Goal: Task Accomplishment & Management: Use online tool/utility

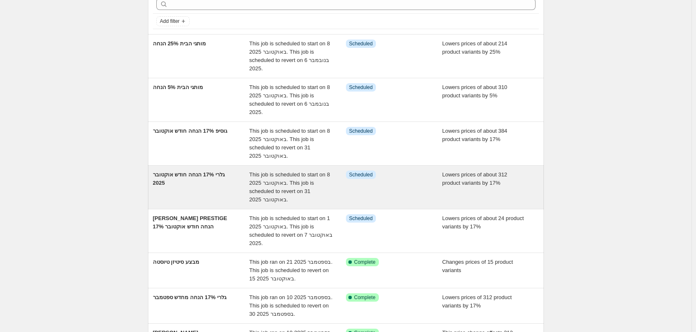
scroll to position [125, 0]
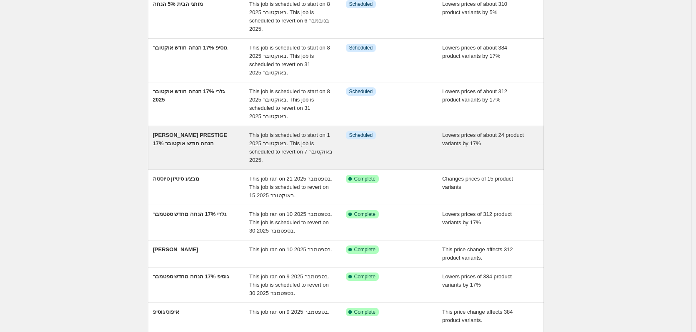
click at [214, 150] on div "[PERSON_NAME] PRESTIGE 17% הנחה חודש אוקטובר" at bounding box center [201, 147] width 97 height 33
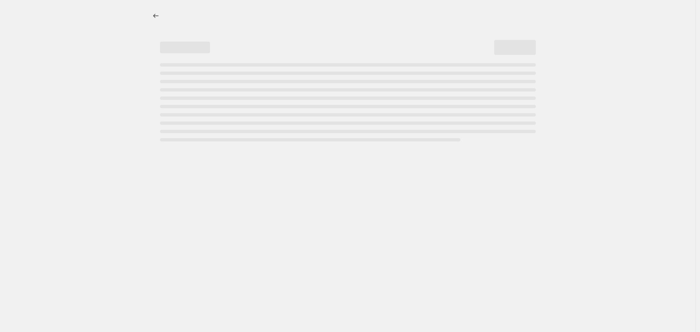
select select "percentage"
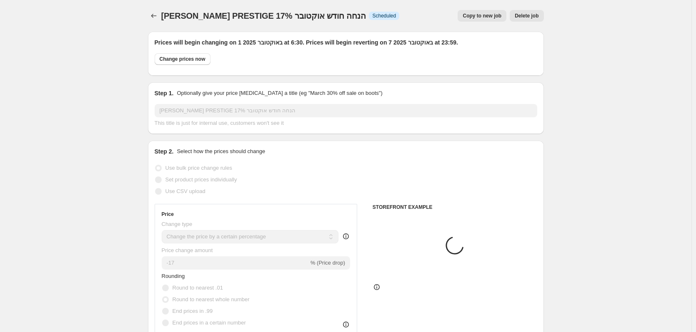
select select "tag"
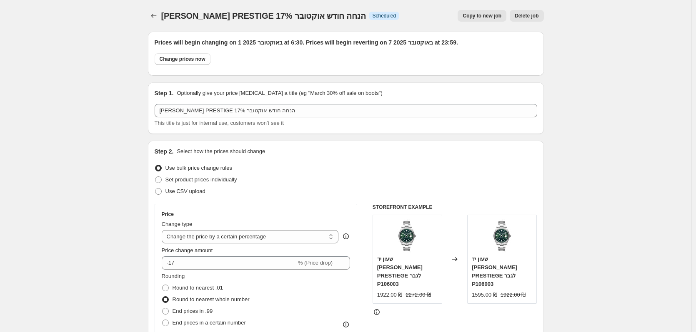
click at [495, 20] on button "Copy to new job" at bounding box center [481, 16] width 49 height 12
select select "percentage"
select select "tag"
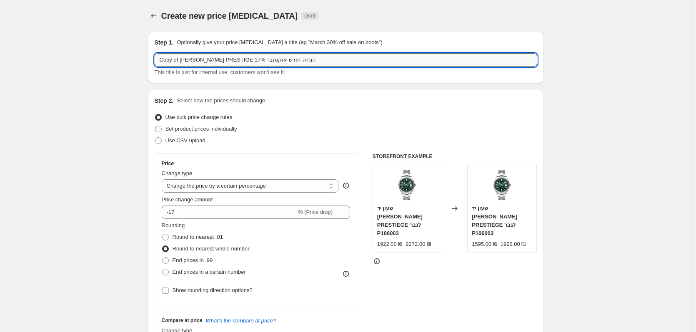
drag, startPoint x: 220, startPoint y: 60, endPoint x: 197, endPoint y: 61, distance: 22.5
click at [197, 61] on input "Copy of GANT PRESTIGE 17% הנחה חודש אוקטובר" at bounding box center [346, 59] width 382 height 13
drag, startPoint x: 181, startPoint y: 60, endPoint x: 147, endPoint y: 65, distance: 34.2
type input "מעל 1500 שח צרכן GANT 17% הנחה חודש אוקטובר"
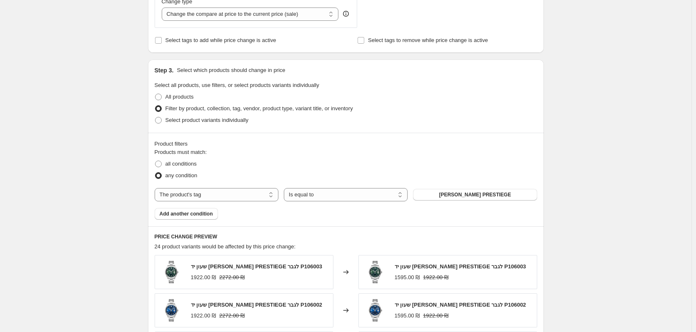
scroll to position [333, 0]
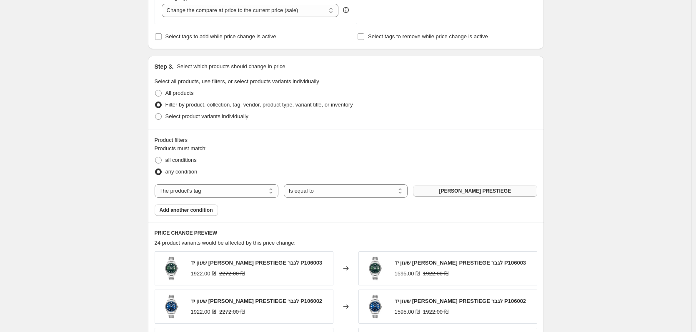
click at [447, 195] on button "GANT PRESTIEGE" at bounding box center [475, 191] width 124 height 12
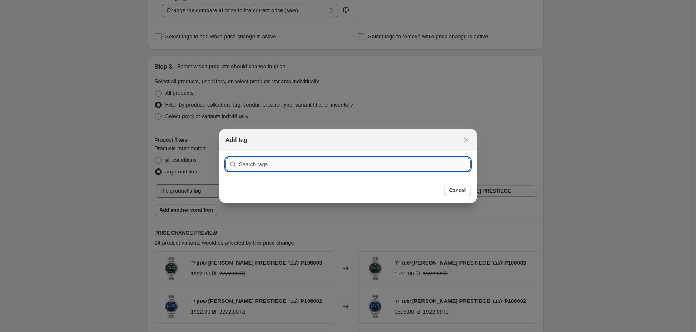
paste input "גאנט מבצע חודש אוקטובר 25"
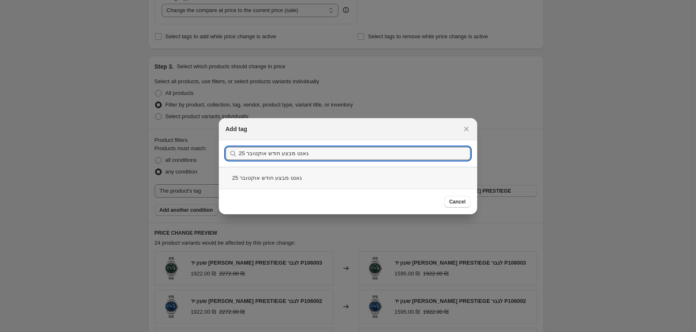
type input "גאנט מבצע חודש אוקטובר 25"
click at [333, 178] on div "גאנט מבצע חודש אוקטובר 25" at bounding box center [348, 178] width 258 height 22
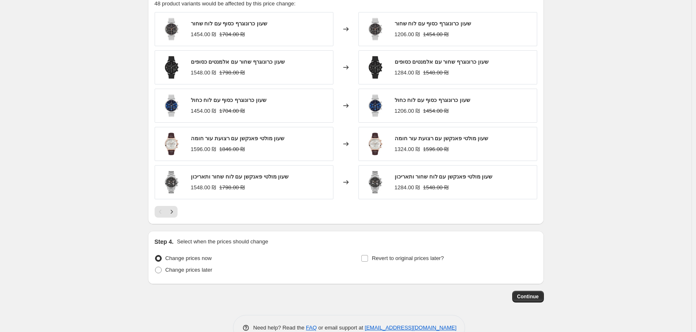
scroll to position [583, 0]
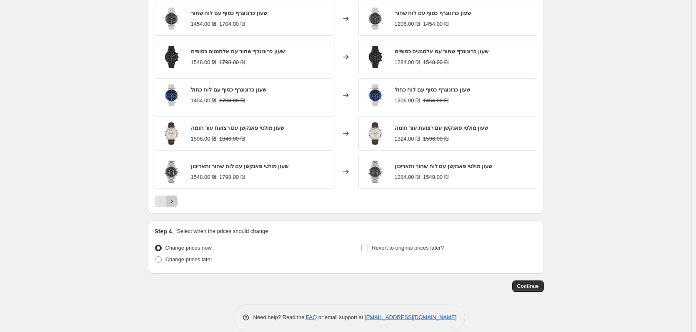
click at [177, 200] on button "Next" at bounding box center [172, 202] width 12 height 12
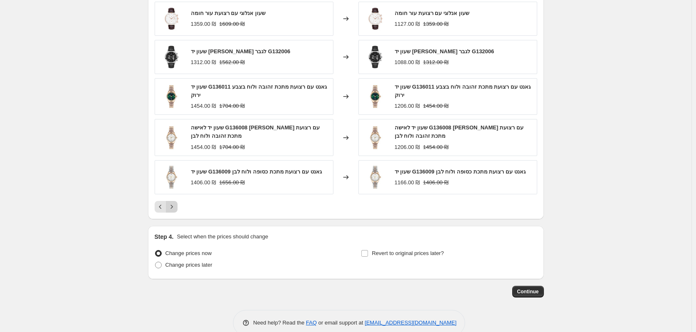
click at [176, 207] on icon "Next" at bounding box center [171, 207] width 8 height 8
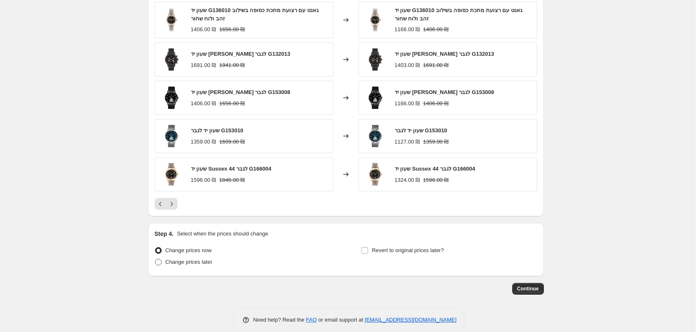
click at [186, 264] on span "Change prices later" at bounding box center [188, 262] width 47 height 6
click at [155, 259] on input "Change prices later" at bounding box center [155, 259] width 0 height 0
radio input "true"
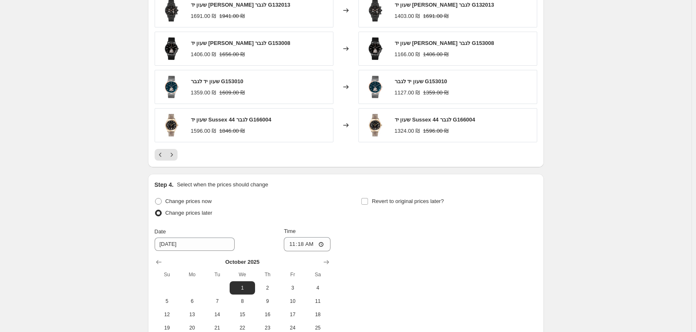
scroll to position [666, 0]
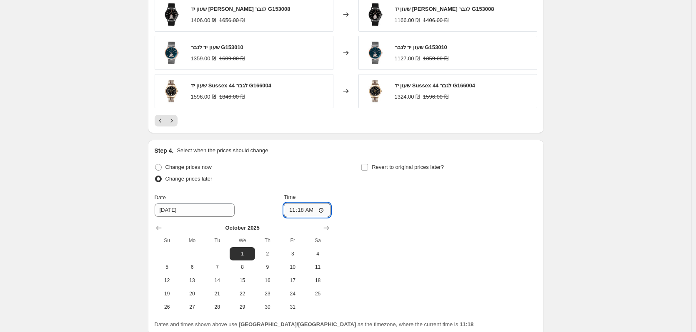
click at [315, 213] on input "11:18" at bounding box center [307, 210] width 47 height 14
type input "06:00"
click at [327, 168] on div "Change prices now" at bounding box center [243, 168] width 176 height 12
click at [372, 170] on label "Revert to original prices later?" at bounding box center [402, 168] width 83 height 12
click at [368, 170] on input "Revert to original prices later?" at bounding box center [364, 167] width 7 height 7
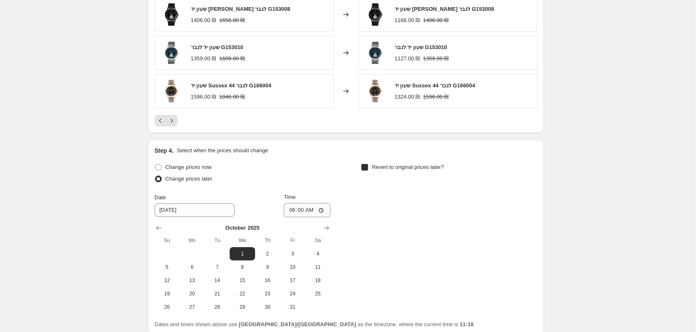
checkbox input "true"
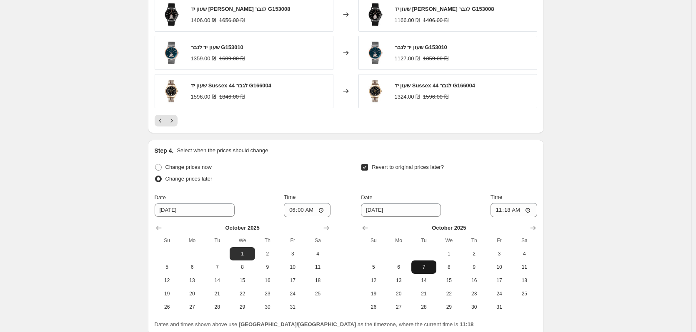
click at [429, 265] on span "7" at bounding box center [423, 267] width 18 height 7
click at [525, 207] on input "11:18" at bounding box center [513, 210] width 47 height 14
type input "23:59"
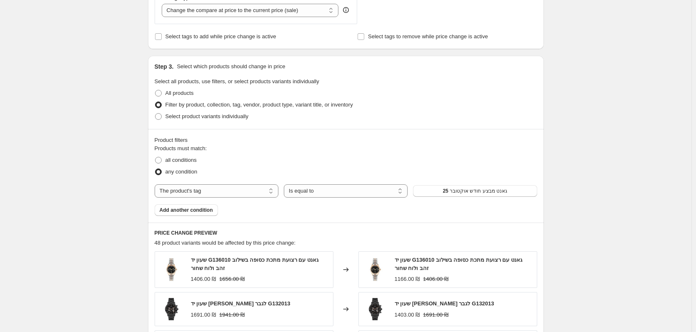
scroll to position [208, 0]
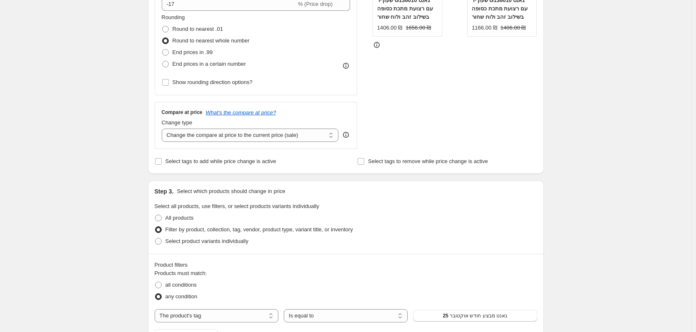
click at [173, 89] on div "Price Change type Change the price to a certain amount Change the price by a ce…" at bounding box center [256, 20] width 203 height 150
click at [169, 83] on input "Show rounding direction options?" at bounding box center [165, 82] width 7 height 7
checkbox input "true"
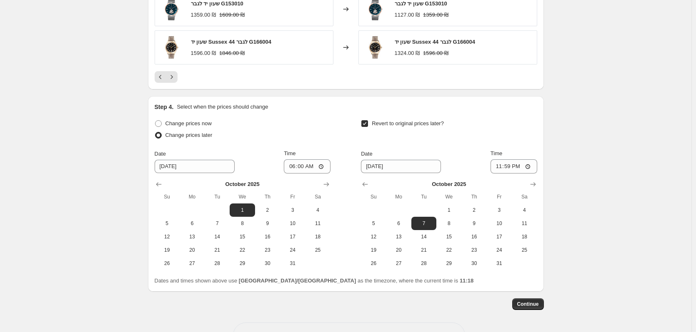
scroll to position [791, 0]
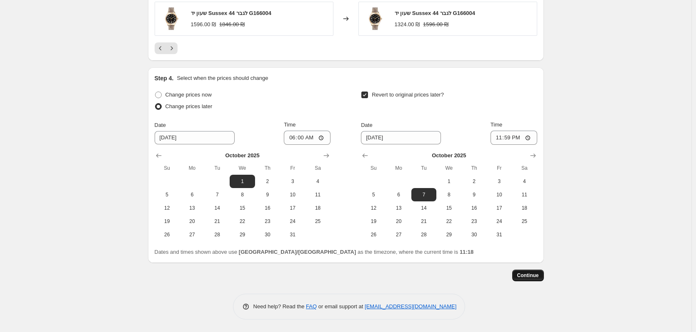
click at [524, 279] on span "Continue" at bounding box center [528, 275] width 22 height 7
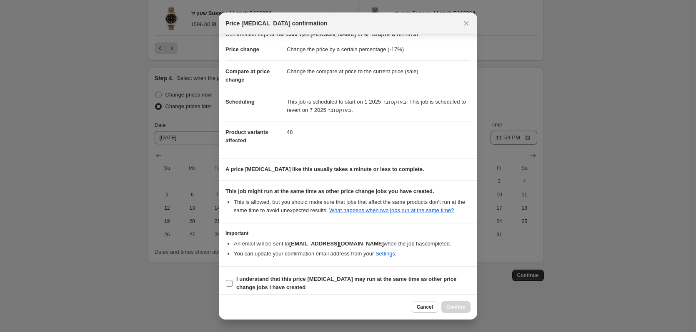
scroll to position [17, 0]
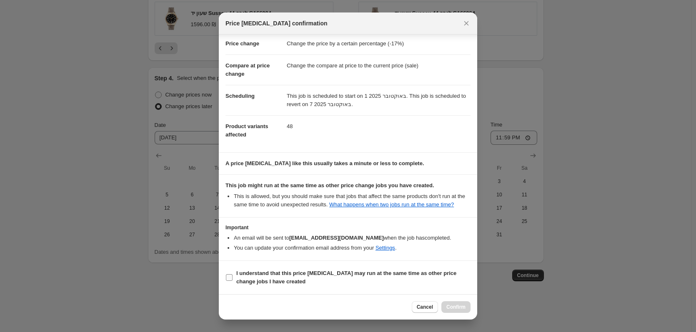
drag, startPoint x: 312, startPoint y: 275, endPoint x: 316, endPoint y: 278, distance: 5.4
click at [312, 275] on b "I understand that this price [MEDICAL_DATA] may run at the same time as other p…" at bounding box center [346, 277] width 220 height 15
click at [232, 275] on input "I understand that this price [MEDICAL_DATA] may run at the same time as other p…" at bounding box center [229, 277] width 7 height 7
checkbox input "true"
click at [456, 309] on span "Confirm" at bounding box center [455, 307] width 19 height 7
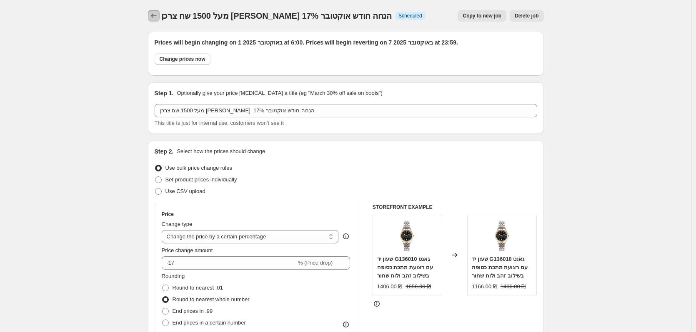
click at [152, 15] on icon "Price change jobs" at bounding box center [154, 16] width 8 height 8
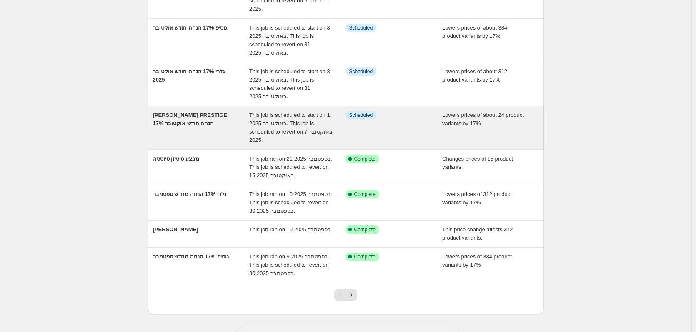
scroll to position [222, 0]
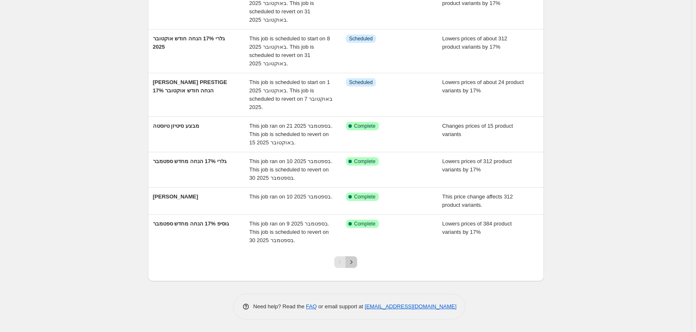
click at [354, 264] on icon "Next" at bounding box center [351, 262] width 8 height 8
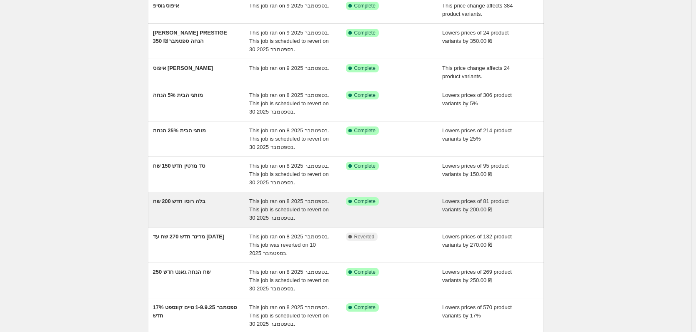
scroll to position [125, 0]
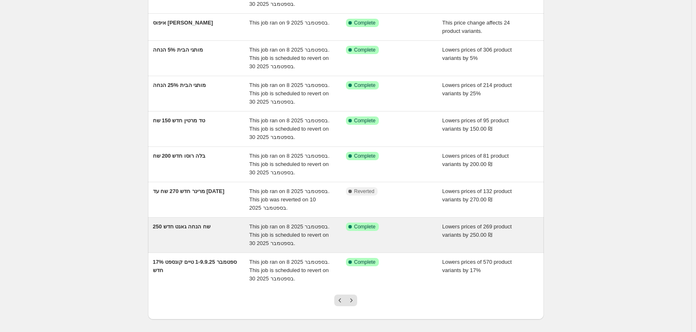
click at [202, 231] on div "250 שח הנחה גאנט חדש" at bounding box center [201, 235] width 97 height 25
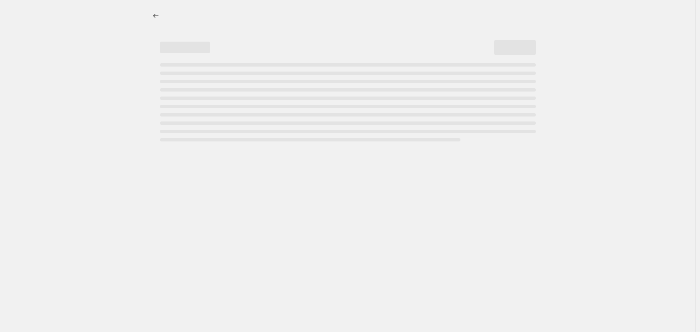
select select "by"
select select "vendor"
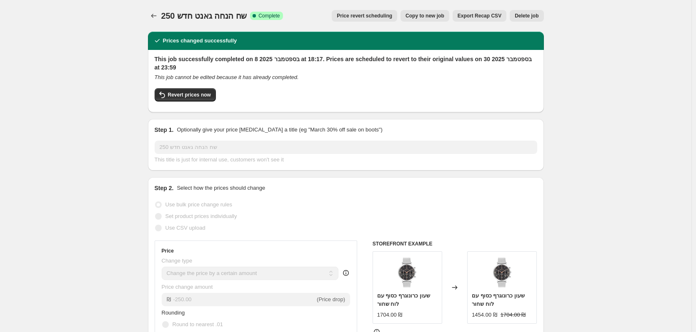
click at [434, 16] on span "Copy to new job" at bounding box center [424, 15] width 39 height 7
select select "by"
select select "vendor"
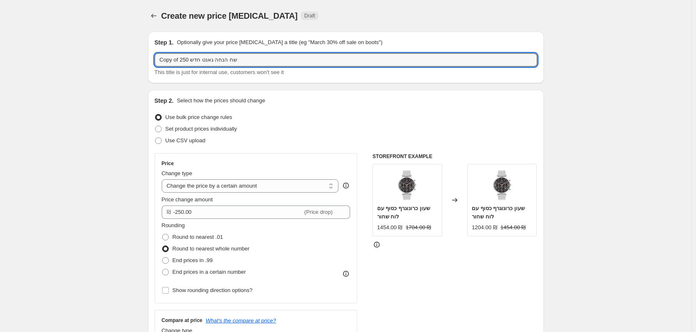
drag, startPoint x: 255, startPoint y: 57, endPoint x: 123, endPoint y: 46, distance: 132.1
type input "גאנט 8.10-31.10.25 17% על כל הקולקציה"
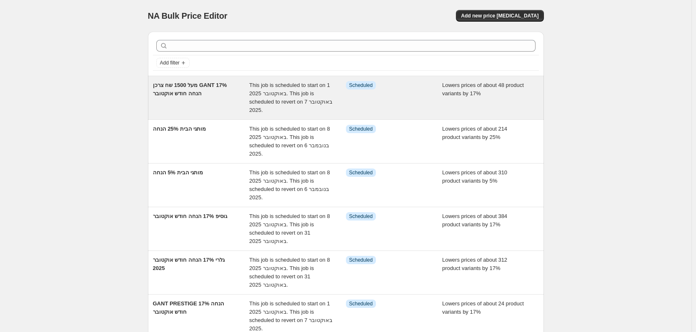
click at [202, 115] on div "מעל 1500 שח צרכן GANT 17% הנחה חודש אוקטובר This job is scheduled to start on […" at bounding box center [346, 97] width 396 height 43
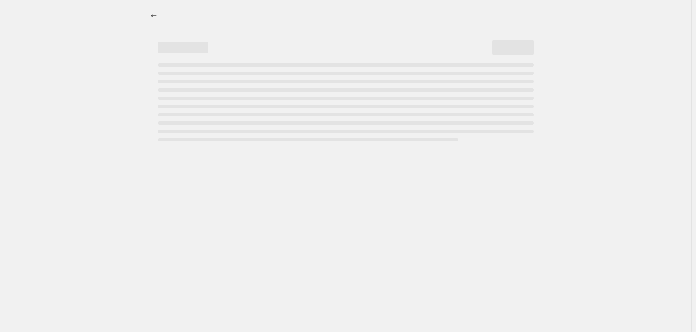
select select "percentage"
select select "tag"
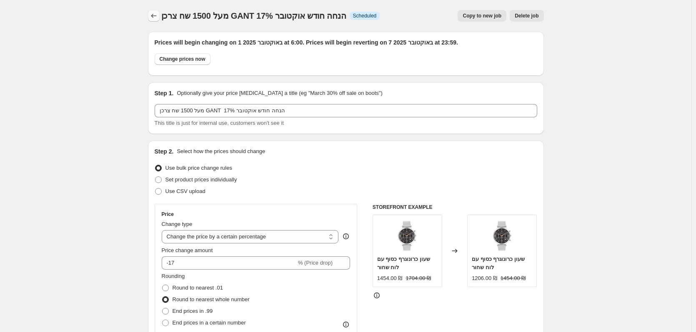
click at [152, 16] on icon "Price change jobs" at bounding box center [154, 16] width 8 height 8
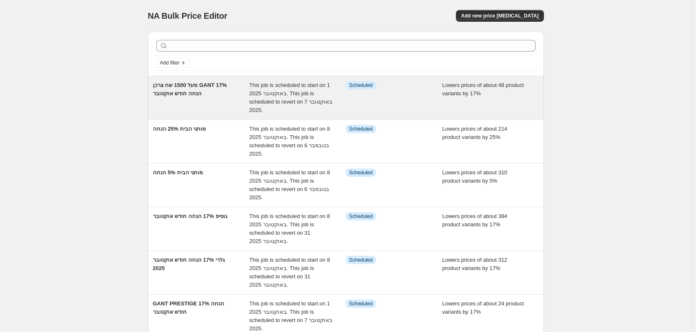
click at [193, 101] on div "מעל 1500 שח צרכן GANT 17% הנחה חודש אוקטובר" at bounding box center [201, 97] width 97 height 33
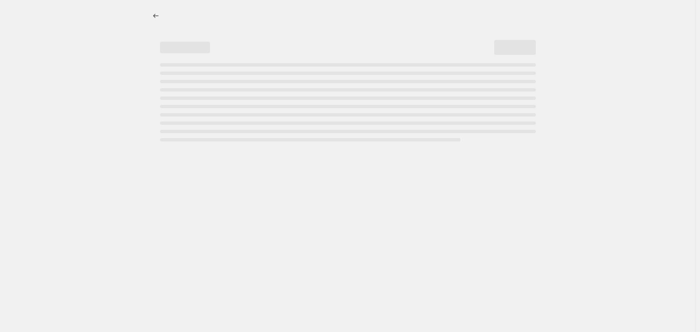
select select "percentage"
select select "tag"
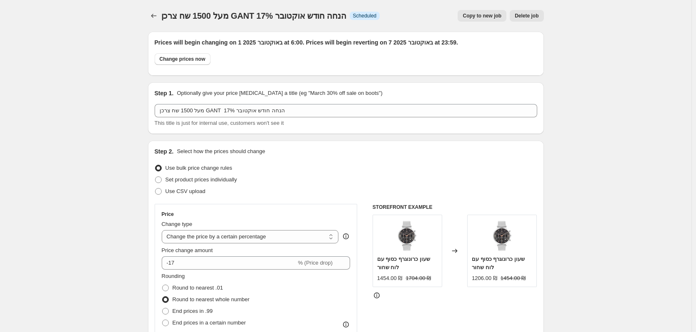
click at [475, 13] on span "Copy to new job" at bounding box center [481, 15] width 39 height 7
select select "percentage"
select select "tag"
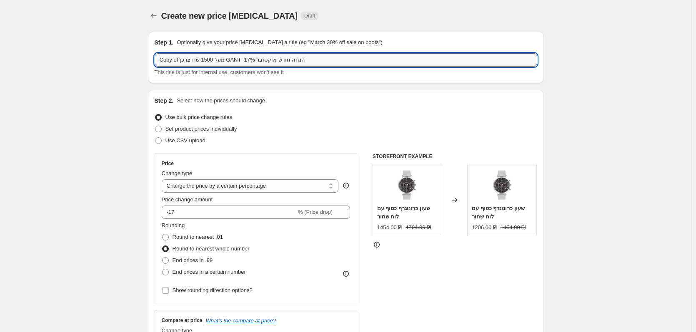
drag, startPoint x: 319, startPoint y: 58, endPoint x: 314, endPoint y: 59, distance: 5.2
click at [314, 59] on input "Copy of מעל 1500 שח צרכן GANT 17% הנחה חודש אוקטובר" at bounding box center [346, 59] width 382 height 13
drag, startPoint x: 315, startPoint y: 58, endPoint x: 255, endPoint y: 59, distance: 59.6
click at [255, 59] on input "Copy of מעל 1500 שח צרכן GANT 17% הנחה חודש אוקטובר" at bounding box center [346, 59] width 382 height 13
drag, startPoint x: 228, startPoint y: 60, endPoint x: 150, endPoint y: 65, distance: 78.0
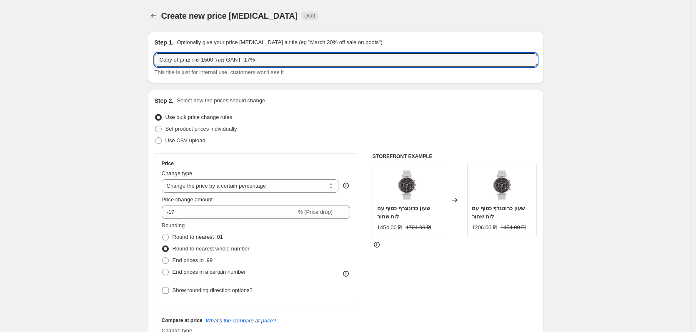
click at [150, 65] on div "Step 1. Optionally give your price [MEDICAL_DATA] a title (eg "March 30% off sa…" at bounding box center [346, 58] width 396 height 52
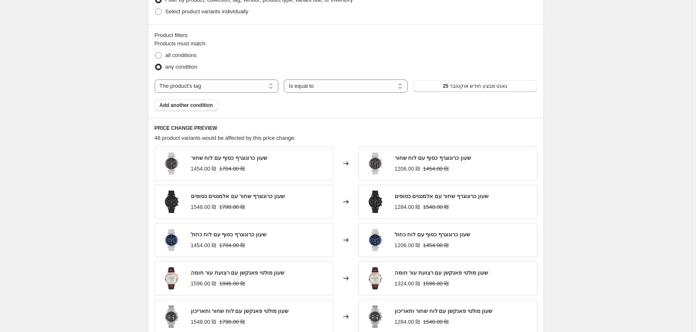
scroll to position [500, 0]
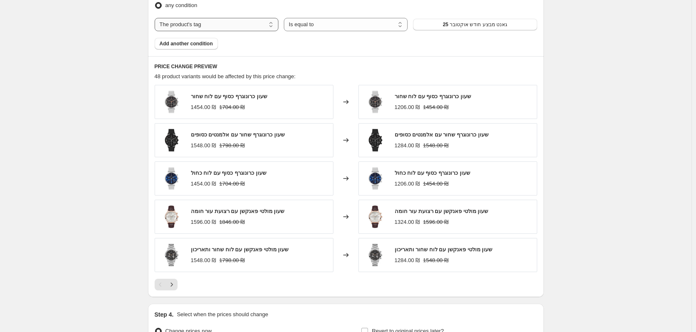
type input "על כל הקולקציהGANT 17%"
click at [234, 28] on select "The product The product's collection The product's tag The product's vendor The…" at bounding box center [217, 24] width 124 height 13
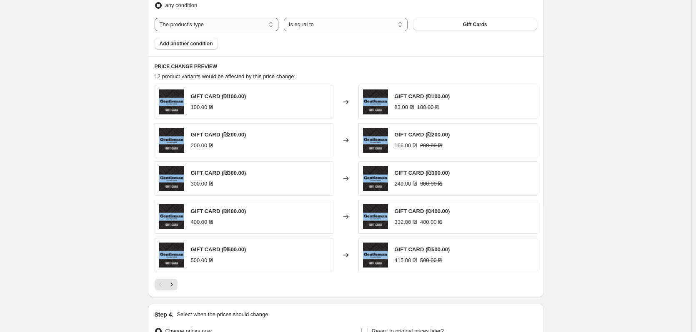
click at [232, 24] on select "The product The product's collection The product's tag The product's vendor The…" at bounding box center [217, 24] width 124 height 13
select select "vendor"
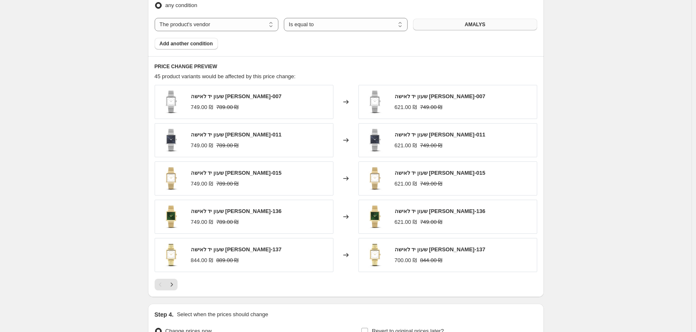
click at [470, 25] on span "AMALYS" at bounding box center [474, 24] width 21 height 7
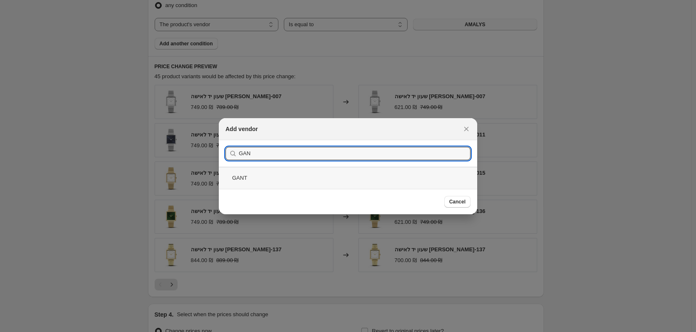
type input "GAN"
click at [263, 179] on div "GANT" at bounding box center [348, 178] width 258 height 22
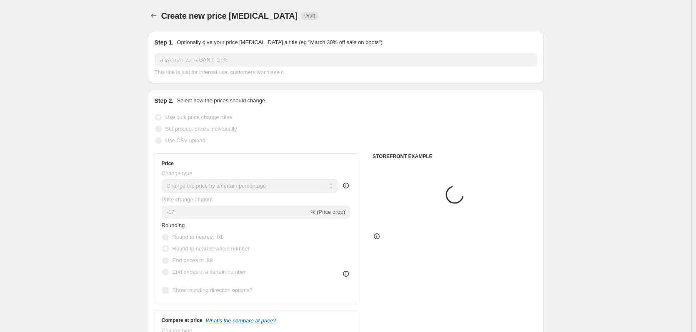
scroll to position [500, 0]
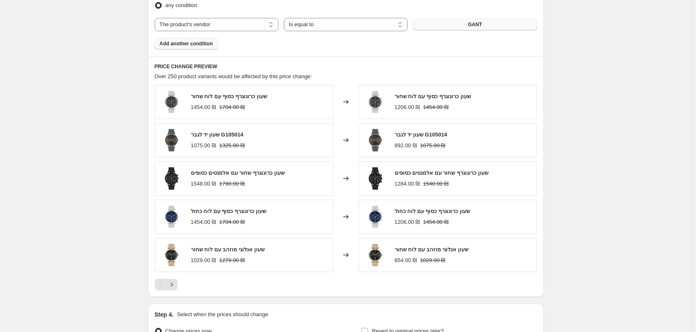
click at [196, 48] on button "Add another condition" at bounding box center [186, 44] width 63 height 12
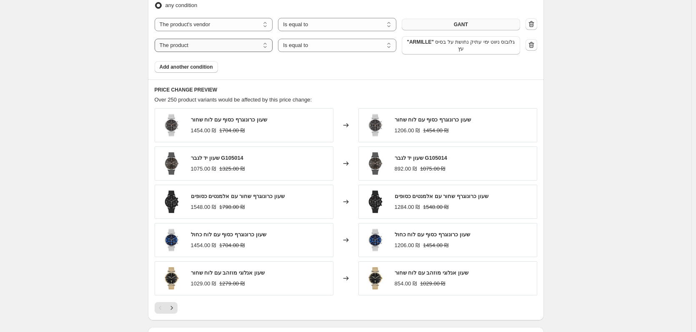
click at [220, 46] on select "The product The product's collection The product's tag The product's vendor The…" at bounding box center [214, 45] width 118 height 13
select select "product_type"
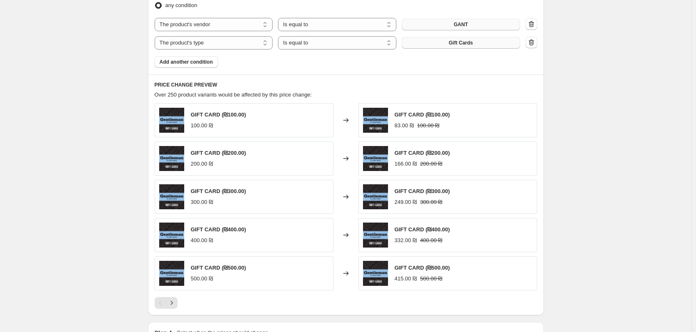
click at [465, 45] on span "Gift Cards" at bounding box center [461, 43] width 24 height 7
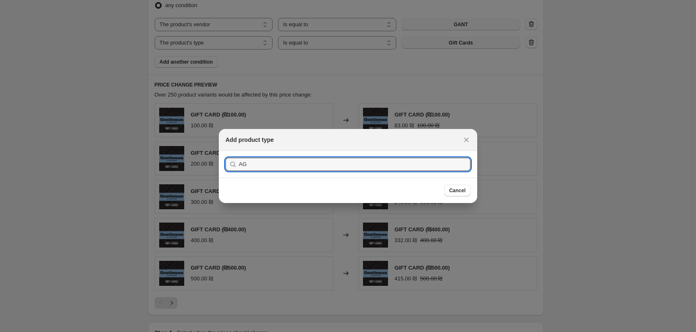
type input "A"
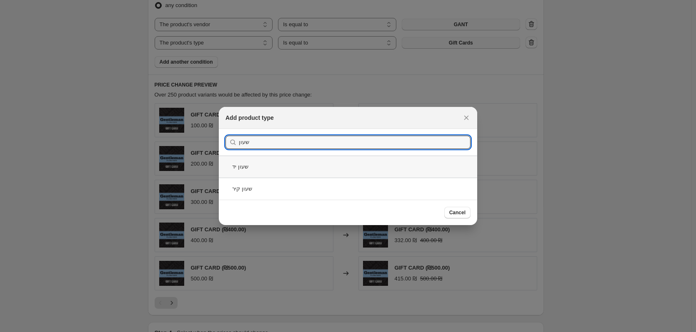
type input "שעון"
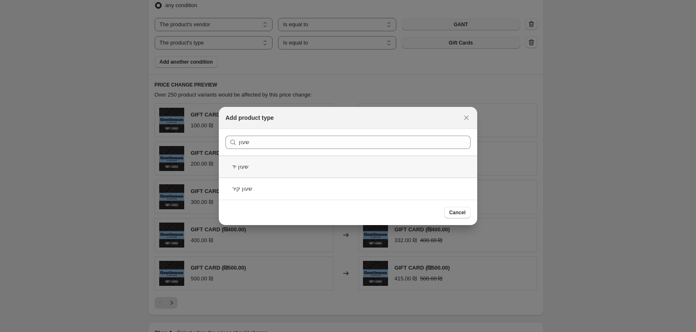
click at [272, 170] on div "שעון יד" at bounding box center [348, 167] width 258 height 22
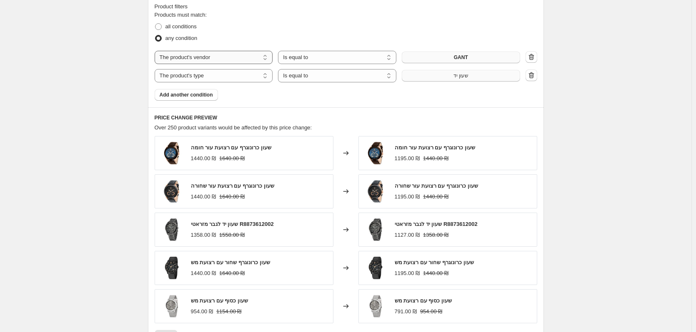
scroll to position [458, 0]
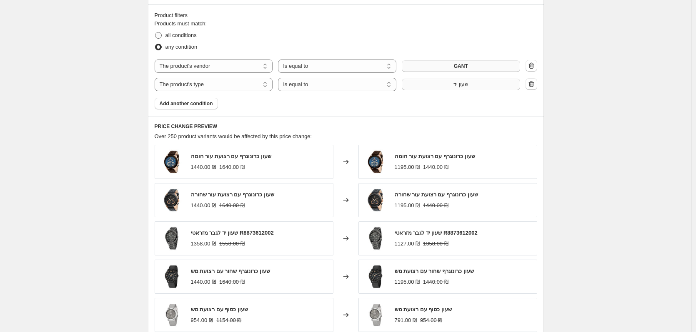
click at [180, 34] on span "all conditions" at bounding box center [180, 35] width 31 height 6
click at [155, 32] on input "all conditions" at bounding box center [155, 32] width 0 height 0
radio input "true"
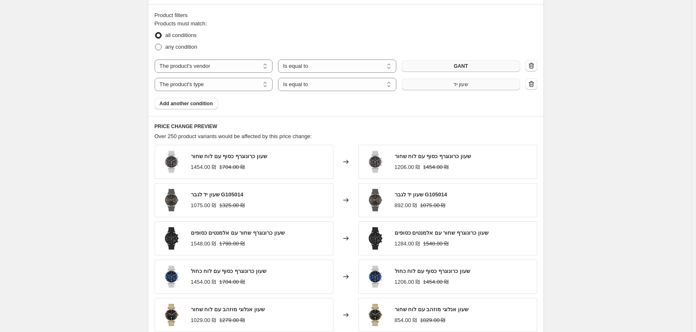
click at [186, 48] on span "any condition" at bounding box center [181, 47] width 32 height 6
click at [155, 44] on input "any condition" at bounding box center [155, 44] width 0 height 0
radio input "true"
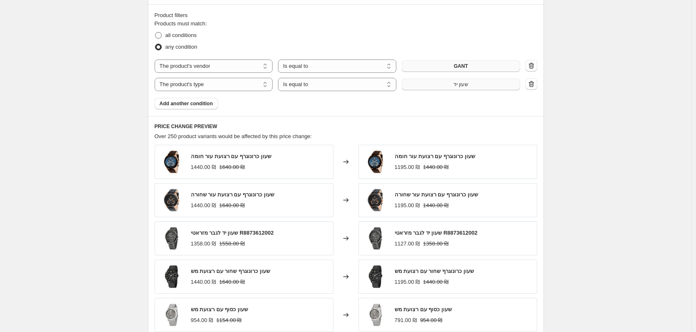
click at [183, 35] on span "all conditions" at bounding box center [180, 35] width 31 height 6
click at [155, 32] on input "all conditions" at bounding box center [155, 32] width 0 height 0
radio input "true"
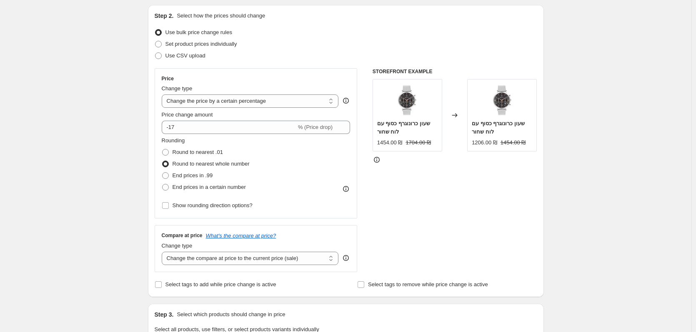
scroll to position [0, 0]
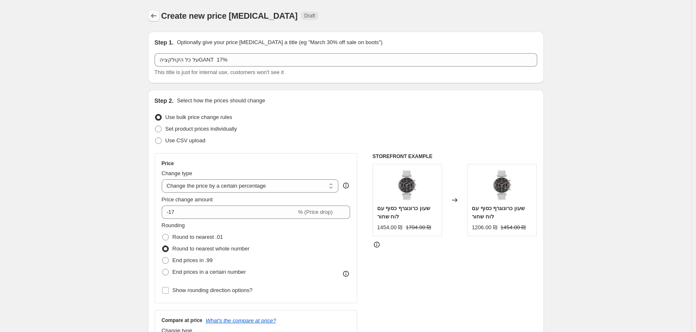
click at [151, 12] on button "Price change jobs" at bounding box center [154, 16] width 12 height 12
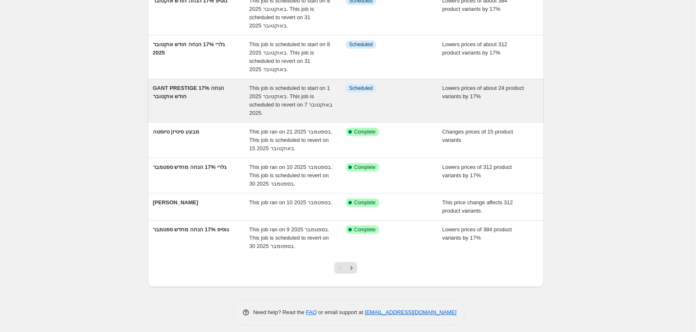
scroll to position [222, 0]
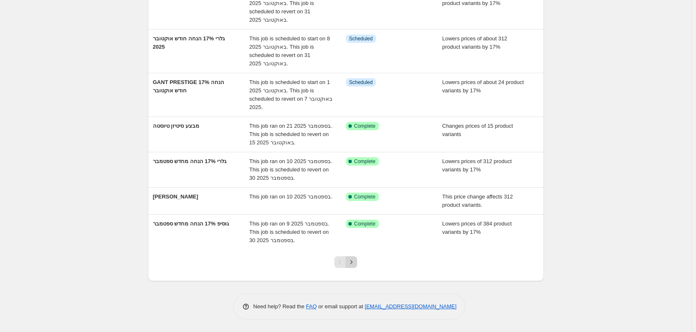
click at [352, 263] on icon "Next" at bounding box center [351, 262] width 2 height 4
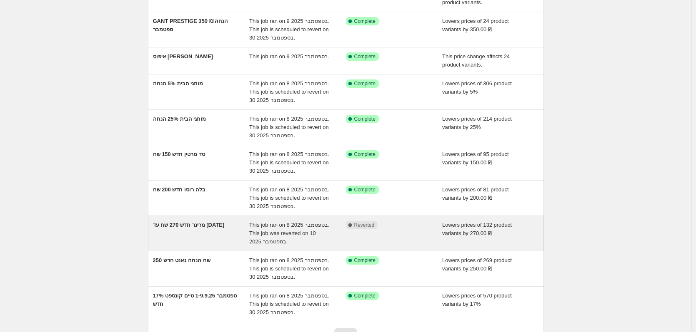
scroll to position [163, 0]
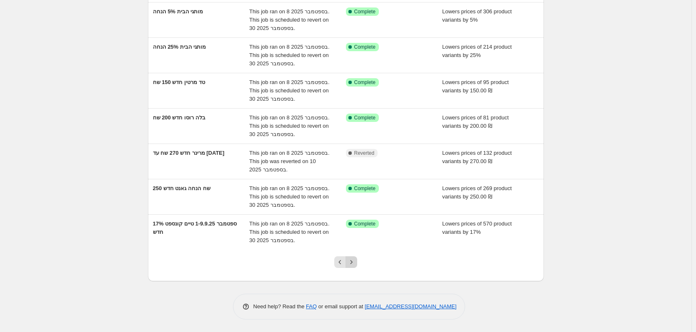
click at [355, 262] on icon "Next" at bounding box center [351, 262] width 8 height 8
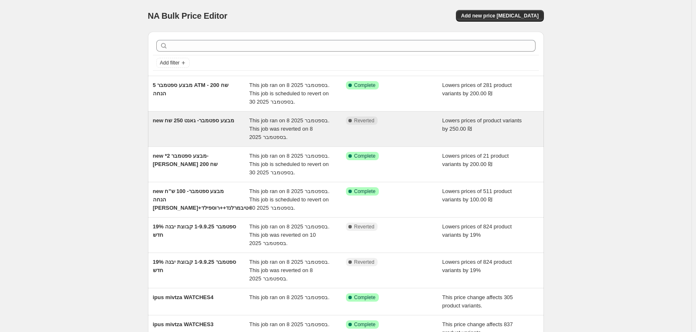
click at [208, 128] on div "new מבצע ספטמבר- גאנט 250 שח" at bounding box center [201, 129] width 97 height 25
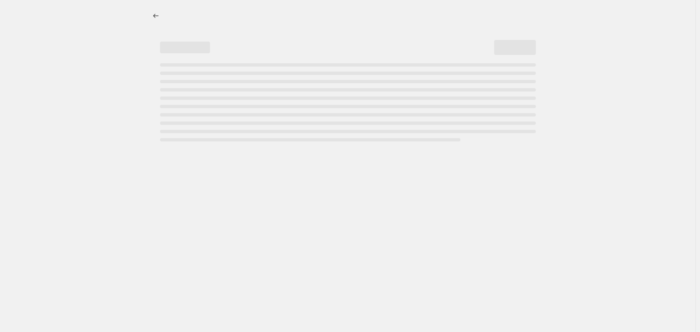
select select "by"
select select "vendor"
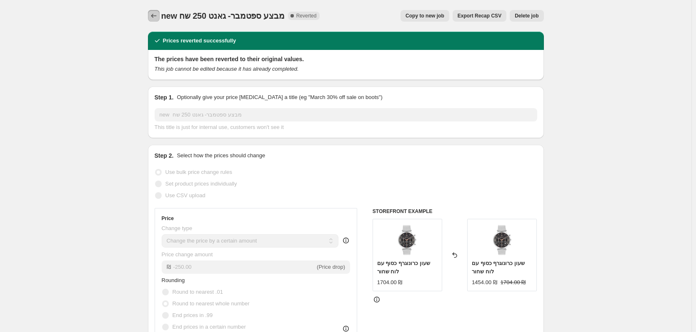
click at [160, 15] on button "Price change jobs" at bounding box center [154, 16] width 12 height 12
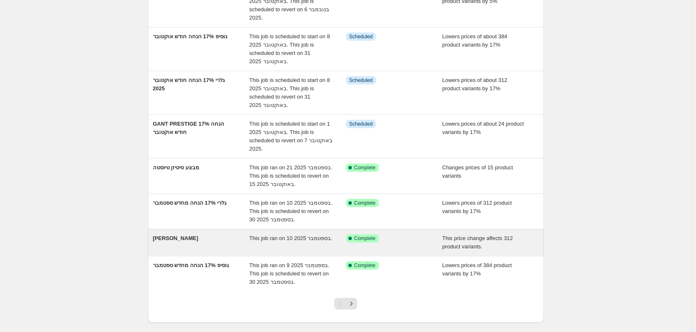
scroll to position [208, 0]
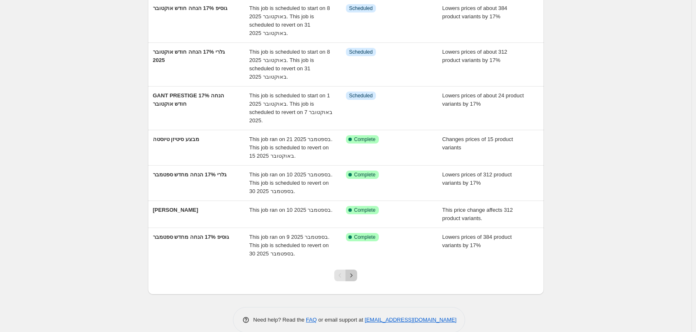
click at [352, 271] on button "Next" at bounding box center [351, 276] width 12 height 12
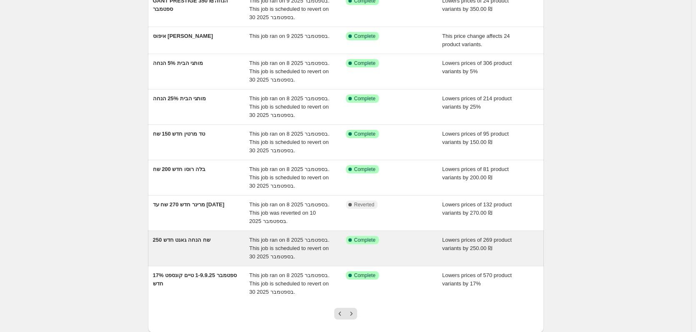
scroll to position [125, 0]
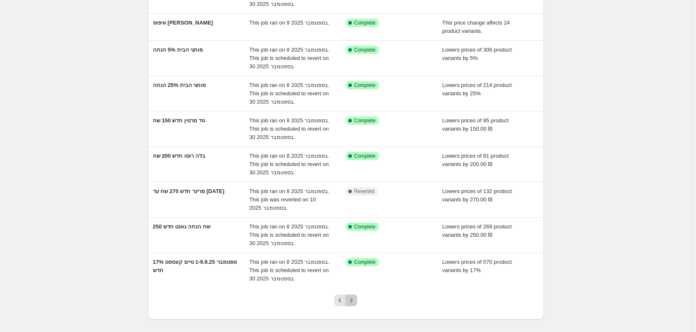
click at [350, 300] on icon "Next" at bounding box center [351, 301] width 8 height 8
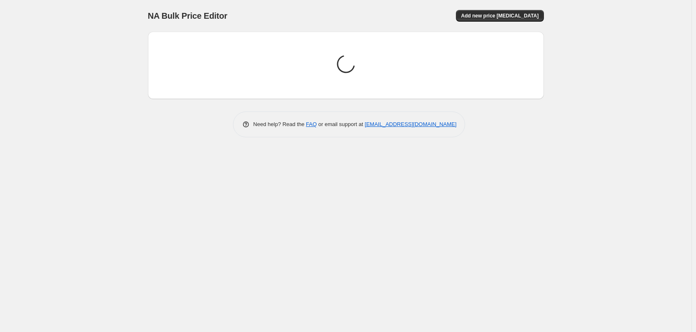
scroll to position [0, 0]
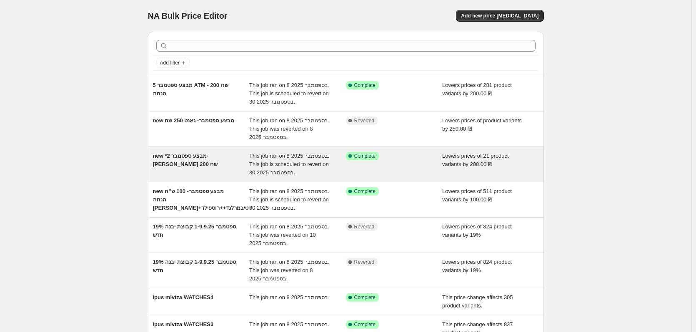
click at [186, 169] on div "new *2 מבצע ספטמבר- [PERSON_NAME] 200 שח" at bounding box center [201, 164] width 97 height 25
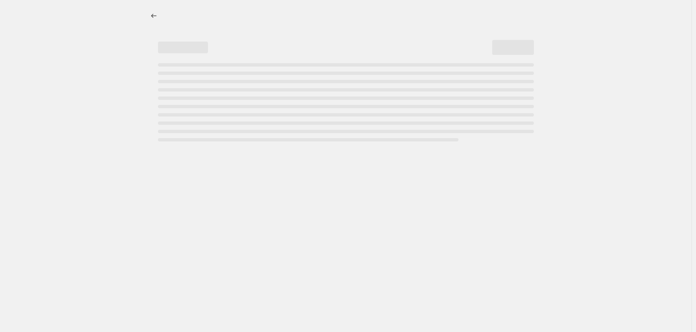
select select "by"
select select "vendor"
select select "product_type"
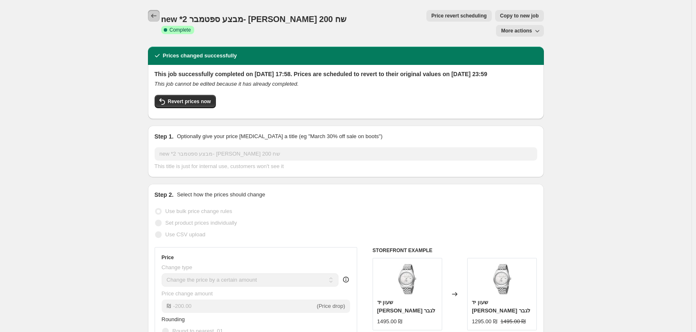
click at [152, 14] on icon "Price change jobs" at bounding box center [154, 16] width 8 height 8
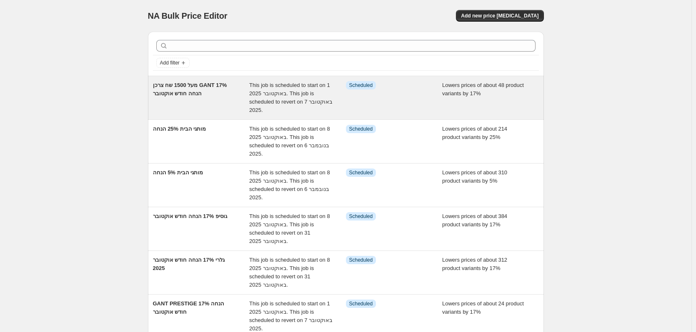
click at [190, 99] on div "מעל 1500 שח צרכן GANT 17% הנחה חודש אוקטובר" at bounding box center [201, 97] width 97 height 33
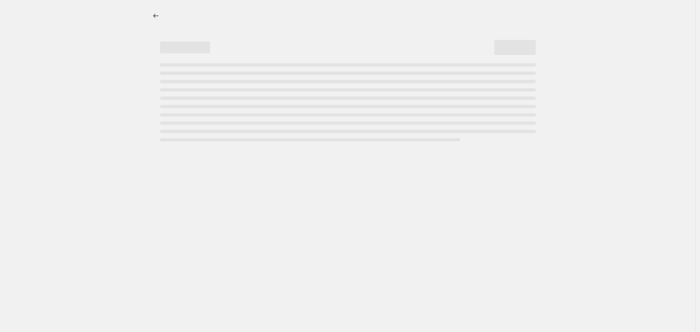
select select "percentage"
select select "tag"
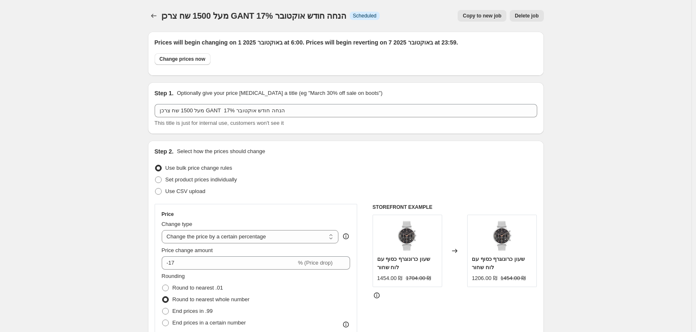
click at [468, 20] on button "Copy to new job" at bounding box center [481, 16] width 49 height 12
select select "percentage"
select select "tag"
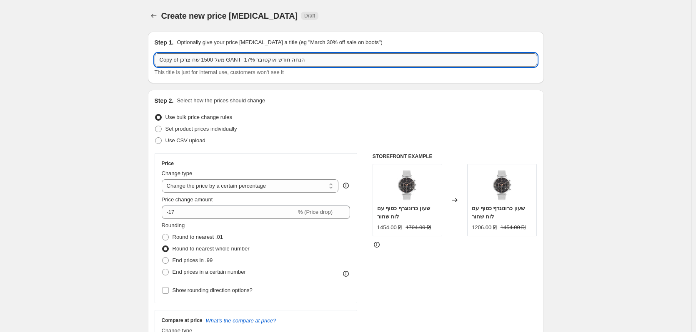
drag, startPoint x: 320, startPoint y: 62, endPoint x: 257, endPoint y: 58, distance: 62.6
click at [257, 58] on input "Copy of מעל 1500 שח צרכן GANT 17% הנחה חודש אוקטובר" at bounding box center [346, 59] width 382 height 13
drag, startPoint x: 226, startPoint y: 60, endPoint x: 120, endPoint y: 58, distance: 106.6
type input "על כל הקולקציה GANT 17%"
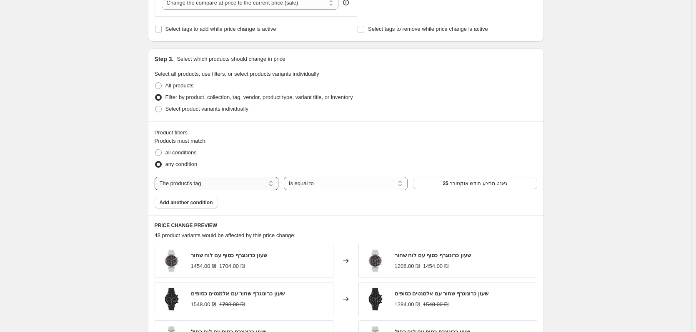
scroll to position [416, 0]
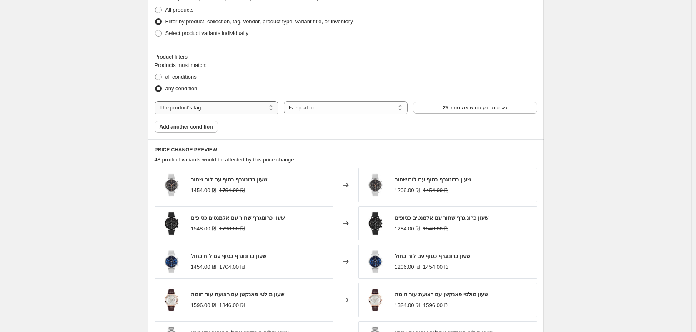
click at [211, 110] on select "The product The product's collection The product's tag The product's vendor The…" at bounding box center [217, 107] width 124 height 13
select select "vendor"
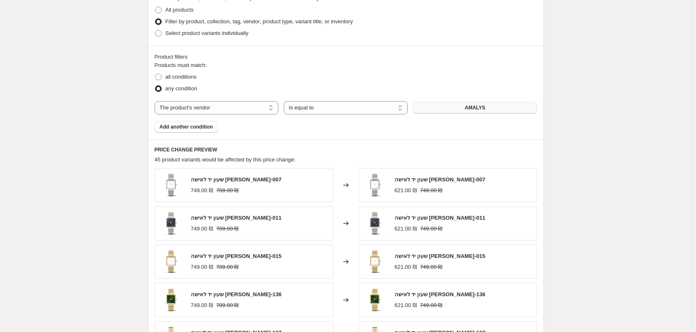
click at [463, 110] on button "AMALYS" at bounding box center [475, 108] width 124 height 12
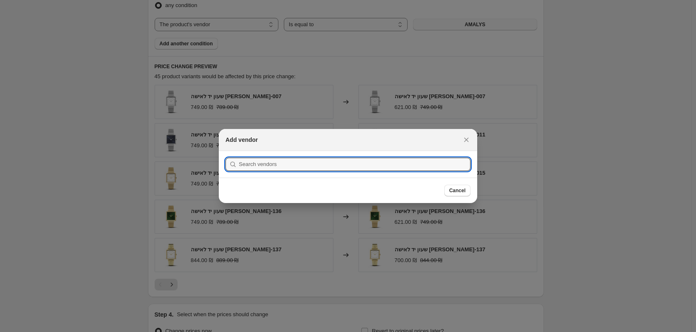
scroll to position [0, 0]
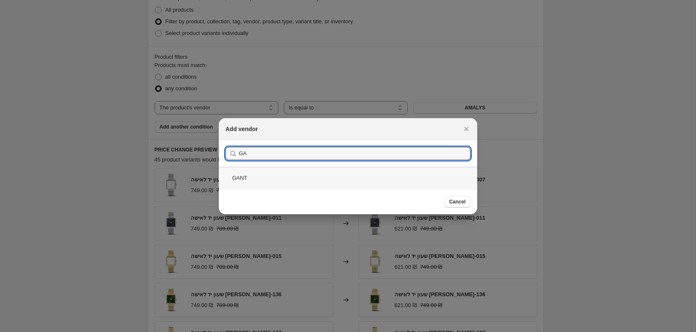
type input "GA"
click at [346, 177] on div "GANT" at bounding box center [348, 178] width 258 height 22
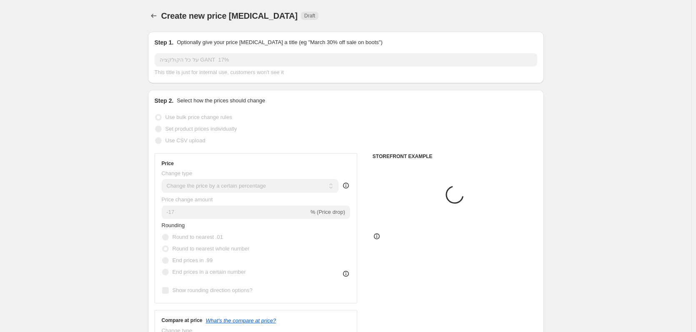
scroll to position [416, 0]
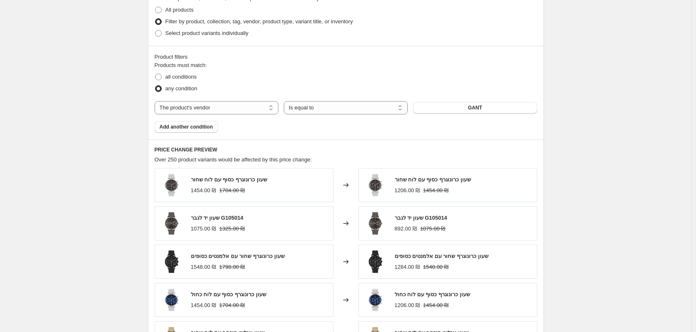
click at [625, 146] on div "Create new price [MEDICAL_DATA]. This page is ready Create new price [MEDICAL_D…" at bounding box center [345, 47] width 691 height 926
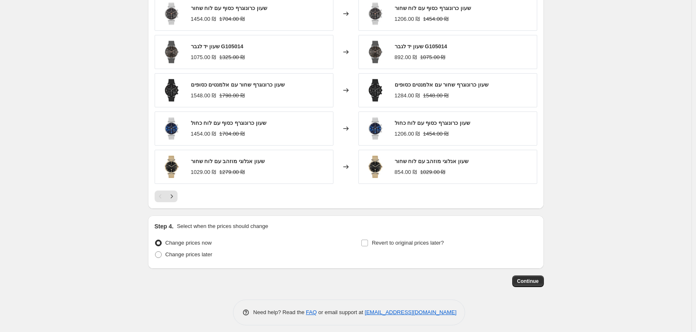
scroll to position [594, 0]
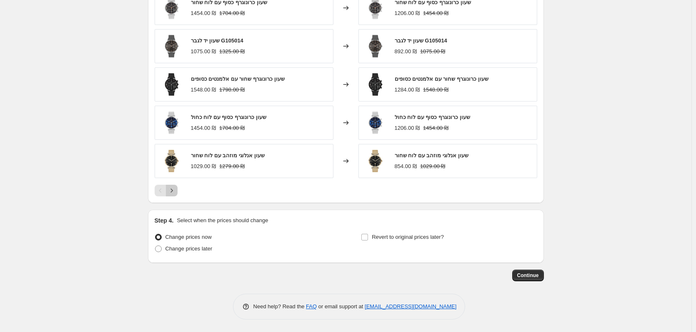
click at [176, 192] on icon "Next" at bounding box center [171, 191] width 8 height 8
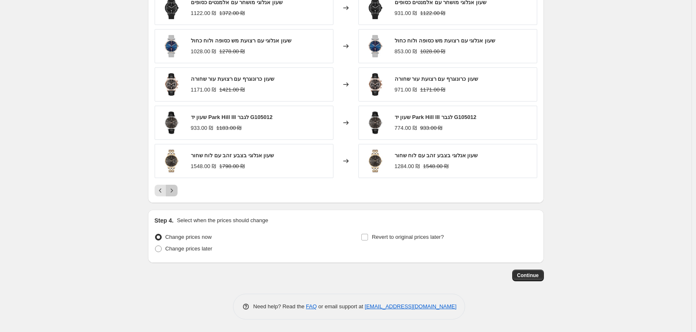
click at [176, 192] on icon "Next" at bounding box center [171, 191] width 8 height 8
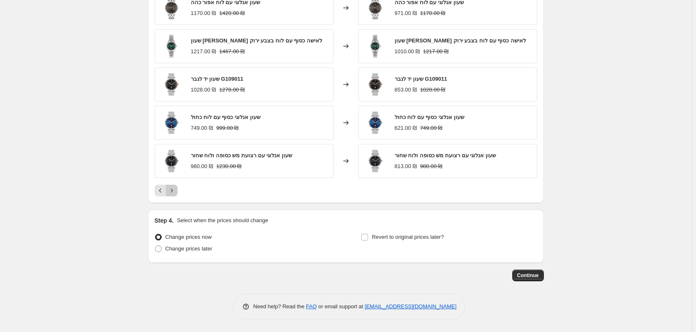
click at [176, 192] on icon "Next" at bounding box center [171, 191] width 8 height 8
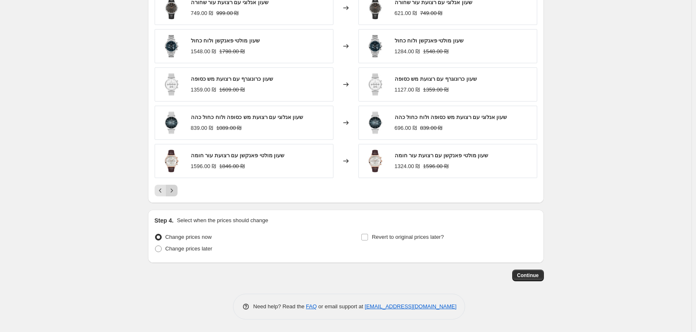
click at [176, 192] on icon "Next" at bounding box center [171, 191] width 8 height 8
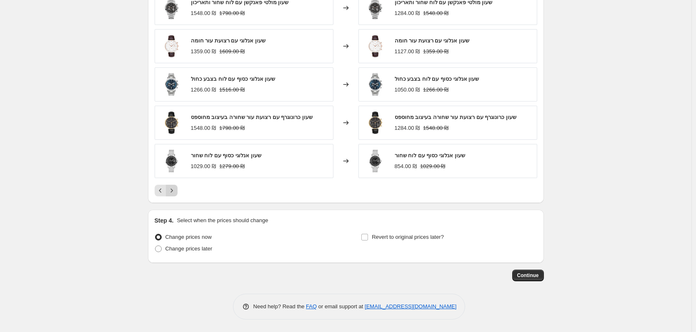
click at [176, 192] on icon "Next" at bounding box center [171, 191] width 8 height 8
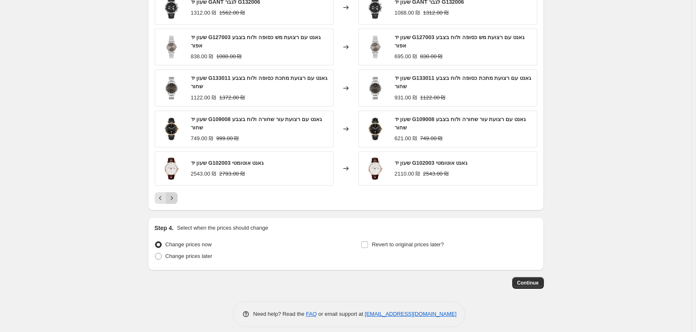
click at [175, 194] on div "שעון יד GANT לגבר G132006 1312.00 ₪ 1562.00 ₪ Changed to שעון יד GANT לגבר G132…" at bounding box center [346, 97] width 382 height 214
click at [175, 195] on icon "Next" at bounding box center [171, 198] width 8 height 8
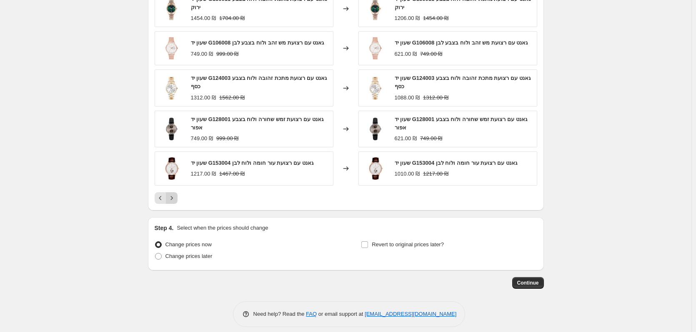
click at [175, 196] on icon "Next" at bounding box center [171, 198] width 8 height 8
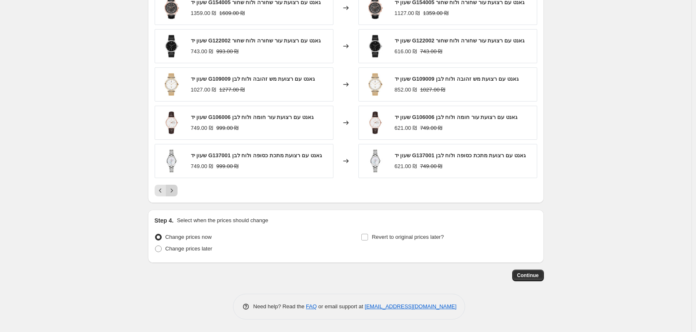
click at [175, 196] on button "Next" at bounding box center [172, 191] width 12 height 12
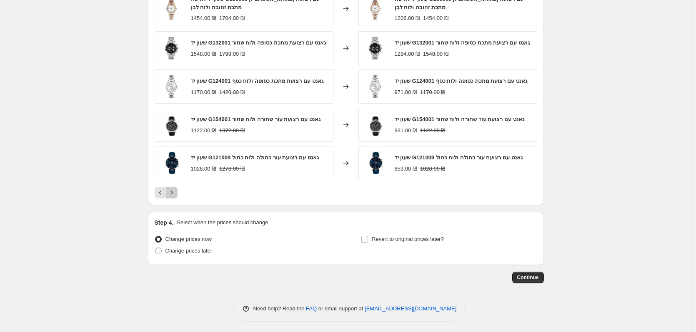
click at [175, 196] on icon "Next" at bounding box center [171, 193] width 8 height 8
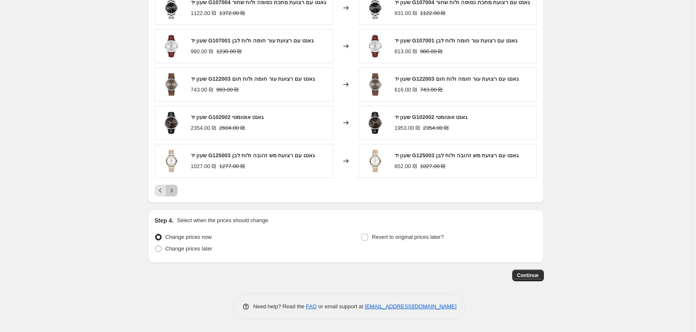
click at [174, 195] on icon "Next" at bounding box center [171, 191] width 8 height 8
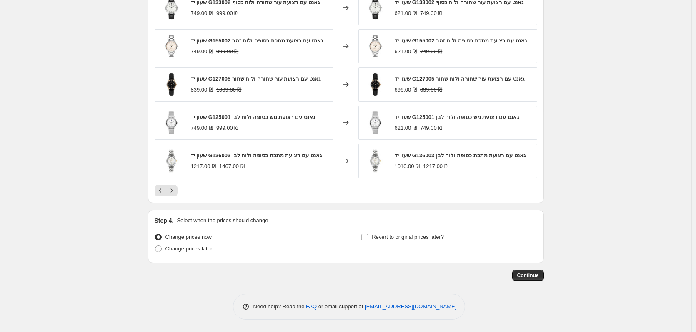
click at [174, 197] on div "PRICE CHANGE PREVIEW Over 250 product variants would be affected by this price …" at bounding box center [346, 82] width 396 height 241
click at [173, 192] on icon "Next" at bounding box center [171, 191] width 8 height 8
click at [172, 192] on icon "Next" at bounding box center [171, 191] width 8 height 8
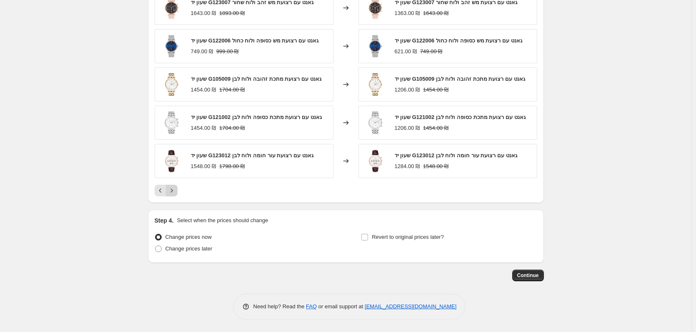
click at [171, 193] on icon "Next" at bounding box center [171, 191] width 8 height 8
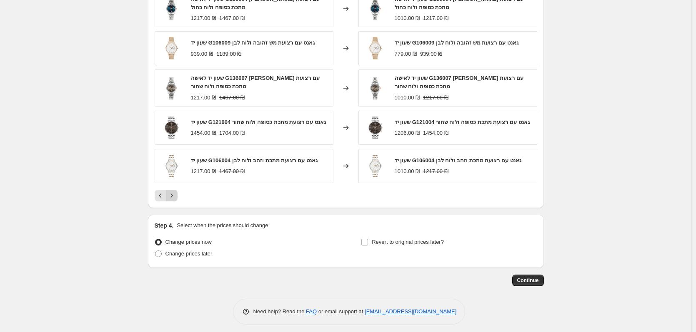
click at [171, 194] on button "Next" at bounding box center [172, 196] width 12 height 12
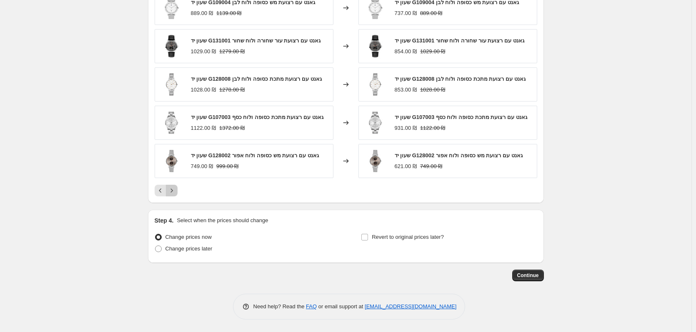
click at [171, 194] on icon "Next" at bounding box center [171, 191] width 8 height 8
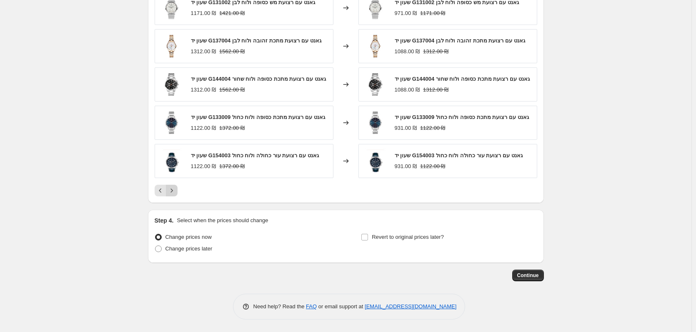
click at [171, 195] on icon "Next" at bounding box center [171, 191] width 8 height 8
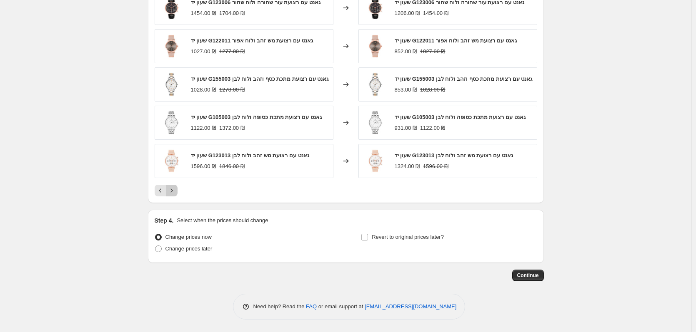
click at [171, 195] on icon "Next" at bounding box center [171, 191] width 8 height 8
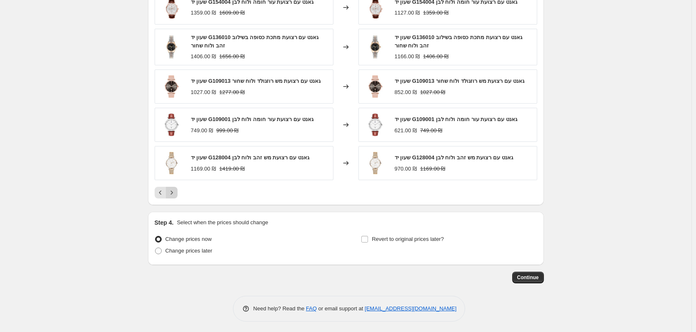
click at [171, 195] on icon "Next" at bounding box center [171, 193] width 8 height 8
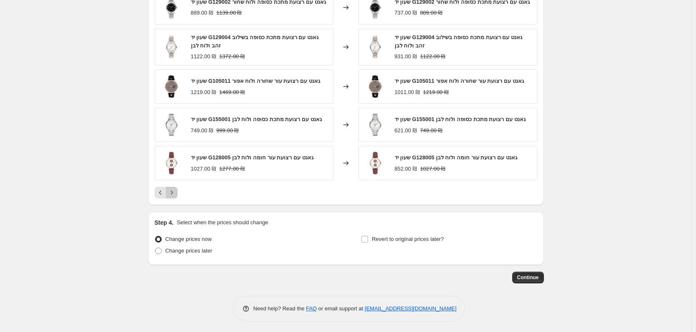
click at [171, 195] on icon "Next" at bounding box center [171, 193] width 8 height 8
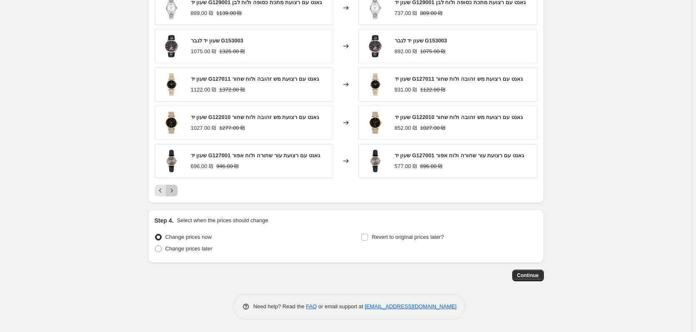
click at [171, 195] on button "Next" at bounding box center [172, 191] width 12 height 12
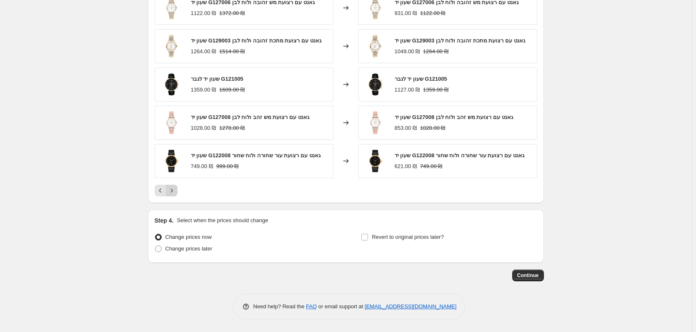
click at [170, 196] on button "Next" at bounding box center [172, 191] width 12 height 12
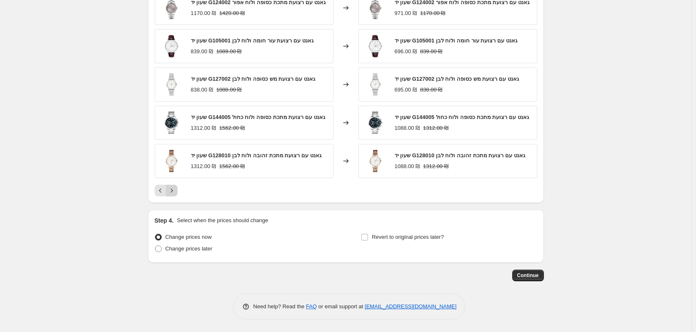
click at [170, 195] on icon "Next" at bounding box center [171, 191] width 8 height 8
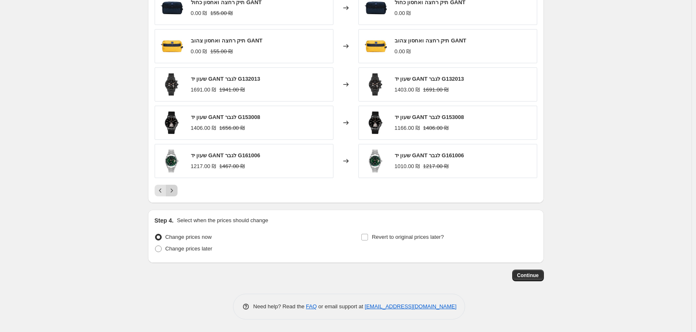
click at [170, 196] on button "Next" at bounding box center [172, 191] width 12 height 12
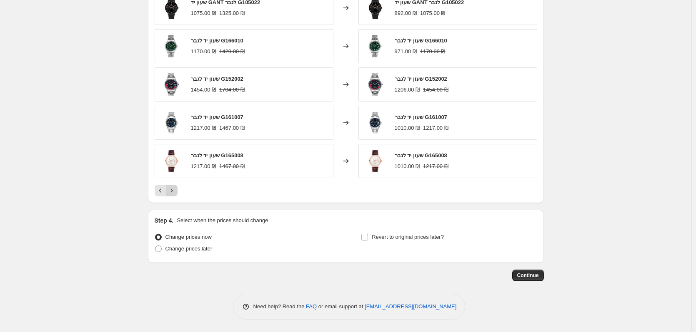
click at [172, 195] on button "Next" at bounding box center [172, 191] width 12 height 12
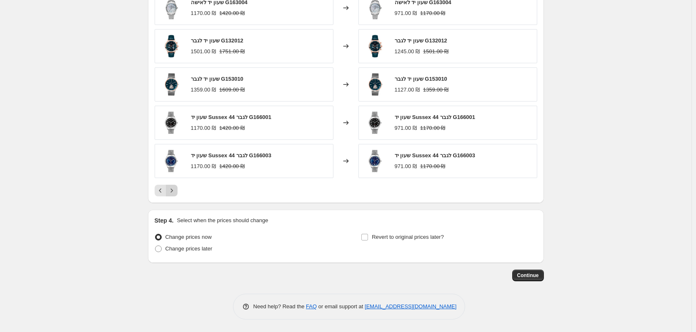
click at [172, 195] on button "Next" at bounding box center [172, 191] width 12 height 12
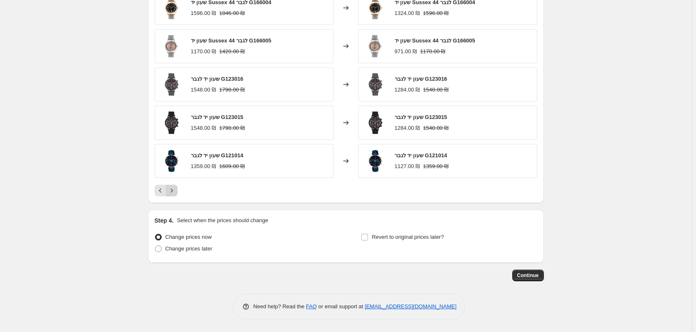
click at [172, 195] on button "Next" at bounding box center [172, 191] width 12 height 12
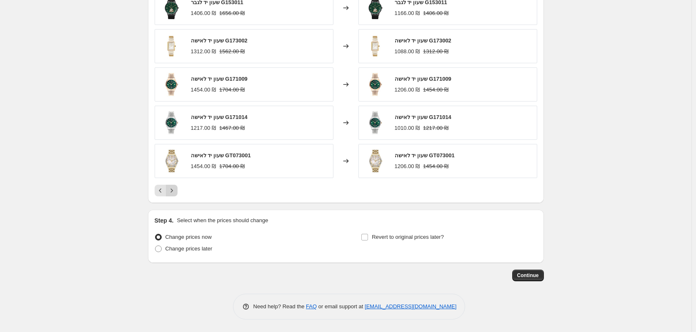
click at [172, 195] on button "Next" at bounding box center [172, 191] width 12 height 12
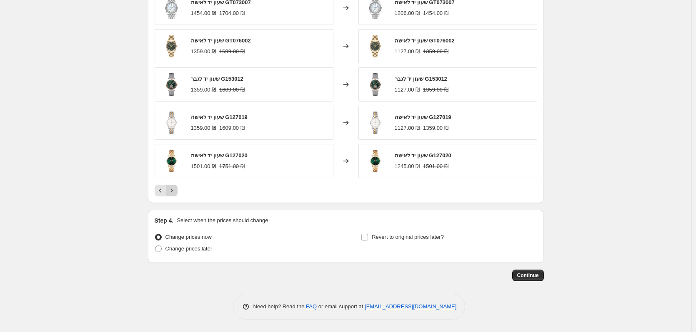
click at [172, 195] on button "Next" at bounding box center [172, 191] width 12 height 12
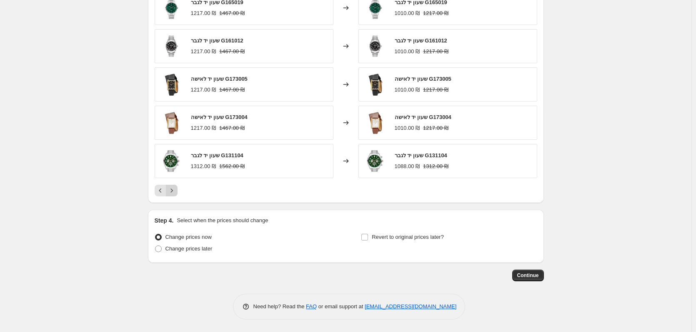
click at [172, 195] on button "Next" at bounding box center [172, 191] width 12 height 12
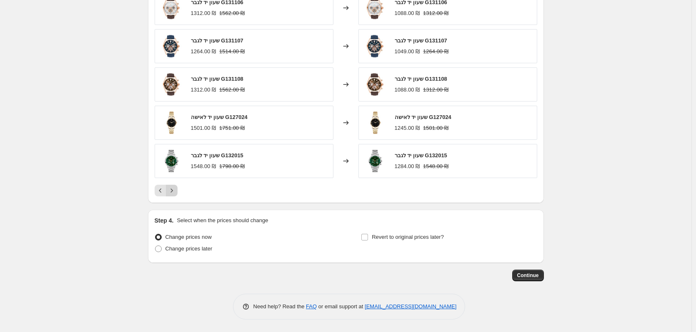
click at [172, 195] on button "Next" at bounding box center [172, 191] width 12 height 12
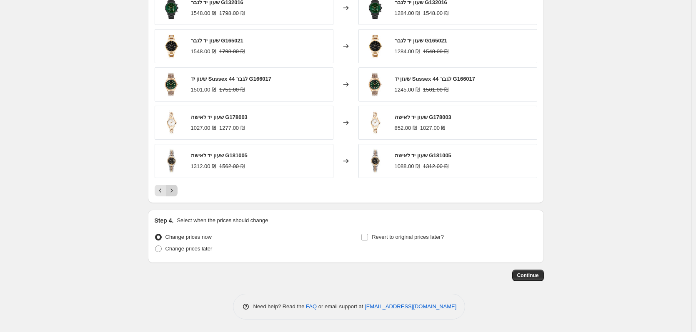
click at [172, 195] on button "Next" at bounding box center [172, 191] width 12 height 12
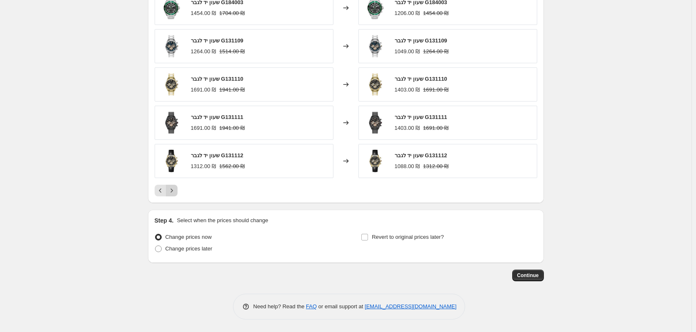
click at [172, 195] on button "Next" at bounding box center [172, 191] width 12 height 12
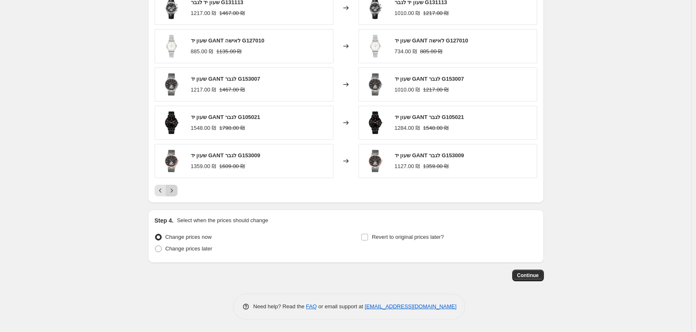
click at [172, 195] on button "Next" at bounding box center [172, 191] width 12 height 12
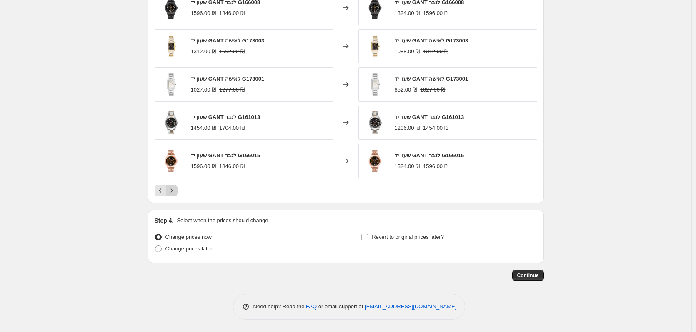
click at [172, 195] on button "Next" at bounding box center [172, 191] width 12 height 12
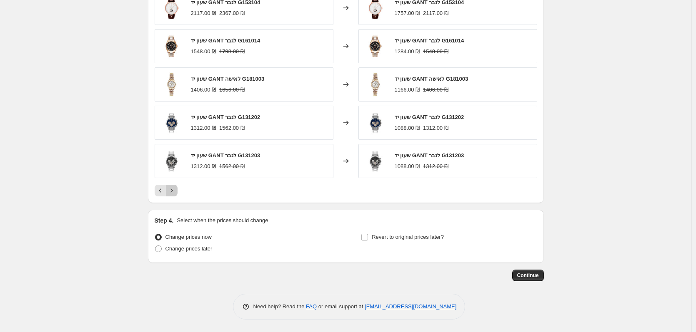
click at [172, 195] on button "Next" at bounding box center [172, 191] width 12 height 12
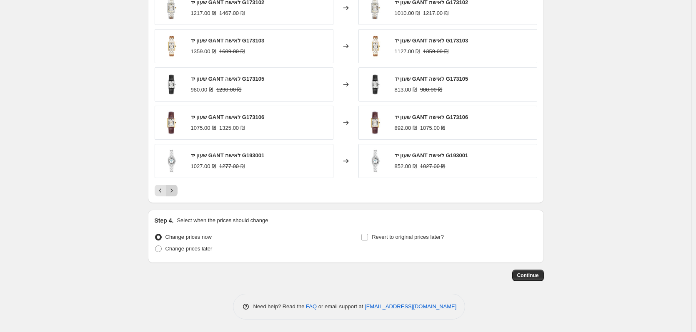
click at [173, 195] on button "Next" at bounding box center [172, 191] width 12 height 12
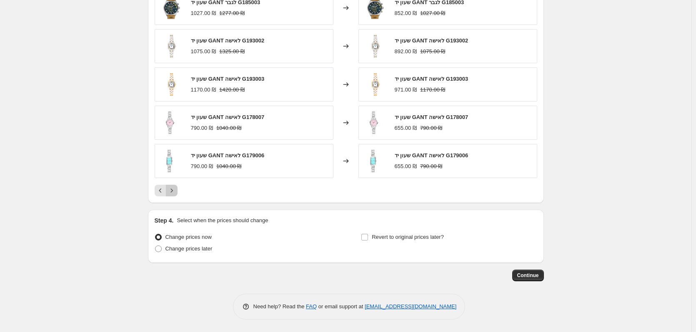
click at [176, 193] on icon "Next" at bounding box center [171, 191] width 8 height 8
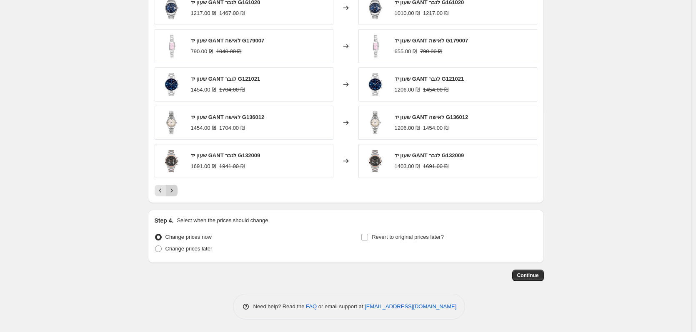
click at [176, 193] on icon "Next" at bounding box center [171, 191] width 8 height 8
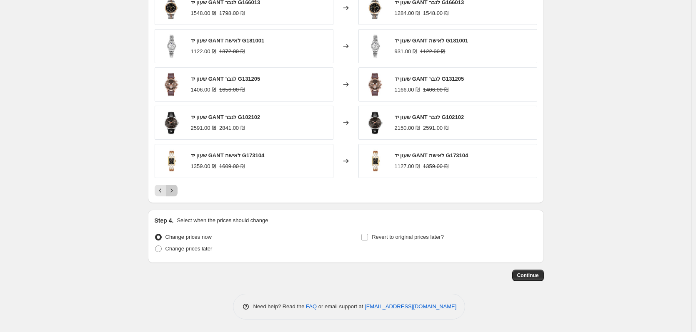
click at [176, 193] on icon "Next" at bounding box center [171, 191] width 8 height 8
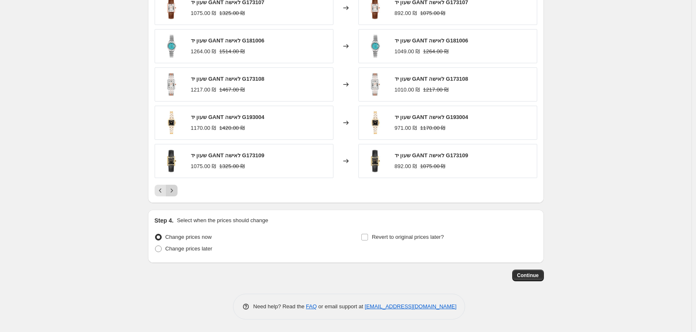
click at [176, 193] on icon "Next" at bounding box center [171, 191] width 8 height 8
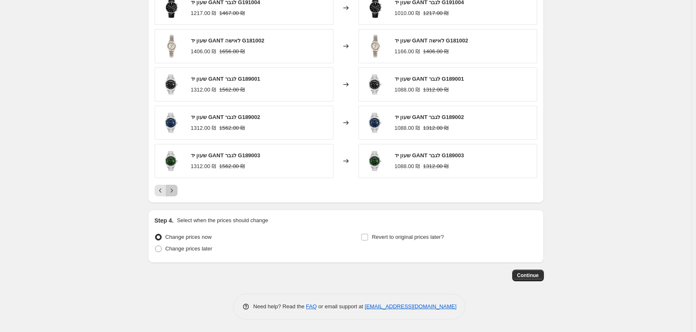
click at [176, 193] on icon "Next" at bounding box center [171, 191] width 8 height 8
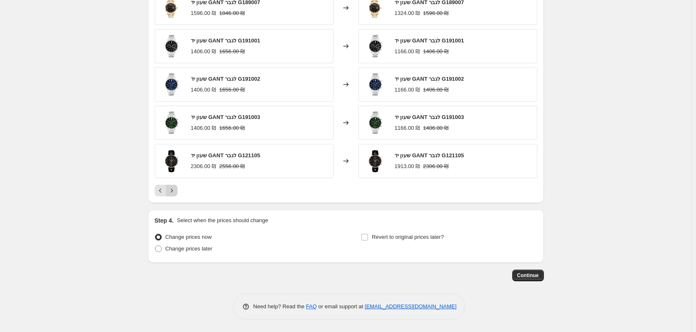
click at [176, 193] on icon "Next" at bounding box center [171, 191] width 8 height 8
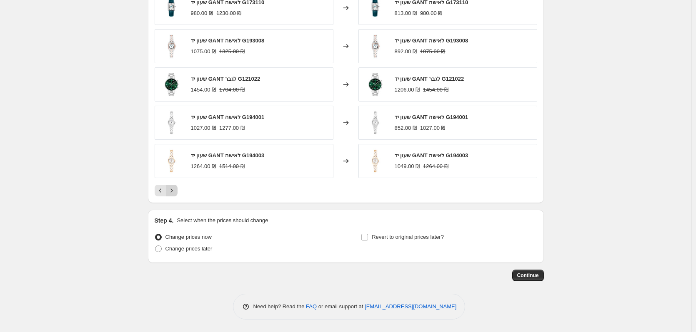
click at [175, 193] on icon "Next" at bounding box center [171, 191] width 8 height 8
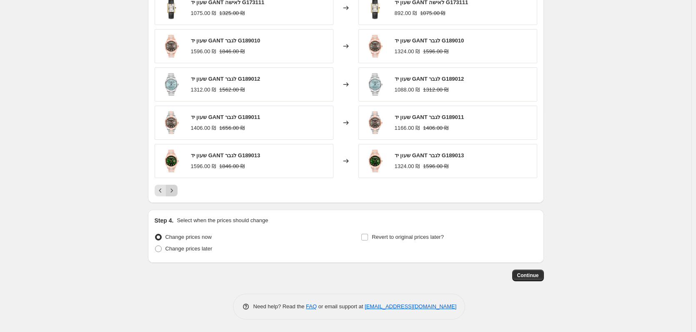
click at [175, 193] on icon "Next" at bounding box center [171, 191] width 8 height 8
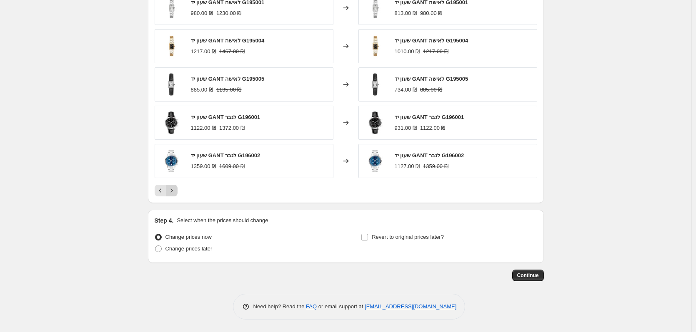
click at [175, 193] on icon "Next" at bounding box center [171, 191] width 8 height 8
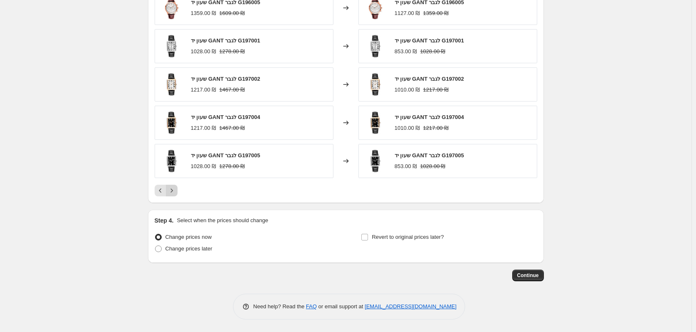
click at [175, 194] on icon "Next" at bounding box center [171, 191] width 8 height 8
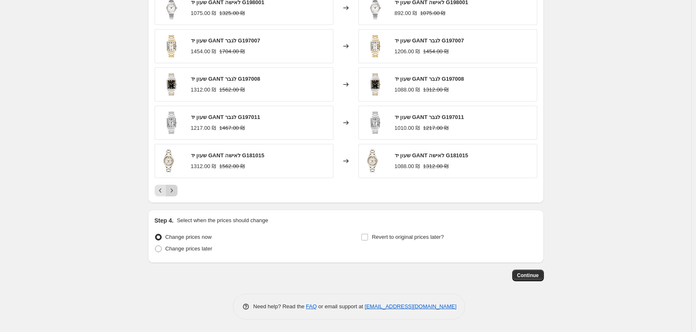
click at [175, 194] on icon "Next" at bounding box center [171, 191] width 8 height 8
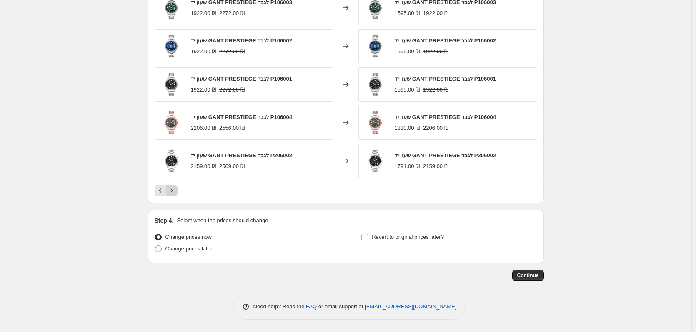
click at [175, 194] on icon "Next" at bounding box center [171, 191] width 8 height 8
click at [180, 249] on span "Change prices later" at bounding box center [188, 249] width 47 height 6
click at [155, 246] on input "Change prices later" at bounding box center [155, 246] width 0 height 0
radio input "true"
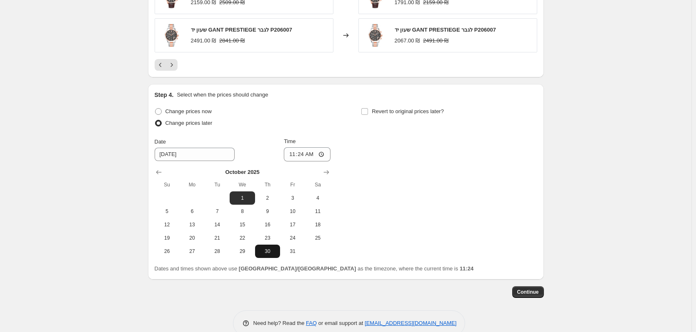
scroll to position [737, 0]
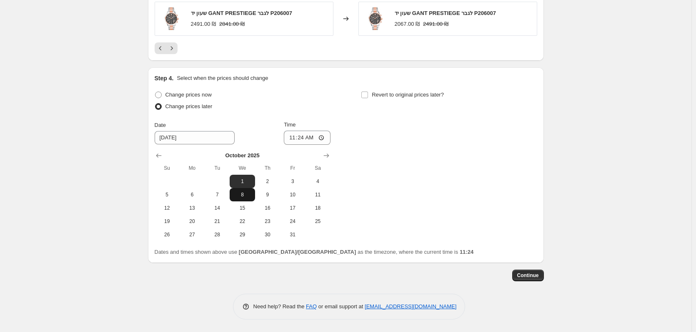
click at [246, 198] on button "8" at bounding box center [241, 194] width 25 height 13
type input "[DATE]"
click at [316, 140] on input "11:24" at bounding box center [307, 138] width 47 height 14
type input "06:00"
drag, startPoint x: 250, startPoint y: 106, endPoint x: 384, endPoint y: 105, distance: 133.7
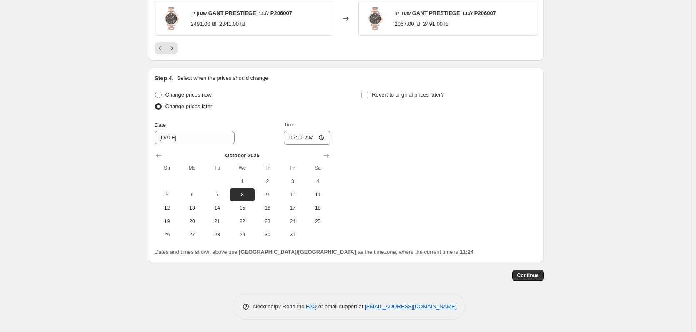
click at [251, 106] on div "Change prices later" at bounding box center [243, 107] width 176 height 12
drag, startPoint x: 345, startPoint y: 87, endPoint x: 368, endPoint y: 95, distance: 24.5
click at [349, 88] on div "Step 4. Select when the prices should change Change prices now Change prices la…" at bounding box center [346, 165] width 382 height 182
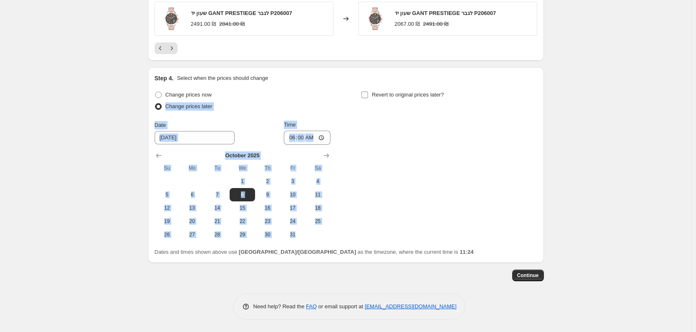
click at [371, 95] on label "Revert to original prices later?" at bounding box center [402, 95] width 83 height 12
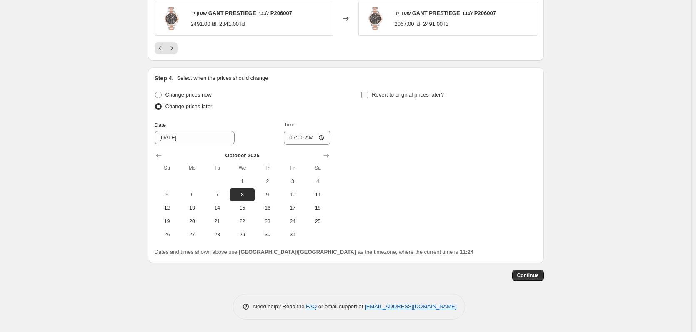
click at [368, 90] on label "Revert to original prices later?" at bounding box center [402, 95] width 83 height 12
click at [368, 92] on input "Revert to original prices later?" at bounding box center [364, 95] width 7 height 7
checkbox input "true"
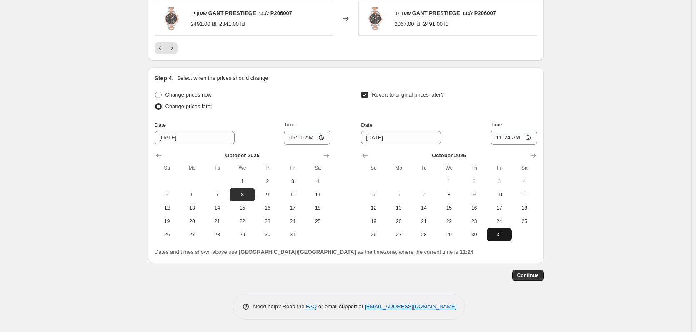
click at [506, 238] on span "31" at bounding box center [499, 235] width 18 height 7
type input "[DATE]"
click at [518, 139] on input "11:24" at bounding box center [513, 138] width 47 height 14
type input "23:59"
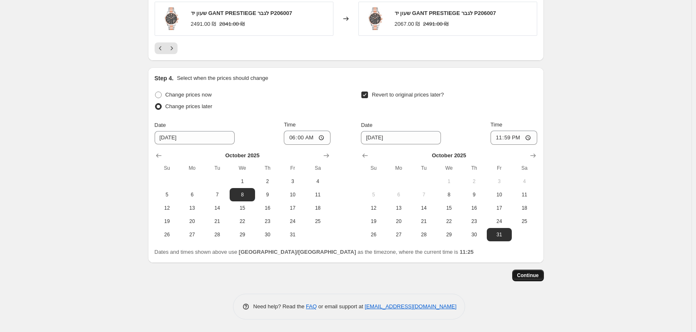
click at [536, 275] on span "Continue" at bounding box center [528, 275] width 22 height 7
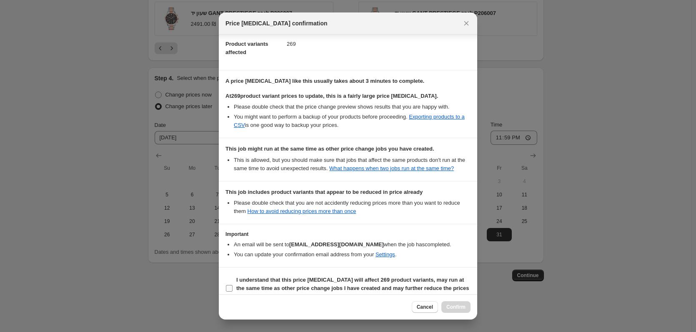
scroll to position [114, 0]
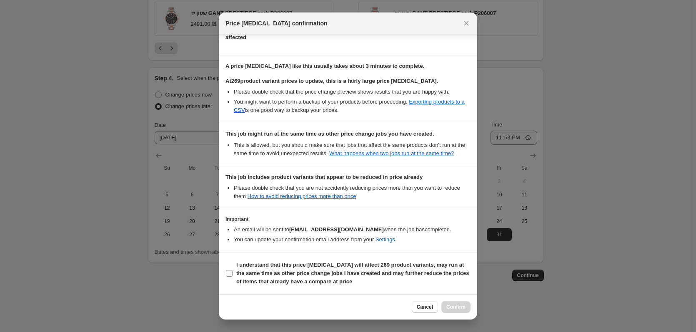
click at [286, 272] on b "I understand that this price [MEDICAL_DATA] will affect 269 product variants, m…" at bounding box center [352, 273] width 232 height 23
click at [232, 272] on input "I understand that this price [MEDICAL_DATA] will affect 269 product variants, m…" at bounding box center [229, 273] width 7 height 7
checkbox input "true"
click at [450, 307] on span "Confirm" at bounding box center [455, 307] width 19 height 7
type input "על כל הקולקציה GANT 17%"
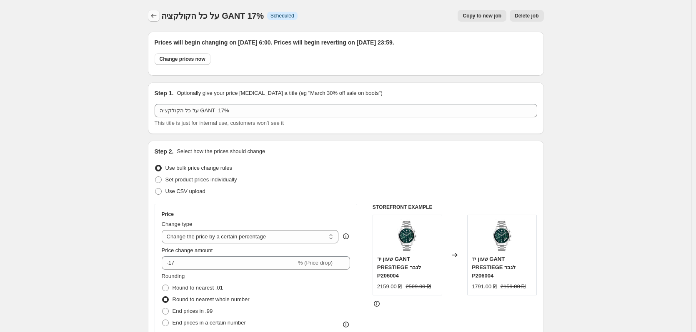
click at [156, 11] on button "Price change jobs" at bounding box center [154, 16] width 12 height 12
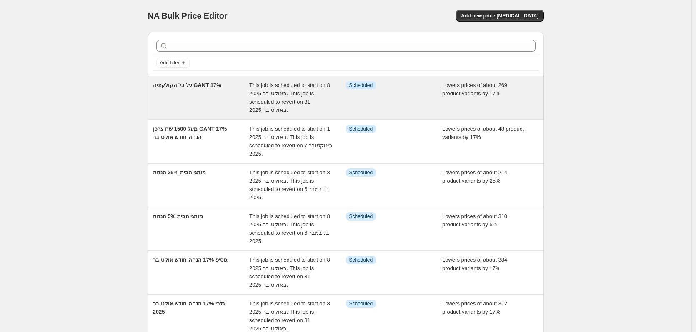
click at [214, 95] on div "על כל הקולקציה GANT 17%" at bounding box center [201, 97] width 97 height 33
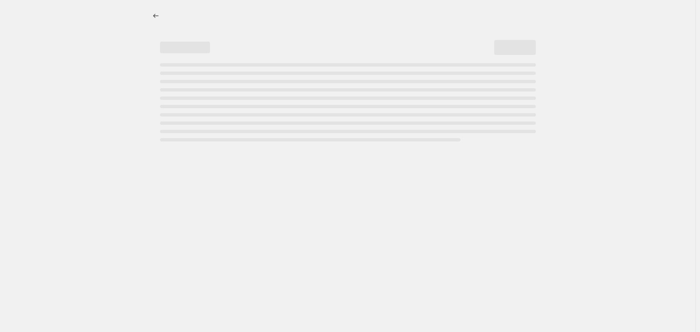
select select "percentage"
select select "vendor"
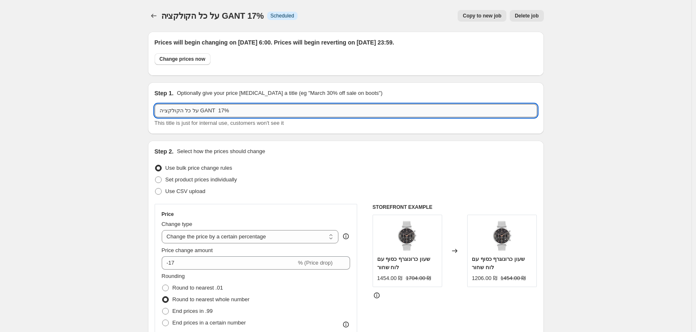
click at [240, 108] on input "על כל הקולקציה GANT 17%" at bounding box center [346, 110] width 382 height 13
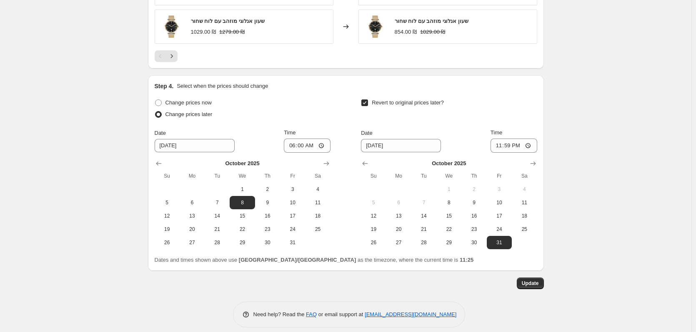
scroll to position [788, 0]
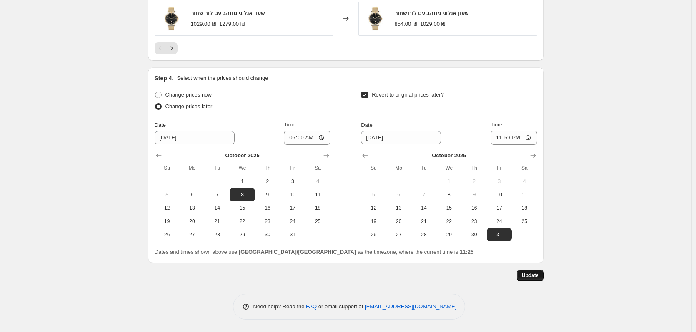
type input "על כל הקולקציה GANT 17% 8-31.10.25"
click at [532, 276] on span "Update" at bounding box center [529, 275] width 17 height 7
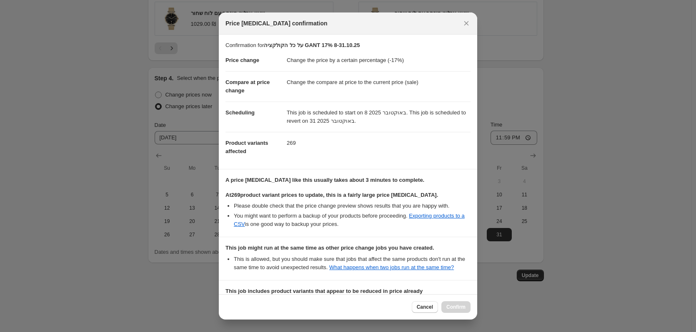
scroll to position [114, 0]
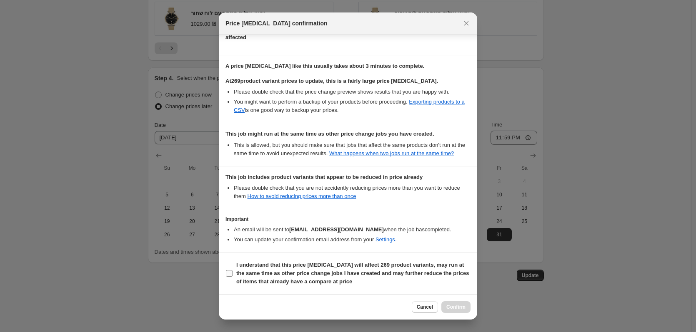
click at [341, 275] on b "I understand that this price [MEDICAL_DATA] will affect 269 product variants, m…" at bounding box center [352, 273] width 232 height 23
click at [232, 275] on input "I understand that this price [MEDICAL_DATA] will affect 269 product variants, m…" at bounding box center [229, 273] width 7 height 7
checkbox input "true"
click at [459, 308] on span "Confirm" at bounding box center [455, 307] width 19 height 7
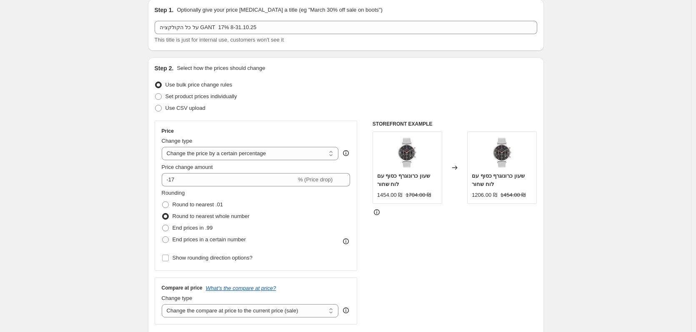
scroll to position [0, 0]
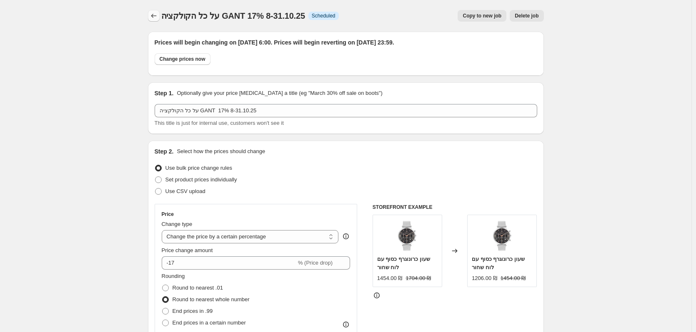
click at [158, 17] on icon "Price change jobs" at bounding box center [154, 16] width 8 height 8
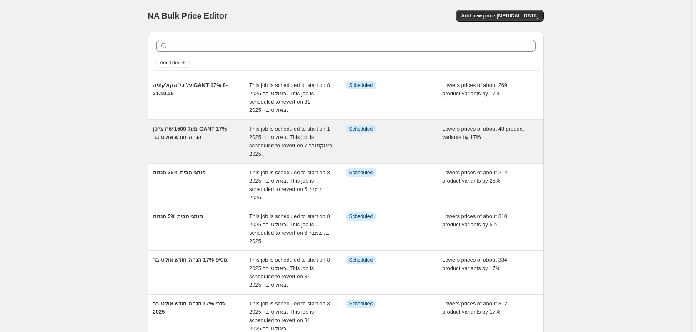
click at [207, 138] on div "מעל 1500 שח צרכן GANT 17% הנחה חודש אוקטובר" at bounding box center [201, 141] width 97 height 33
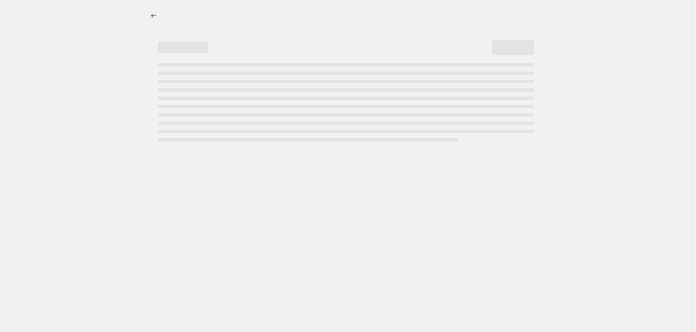
select select "percentage"
select select "tag"
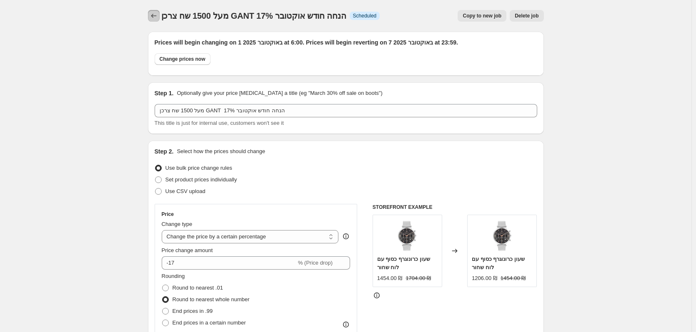
click at [158, 16] on icon "Price change jobs" at bounding box center [154, 16] width 8 height 8
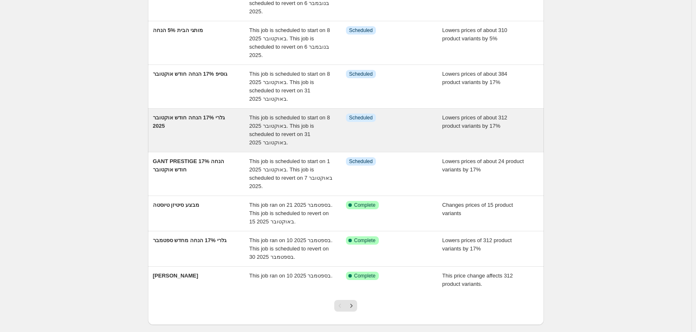
scroll to position [230, 0]
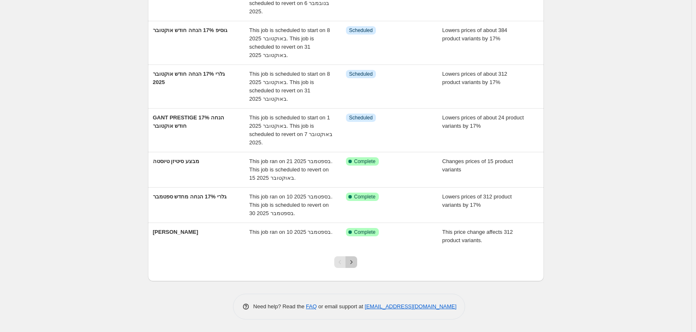
click at [352, 262] on icon "Next" at bounding box center [351, 262] width 8 height 8
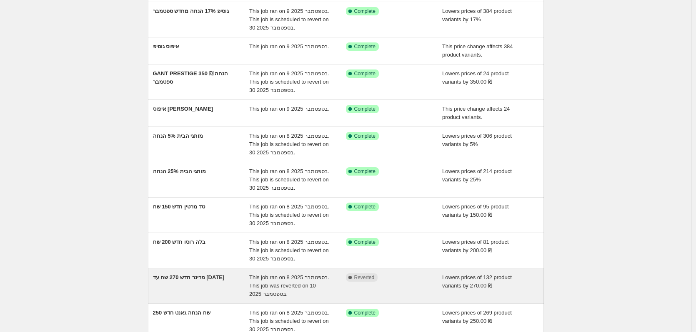
scroll to position [125, 0]
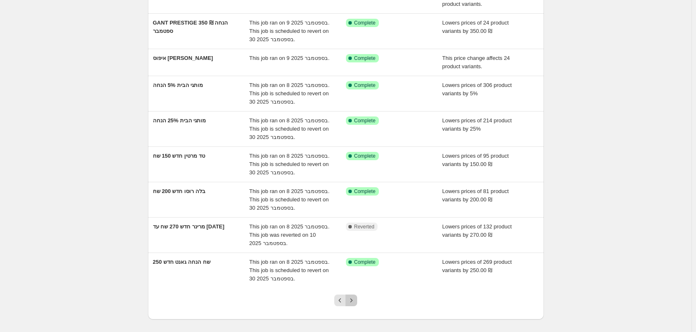
click at [354, 302] on icon "Next" at bounding box center [351, 301] width 8 height 8
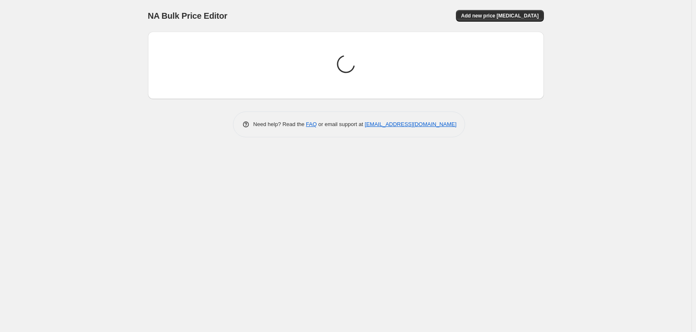
scroll to position [0, 0]
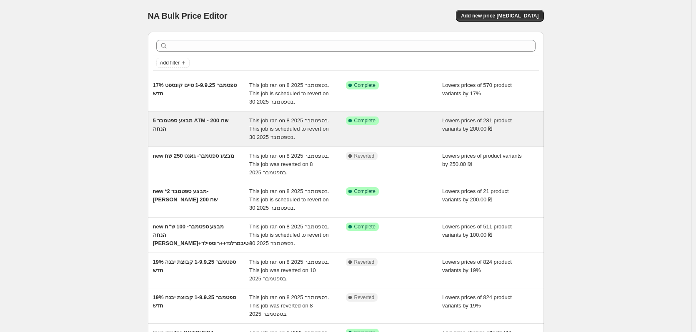
click at [202, 131] on div "מבצע ספטמבר 5 ATM - 200 שח הנחה" at bounding box center [201, 129] width 97 height 25
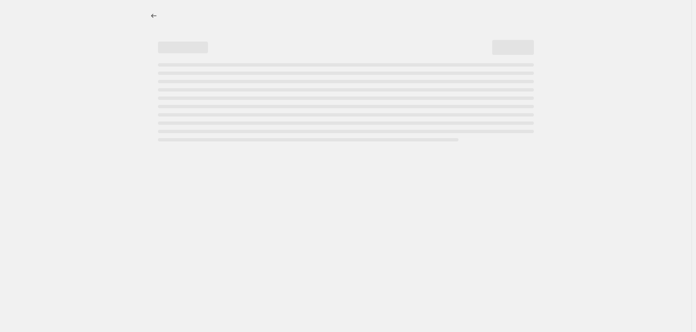
select select "by"
select select "vendor"
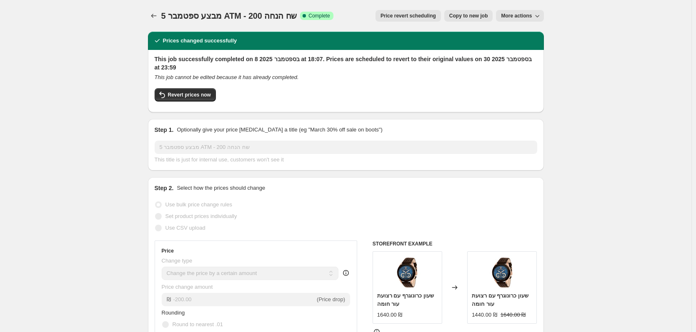
click at [484, 15] on span "Copy to new job" at bounding box center [468, 15] width 39 height 7
select select "by"
select select "vendor"
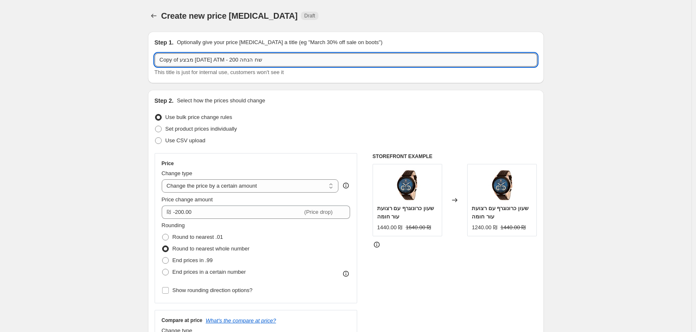
drag, startPoint x: 274, startPoint y: 60, endPoint x: 239, endPoint y: 58, distance: 34.6
click at [239, 58] on input "Copy of מבצע [DATE] ATM - 200 שח הנחה" at bounding box center [346, 59] width 382 height 13
click at [200, 64] on input "Copy of מבצע [DATE] ATM - ללא מעמ" at bounding box center [346, 59] width 382 height 13
drag, startPoint x: 195, startPoint y: 58, endPoint x: 190, endPoint y: 60, distance: 5.0
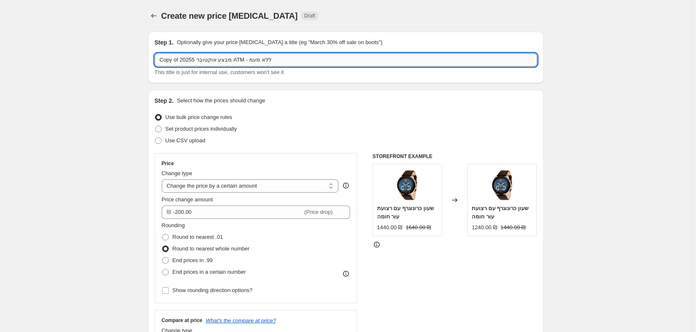
click at [190, 60] on input "Copy of מבצע אוקטובר 20255 ATM - ללא מעמ" at bounding box center [346, 59] width 382 height 13
drag, startPoint x: 181, startPoint y: 59, endPoint x: 147, endPoint y: 62, distance: 34.3
type input "מבצע [DATE] ATM - ללא מעמ"
click at [190, 184] on select "Change the price to a certain amount Change the price by a certain amount Chang…" at bounding box center [250, 186] width 177 height 13
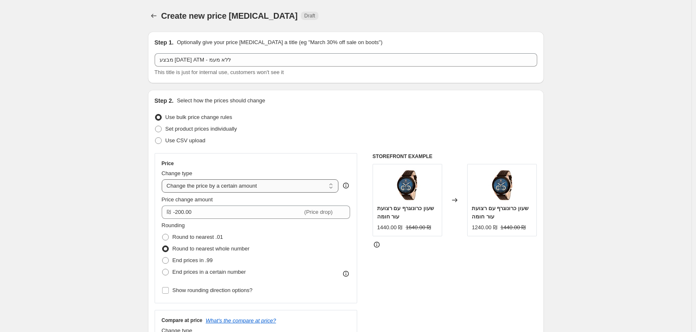
select select "percentage"
click at [163, 180] on select "Change the price to a certain amount Change the price by a certain amount Chang…" at bounding box center [250, 186] width 177 height 13
drag, startPoint x: 202, startPoint y: 213, endPoint x: 174, endPoint y: 207, distance: 28.5
click at [174, 207] on input "-15" at bounding box center [229, 212] width 135 height 13
click at [225, 184] on select "Change the price to a certain amount Change the price by a certain amount Chang…" at bounding box center [250, 186] width 177 height 13
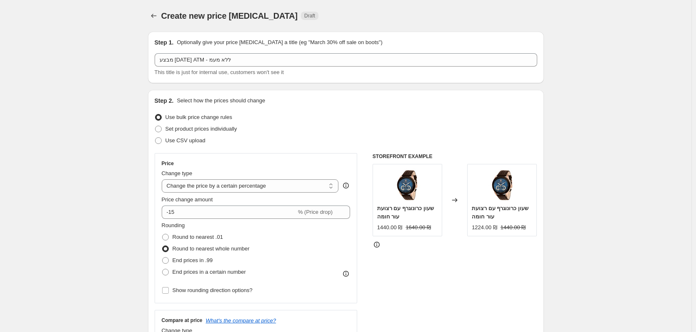
click at [243, 159] on div "Price Change type Change the price to a certain amount Change the price by a ce…" at bounding box center [256, 228] width 203 height 150
click at [191, 213] on input "-15" at bounding box center [229, 212] width 135 height 13
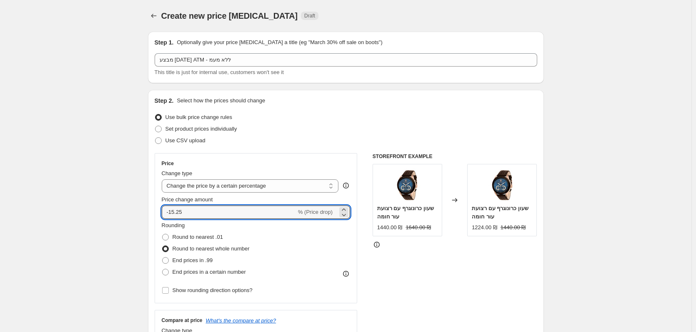
type input "-15.25"
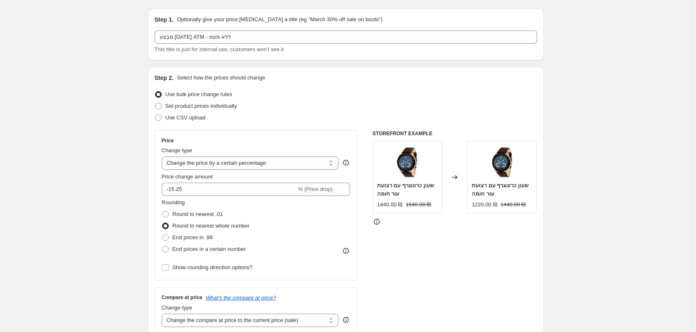
scroll to position [42, 0]
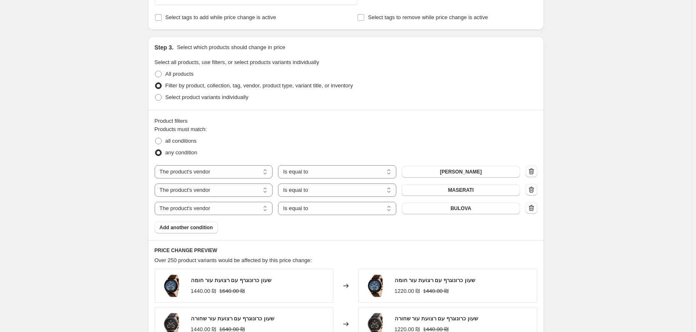
scroll to position [416, 0]
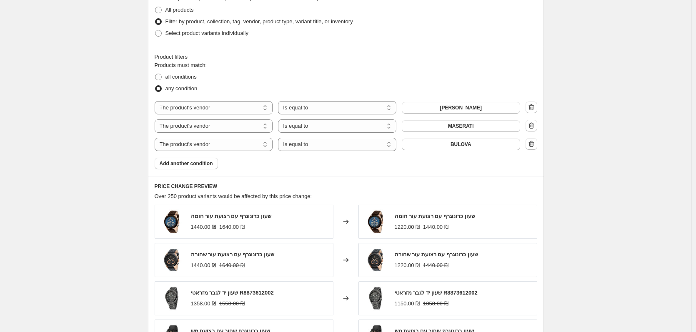
click at [183, 172] on div "Product filters Products must match: all conditions any condition The product T…" at bounding box center [346, 111] width 396 height 130
click at [187, 170] on div "Product filters Products must match: all conditions any condition The product T…" at bounding box center [346, 111] width 396 height 130
click at [190, 168] on button "Add another condition" at bounding box center [186, 164] width 63 height 12
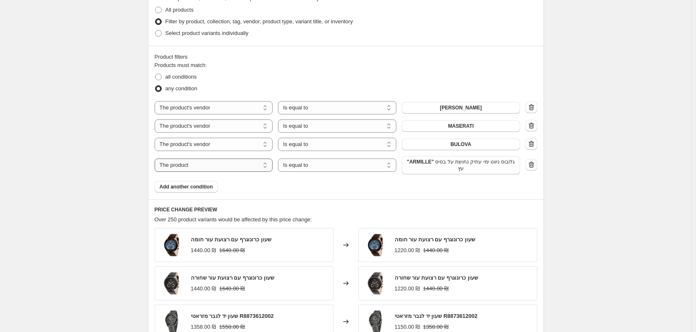
click at [239, 167] on select "The product The product's collection The product's tag The product's vendor The…" at bounding box center [214, 165] width 118 height 13
select select "vendor"
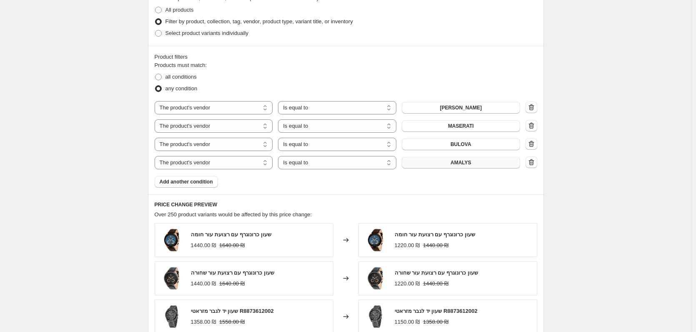
click at [477, 163] on button "AMALYS" at bounding box center [461, 163] width 118 height 12
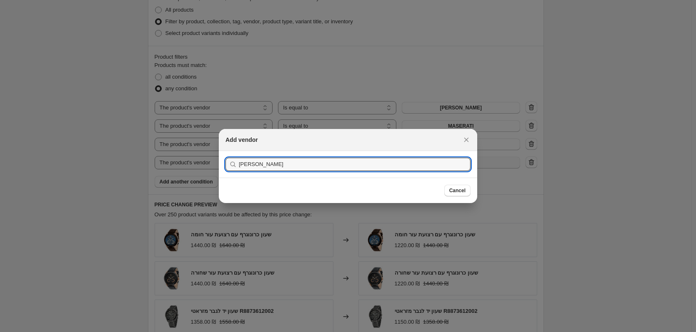
type input "ר"
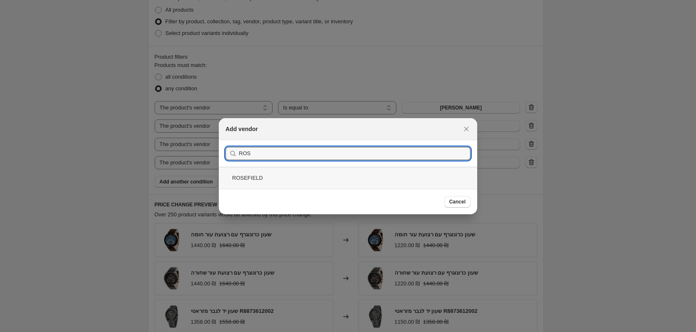
type input "ROS"
click at [274, 175] on div "ROSEFIELD" at bounding box center [348, 178] width 258 height 22
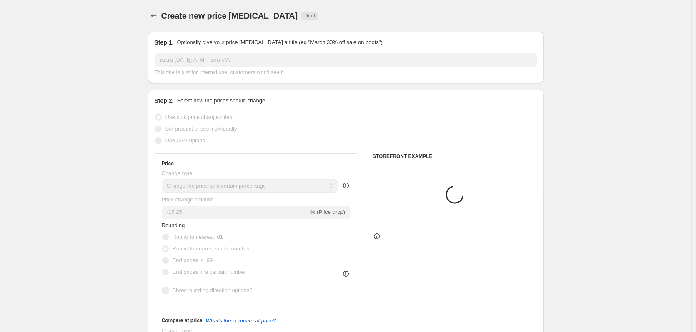
scroll to position [416, 0]
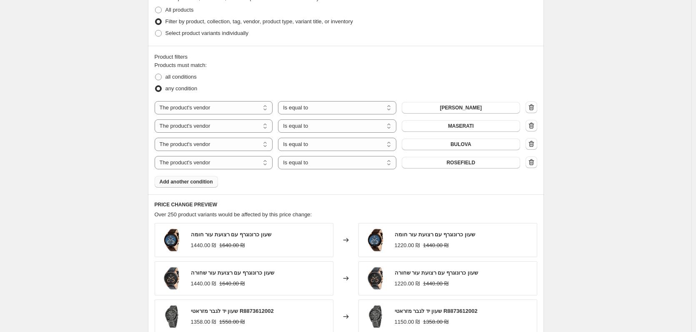
click at [197, 186] on button "Add another condition" at bounding box center [186, 182] width 63 height 12
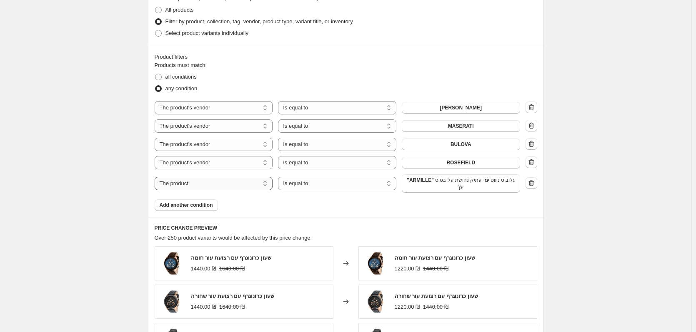
click at [248, 182] on select "The product The product's collection The product's tag The product's vendor The…" at bounding box center [214, 183] width 118 height 13
select select "vendor"
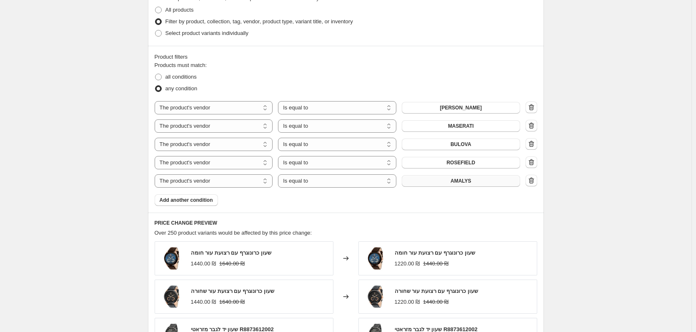
click at [446, 184] on button "AMALYS" at bounding box center [461, 181] width 118 height 12
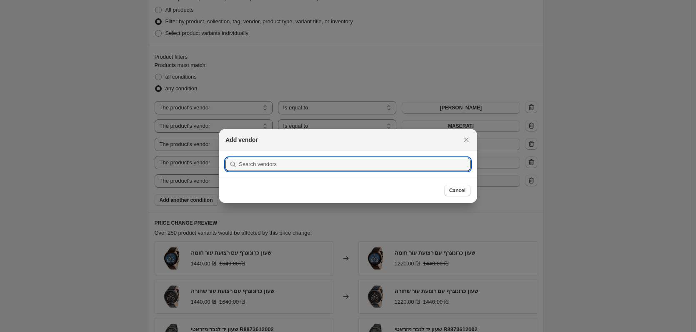
scroll to position [0, 0]
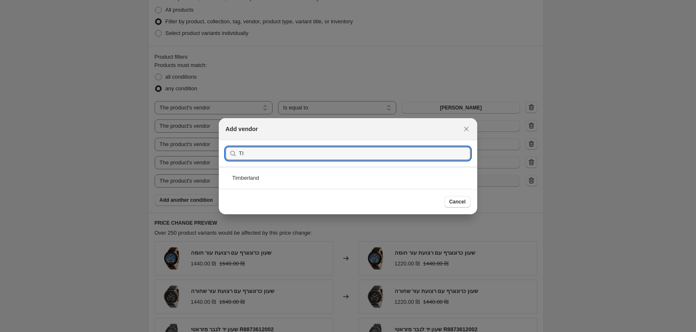
type input "TI"
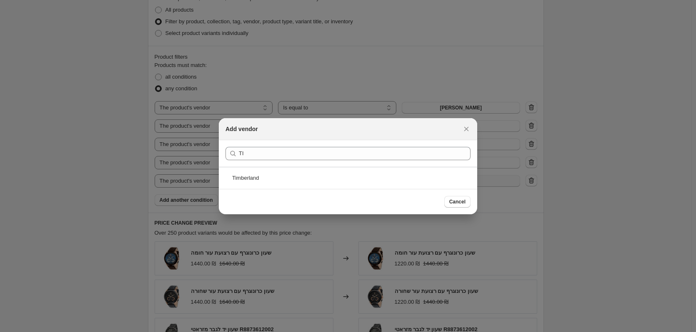
click at [446, 184] on div "Timberland" at bounding box center [348, 178] width 258 height 22
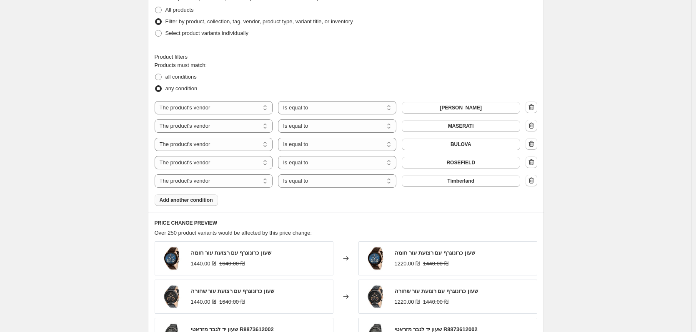
click at [186, 202] on span "Add another condition" at bounding box center [186, 200] width 53 height 7
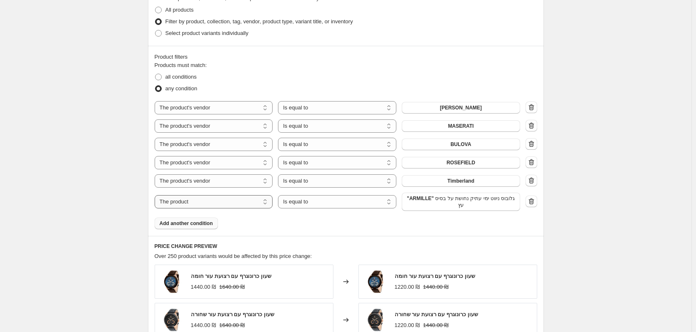
click at [231, 200] on select "The product The product's collection The product's tag The product's vendor The…" at bounding box center [214, 201] width 118 height 13
select select "vendor"
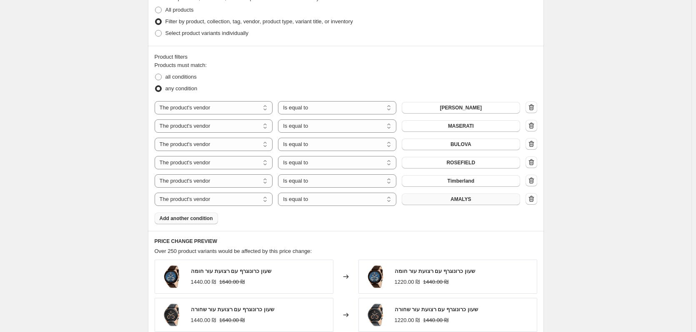
click at [461, 202] on span "AMALYS" at bounding box center [460, 199] width 21 height 7
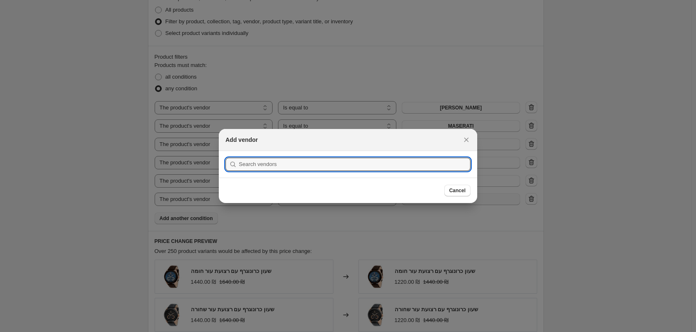
scroll to position [0, 0]
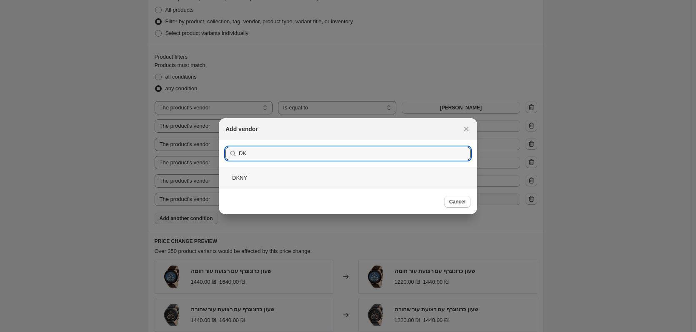
type input "DK"
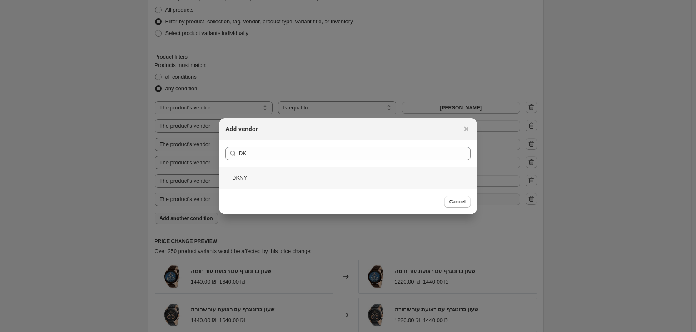
click at [329, 180] on div "DKNY" at bounding box center [348, 178] width 258 height 22
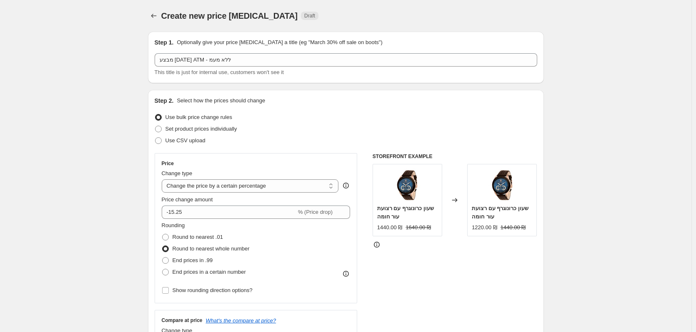
scroll to position [42, 0]
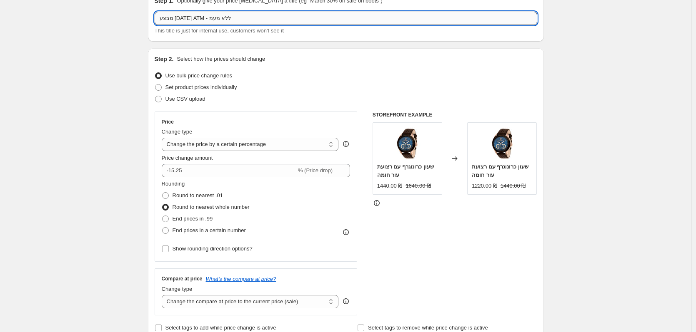
click at [209, 19] on input "מבצע [DATE] ATM - ללא מעמ" at bounding box center [346, 18] width 382 height 13
click at [212, 20] on input "מבצע [DATE] ATM - ללא מעמ" at bounding box center [346, 18] width 382 height 13
type input "מבצע [DATE] 5 ATM - ללא מעמ"
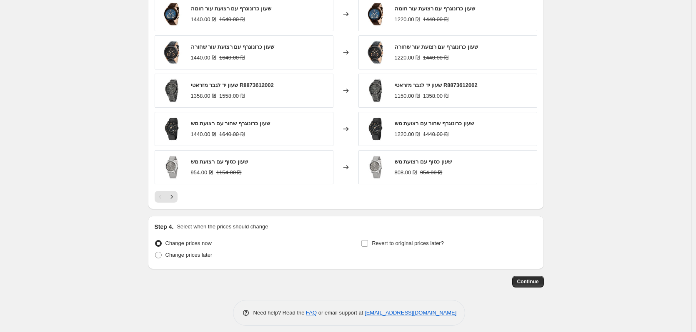
scroll to position [686, 0]
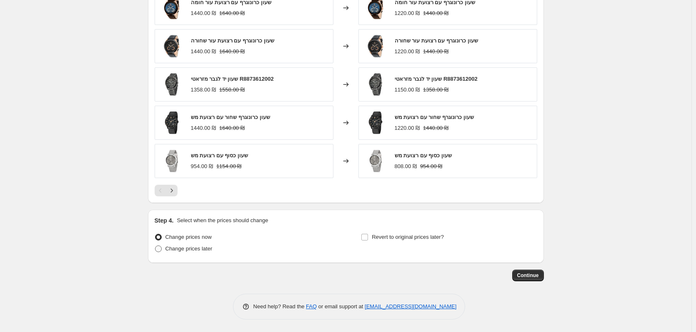
click at [193, 247] on span "Change prices later" at bounding box center [188, 249] width 47 height 6
click at [155, 246] on input "Change prices later" at bounding box center [155, 246] width 0 height 0
radio input "true"
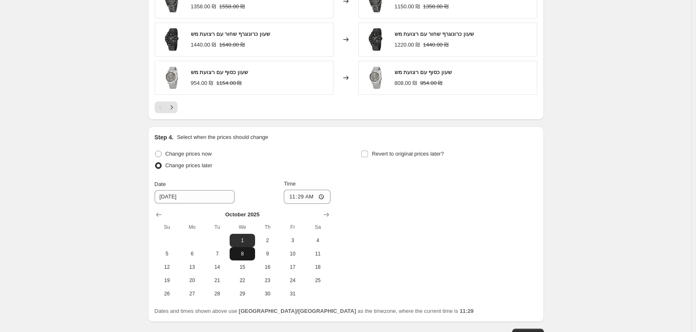
scroll to position [769, 0]
click at [242, 242] on span "1" at bounding box center [242, 240] width 18 height 7
click at [318, 197] on input "11:29" at bounding box center [307, 197] width 47 height 14
type input "06:00"
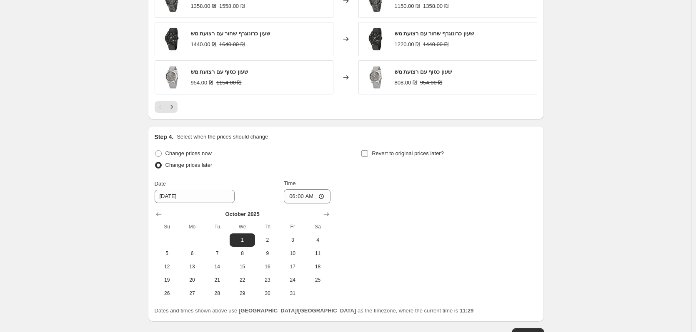
drag, startPoint x: 379, startPoint y: 153, endPoint x: 388, endPoint y: 162, distance: 11.8
click at [380, 153] on span "Revert to original prices later?" at bounding box center [408, 153] width 72 height 6
click at [368, 153] on input "Revert to original prices later?" at bounding box center [364, 153] width 7 height 7
checkbox input "true"
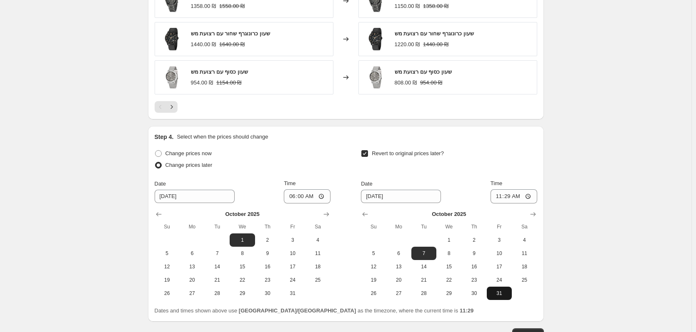
click at [501, 297] on span "31" at bounding box center [499, 293] width 18 height 7
type input "[DATE]"
click at [523, 191] on input "11:29" at bounding box center [513, 197] width 47 height 14
type input "23:59"
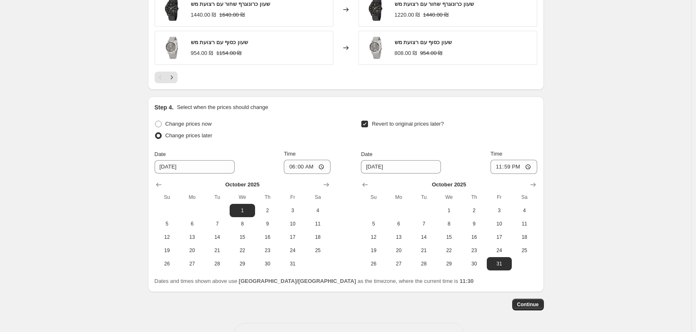
scroll to position [828, 0]
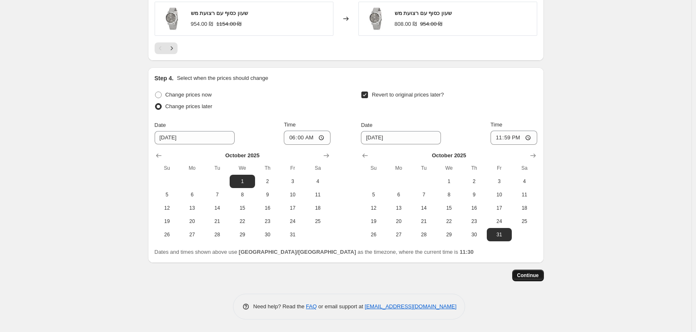
click at [531, 275] on span "Continue" at bounding box center [528, 275] width 22 height 7
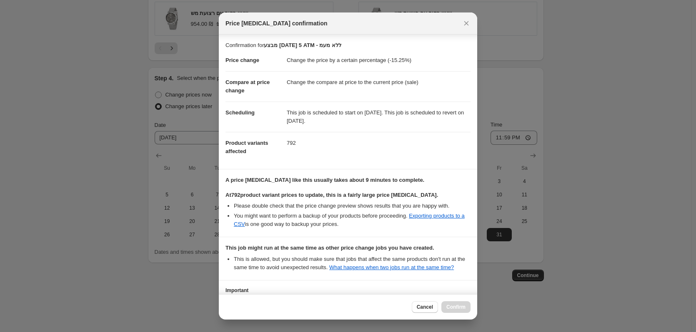
scroll to position [62, 0]
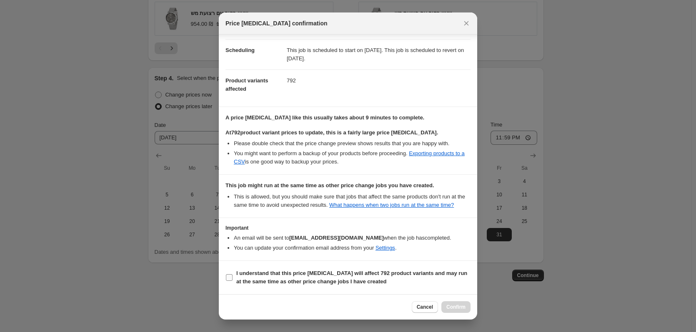
click at [304, 277] on b "I understand that this price [MEDICAL_DATA] will affect 792 product variants an…" at bounding box center [351, 277] width 231 height 15
click at [232, 277] on input "I understand that this price [MEDICAL_DATA] will affect 792 product variants an…" at bounding box center [229, 277] width 7 height 7
checkbox input "true"
click at [457, 305] on span "Confirm" at bounding box center [455, 307] width 19 height 7
type input "מבצע [DATE] 5 ATM - ללא מעמ"
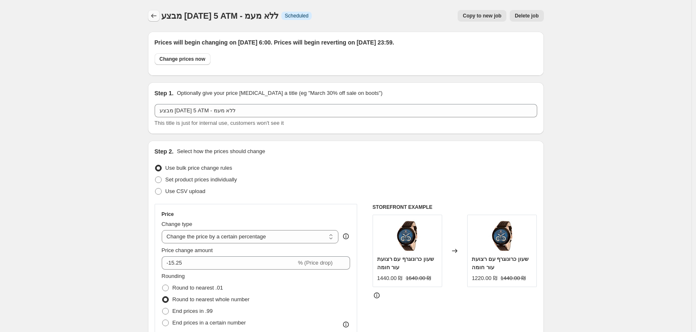
click at [160, 10] on button "Price change jobs" at bounding box center [154, 16] width 12 height 12
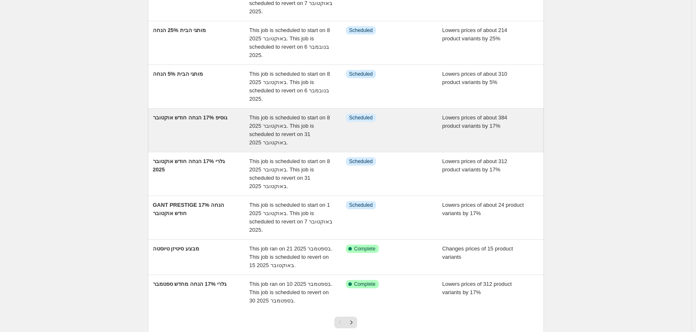
scroll to position [247, 0]
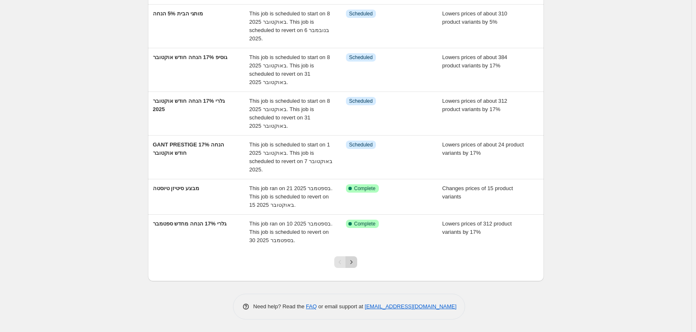
click at [352, 264] on icon "Next" at bounding box center [351, 262] width 8 height 8
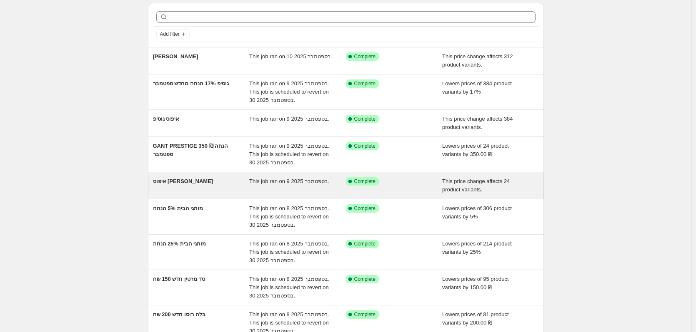
scroll to position [42, 0]
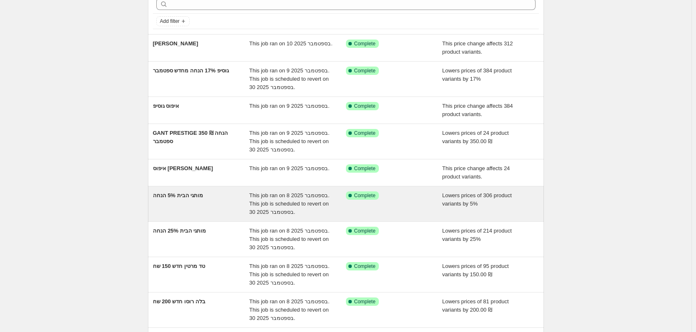
click at [217, 214] on div "מותגי הבית 5% הנחה" at bounding box center [201, 204] width 97 height 25
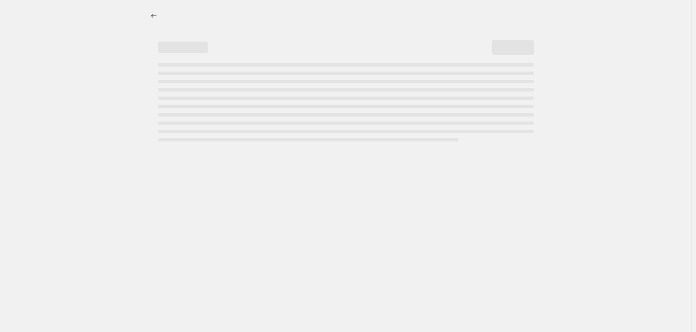
select select "percentage"
select select "vendor"
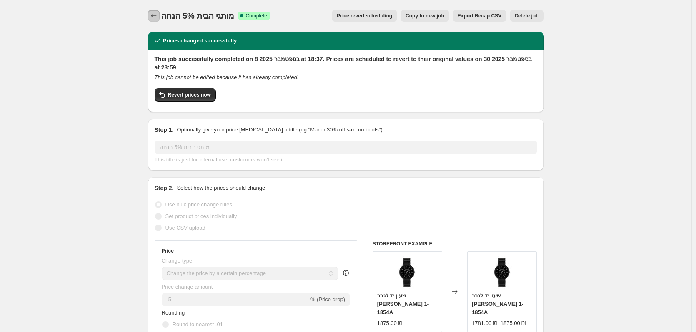
click at [160, 11] on button "Price change jobs" at bounding box center [154, 16] width 12 height 12
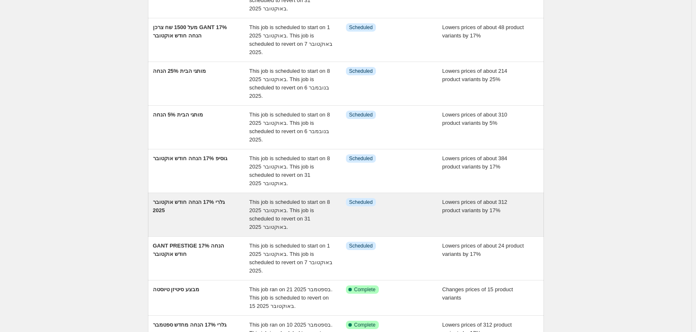
scroll to position [247, 0]
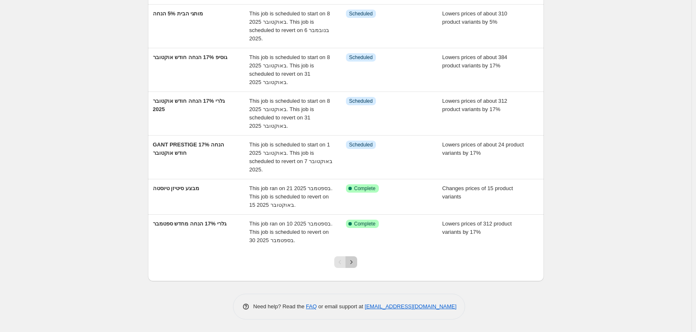
click at [352, 260] on icon "Next" at bounding box center [351, 262] width 8 height 8
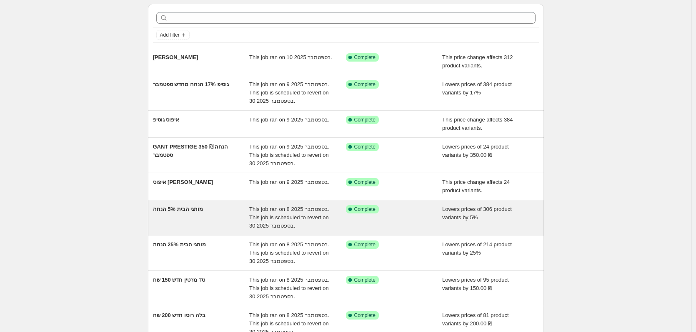
scroll to position [42, 0]
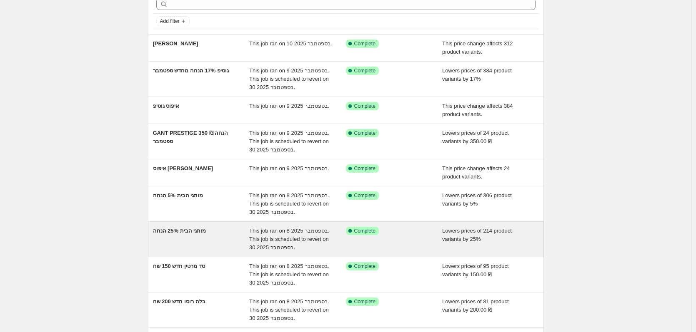
click at [206, 234] on div "מותגי הבית 25% הנחה" at bounding box center [201, 239] width 97 height 25
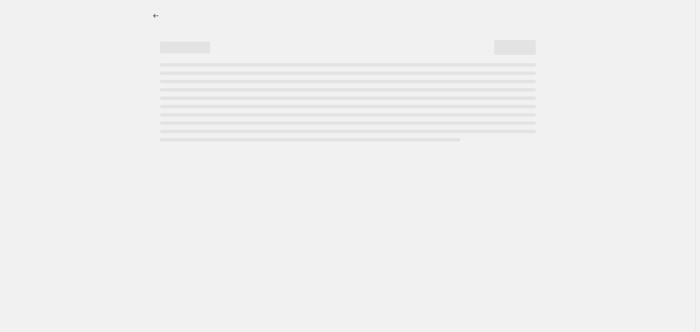
select select "percentage"
select select "vendor"
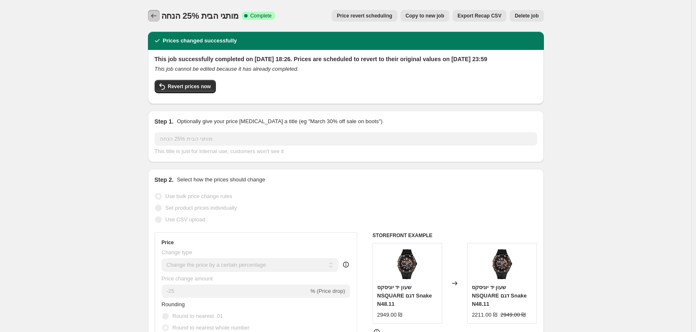
click at [154, 14] on icon "Price change jobs" at bounding box center [154, 16] width 8 height 8
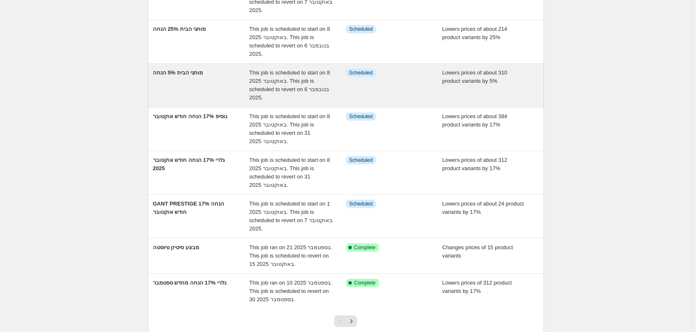
scroll to position [247, 0]
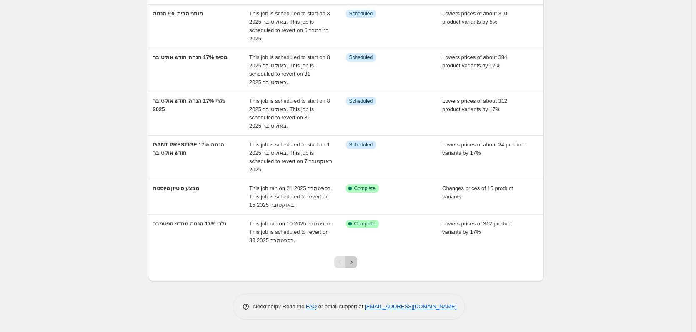
click at [354, 263] on icon "Next" at bounding box center [351, 262] width 8 height 8
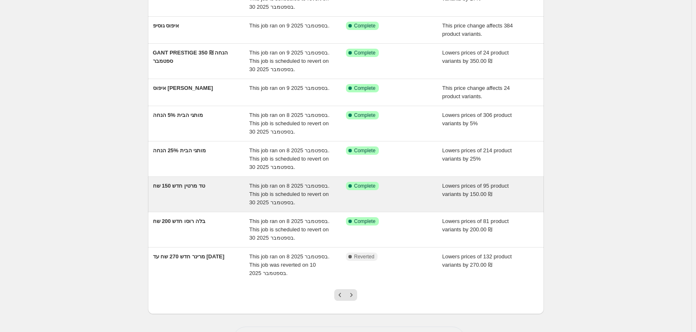
scroll to position [125, 0]
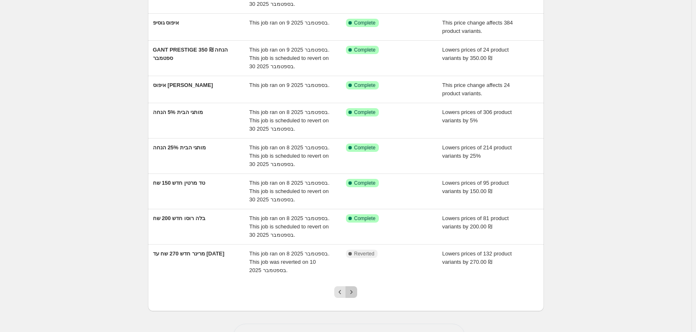
click at [352, 289] on icon "Next" at bounding box center [351, 292] width 8 height 8
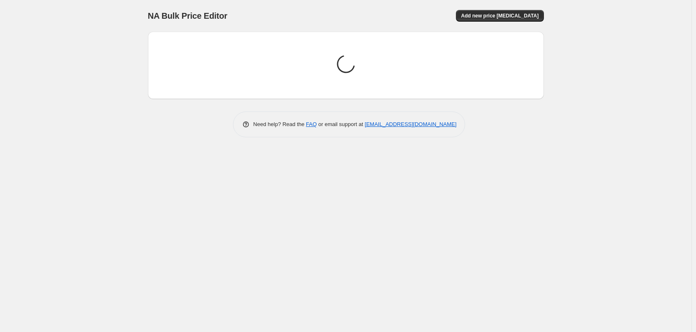
scroll to position [0, 0]
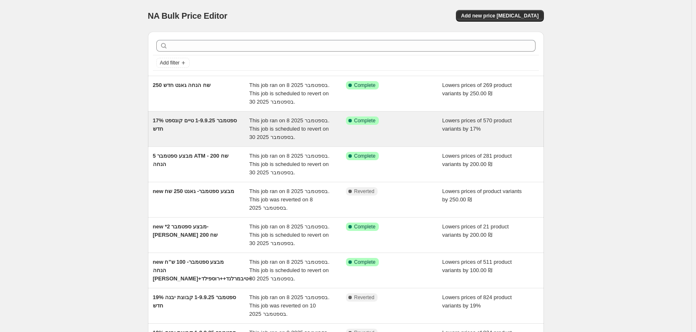
click at [224, 128] on div "ספטמבר 1-9.9.25 טיים קונספט 17% חדש" at bounding box center [201, 129] width 97 height 25
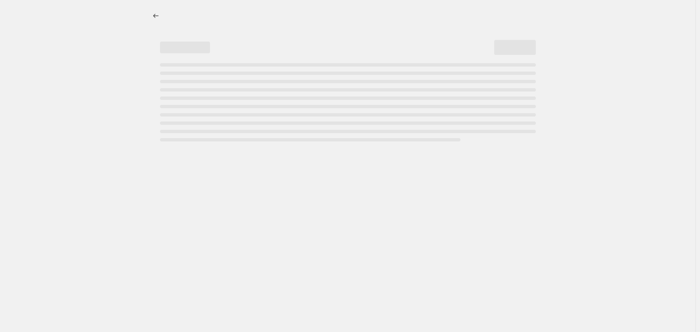
select select "percentage"
select select "vendor"
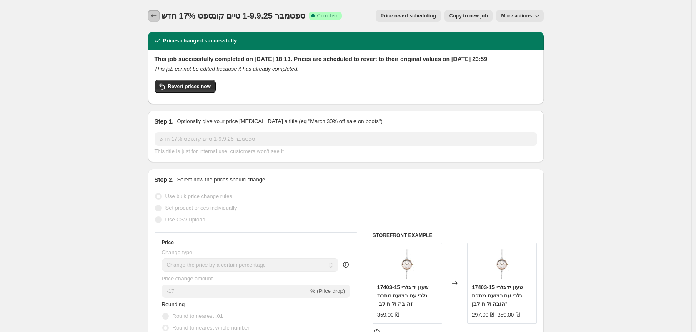
click at [157, 20] on icon "Price change jobs" at bounding box center [154, 16] width 8 height 8
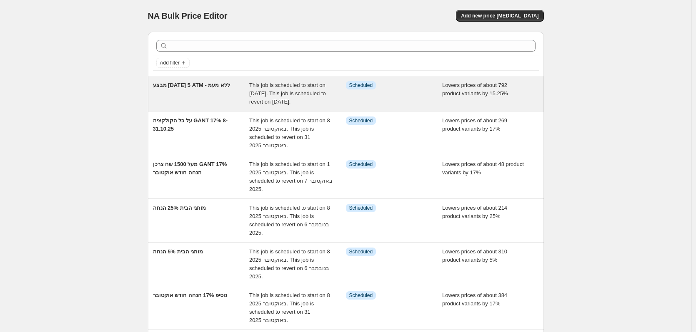
click at [210, 106] on div "מבצע [DATE] 5 ATM - ללא מעמ" at bounding box center [201, 93] width 97 height 25
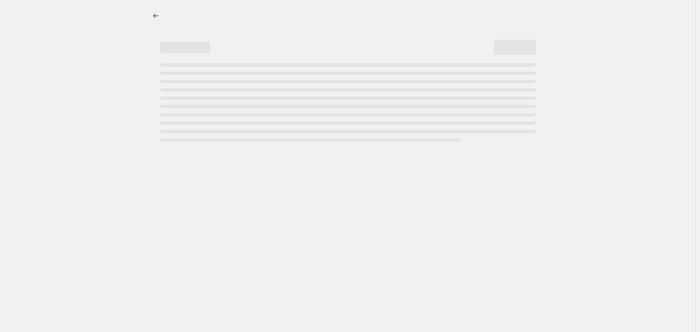
select select "percentage"
select select "vendor"
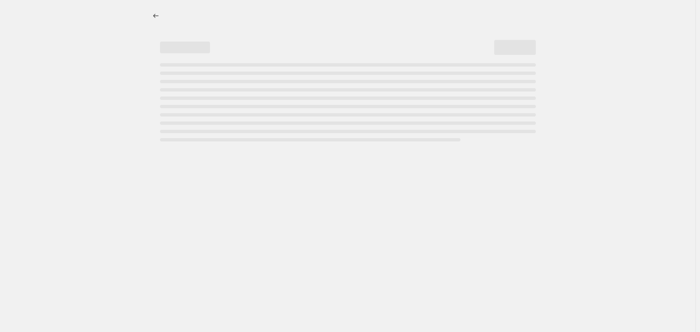
select select "vendor"
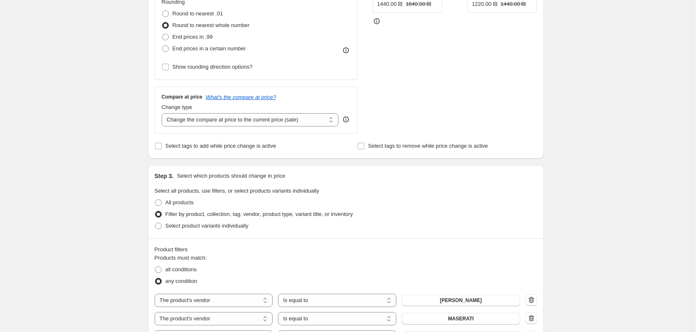
scroll to position [375, 0]
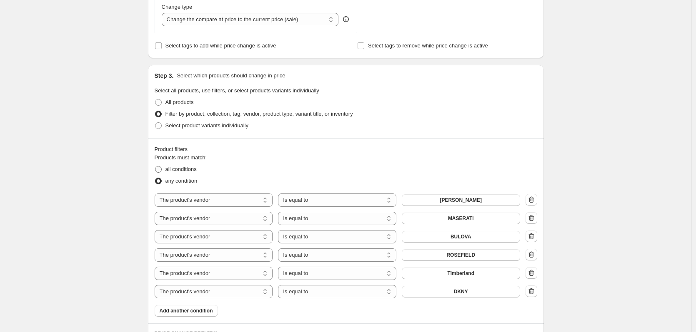
click at [175, 166] on span "all conditions" at bounding box center [180, 169] width 31 height 6
click at [155, 166] on input "all conditions" at bounding box center [155, 166] width 0 height 0
radio input "true"
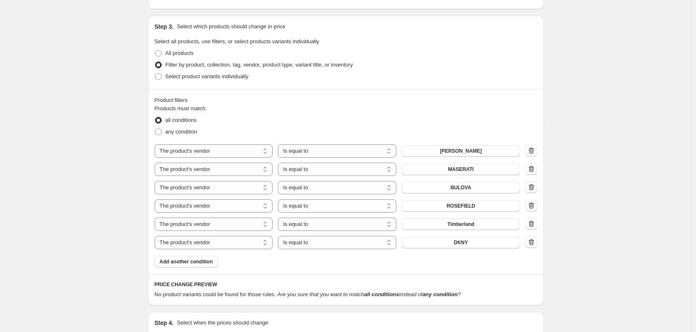
scroll to position [500, 0]
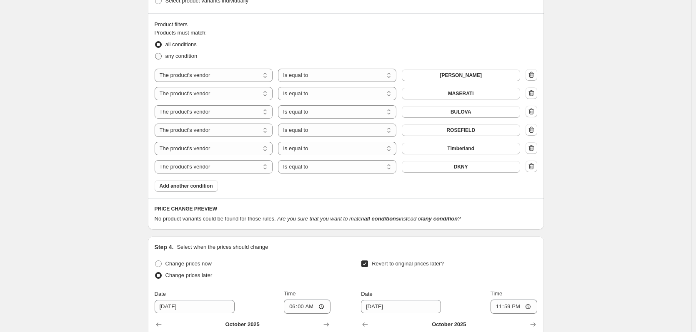
click at [178, 54] on span "any condition" at bounding box center [181, 56] width 32 height 6
click at [155, 53] on input "any condition" at bounding box center [155, 53] width 0 height 0
radio input "true"
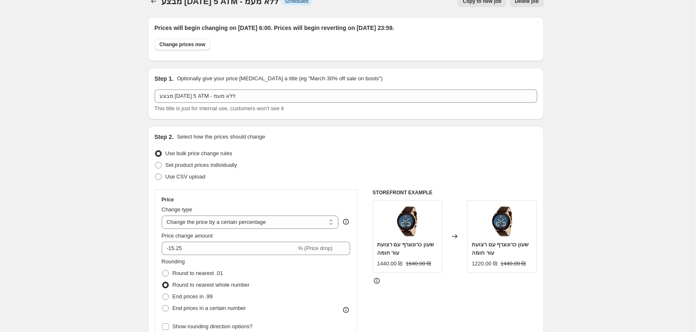
scroll to position [0, 0]
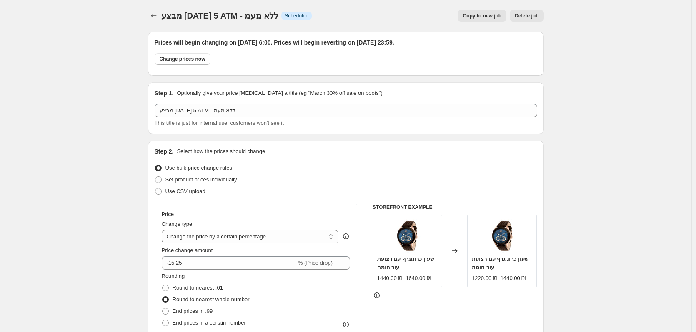
click at [155, 13] on icon "Price change jobs" at bounding box center [154, 16] width 8 height 8
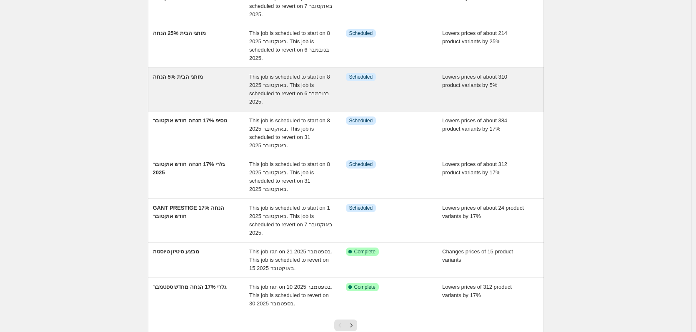
scroll to position [247, 0]
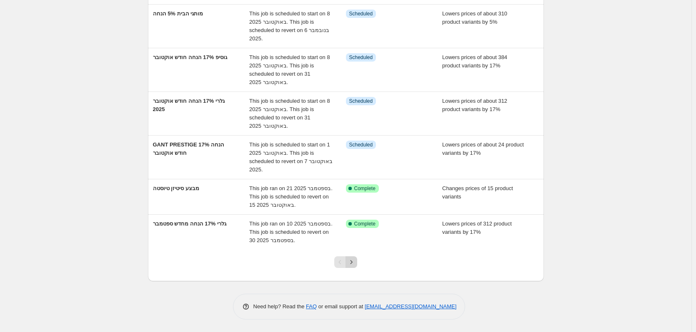
click at [355, 260] on icon "Next" at bounding box center [351, 262] width 8 height 8
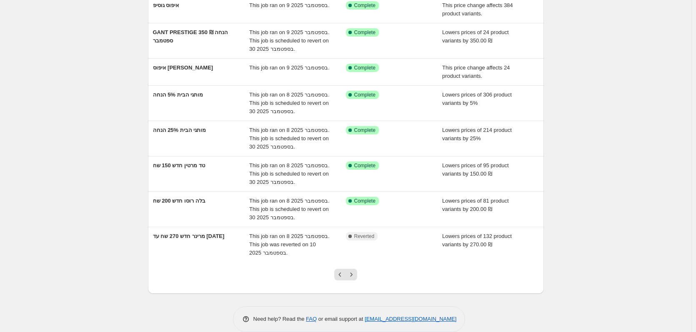
scroll to position [155, 0]
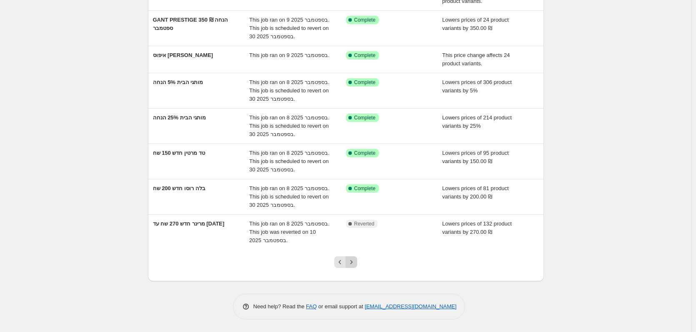
click at [353, 266] on icon "Next" at bounding box center [351, 262] width 8 height 8
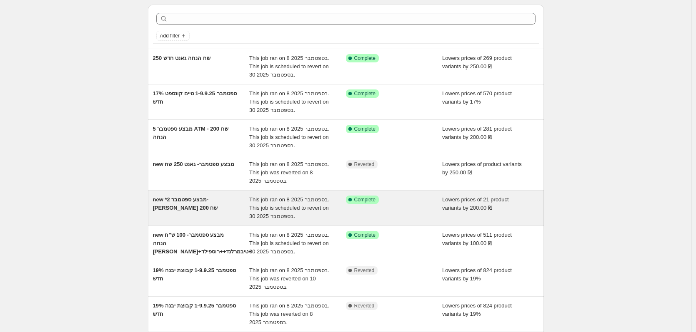
scroll to position [42, 0]
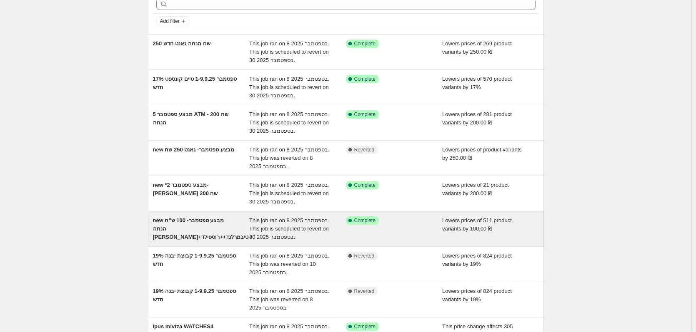
click at [204, 233] on div "new מבצע ספטמבר- 100 ש"ח הנחה [PERSON_NAME]+טיבמרלנד++רוספילד+" at bounding box center [201, 229] width 97 height 25
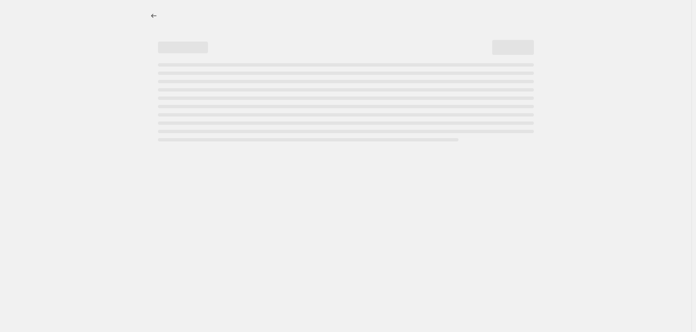
select select "by"
select select "vendor"
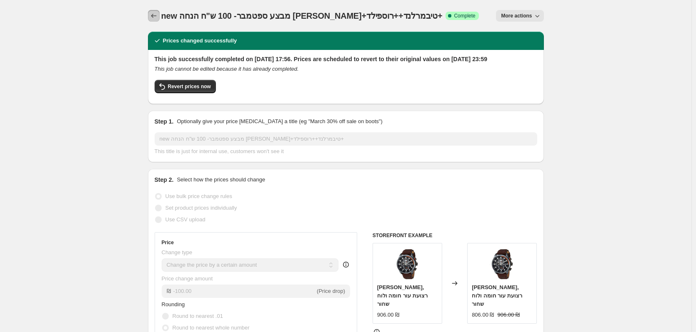
click at [153, 18] on icon "Price change jobs" at bounding box center [154, 16] width 8 height 8
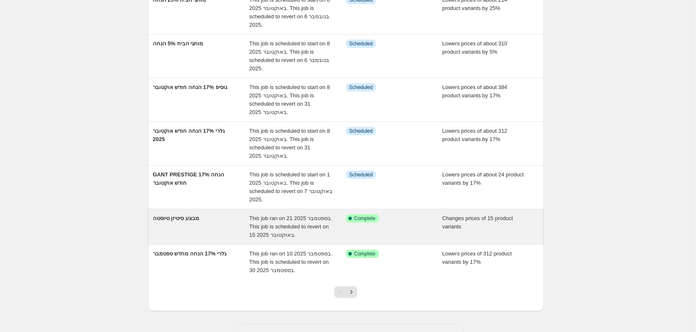
scroll to position [247, 0]
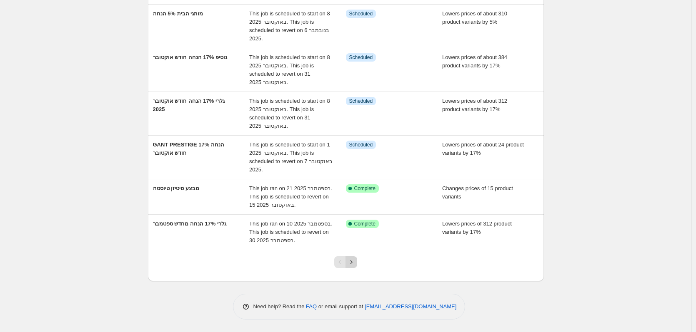
click at [355, 265] on icon "Next" at bounding box center [351, 262] width 8 height 8
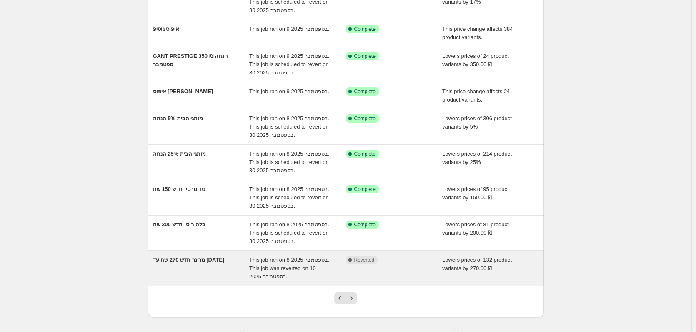
scroll to position [125, 0]
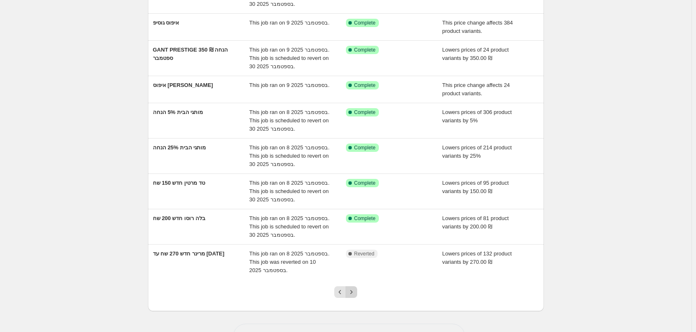
click at [347, 291] on button "Next" at bounding box center [351, 293] width 12 height 12
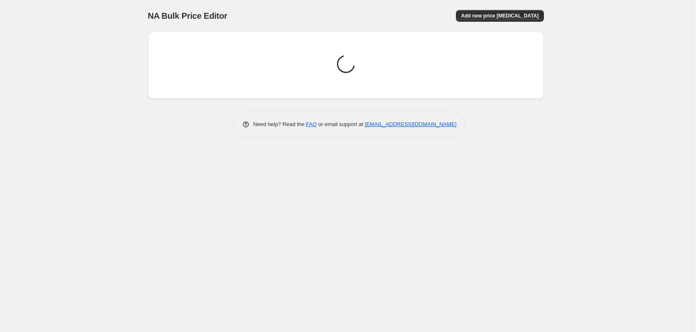
scroll to position [0, 0]
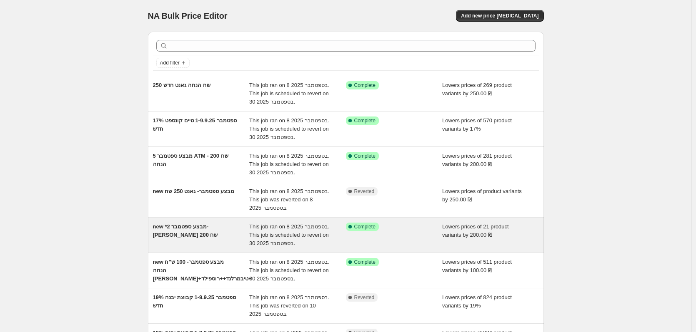
click at [204, 228] on span "new *2 מבצע ספטמבר- [PERSON_NAME] 200 שח" at bounding box center [185, 231] width 65 height 15
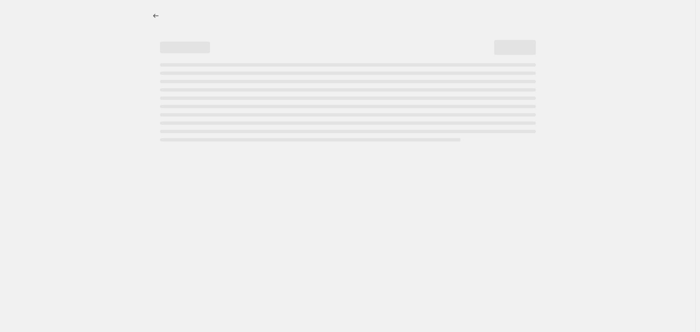
select select "by"
select select "vendor"
select select "product_type"
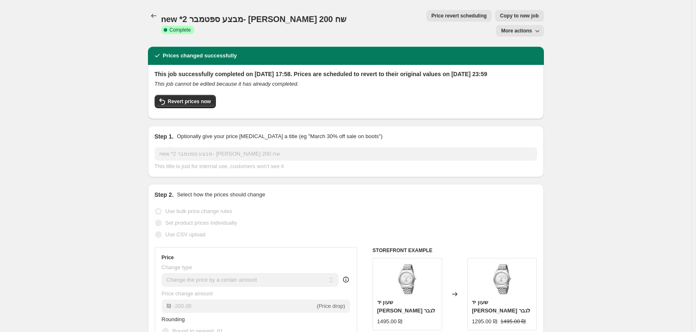
click at [500, 14] on span "Copy to new job" at bounding box center [519, 15] width 39 height 7
select select "by"
select select "vendor"
select select "product_type"
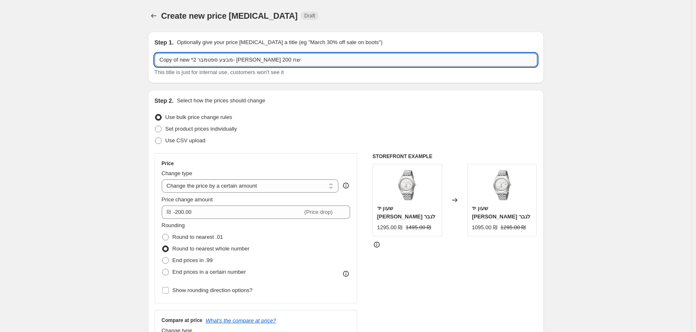
click at [267, 62] on input "Copy of new *2 מבצע ספטמבר- [PERSON_NAME] 200 שח" at bounding box center [346, 59] width 382 height 13
click at [267, 61] on input "Copy of new *2 מבצע ספטמבר- [PERSON_NAME] 200 שח" at bounding box center [346, 59] width 382 height 13
drag, startPoint x: 218, startPoint y: 60, endPoint x: 194, endPoint y: 58, distance: 24.2
click at [190, 59] on input "Copy of new *2 מבצע אוקטובר - [PERSON_NAME] 200 שח" at bounding box center [346, 59] width 382 height 13
click at [194, 58] on input "Copy of new *2 מבצע אוקטובר - [PERSON_NAME] 200 שח" at bounding box center [346, 59] width 382 height 13
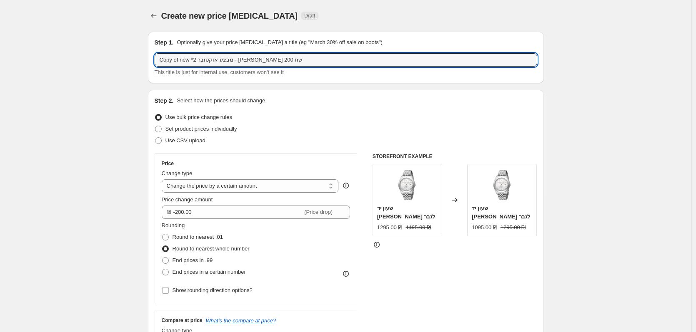
drag, startPoint x: 195, startPoint y: 58, endPoint x: 154, endPoint y: 59, distance: 41.7
click at [154, 59] on div "Step 1. Optionally give your price [MEDICAL_DATA] a title (eg "March 30% off sa…" at bounding box center [346, 58] width 396 height 52
click at [162, 60] on input "2 מבצע אוקטובר - [PERSON_NAME] 200 שח" at bounding box center [346, 59] width 382 height 13
drag, startPoint x: 162, startPoint y: 60, endPoint x: 177, endPoint y: 61, distance: 15.5
click at [177, 60] on input "2 מבצע אוקטובר - [PERSON_NAME] 200 שח" at bounding box center [346, 59] width 382 height 13
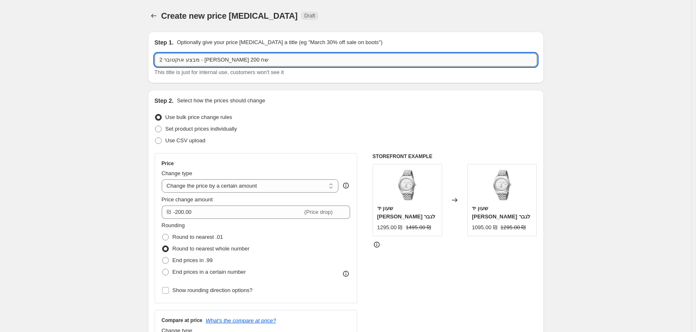
click at [180, 61] on input "2 מבצע אוקטובר - [PERSON_NAME] 200 שח" at bounding box center [346, 59] width 382 height 13
click at [183, 60] on input "2 מבצע אוקטובר - [PERSON_NAME] 200 שח" at bounding box center [346, 59] width 382 height 13
click at [179, 57] on input "2 מבצע אוקטובר - [PERSON_NAME] 20 ש0ח" at bounding box center [346, 59] width 382 height 13
click at [180, 57] on input "2 מבצע אוקטובר - [PERSON_NAME] 20 ש0ח" at bounding box center [346, 59] width 382 height 13
click at [174, 60] on input "2 מבצע אוקטובר - [PERSON_NAME] ש0ח" at bounding box center [346, 59] width 382 height 13
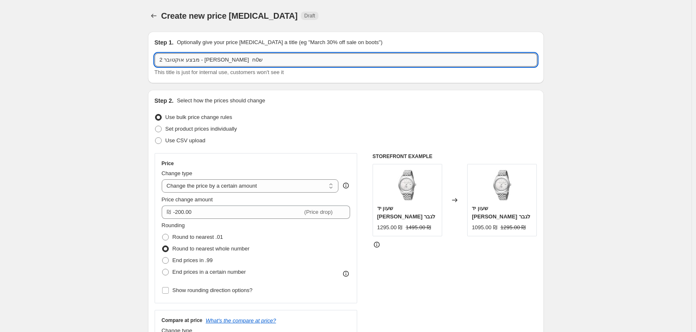
click at [174, 60] on input "2 מבצע אוקטובר - [PERSON_NAME] ש0ח" at bounding box center [346, 59] width 382 height 13
click at [162, 61] on input "2 מבצע אוקטובר - [PERSON_NAME]" at bounding box center [346, 59] width 382 height 13
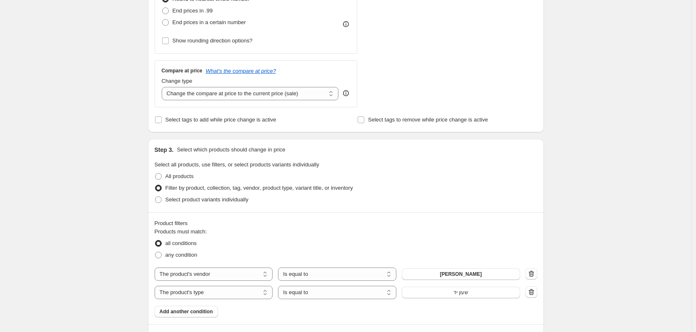
scroll to position [167, 0]
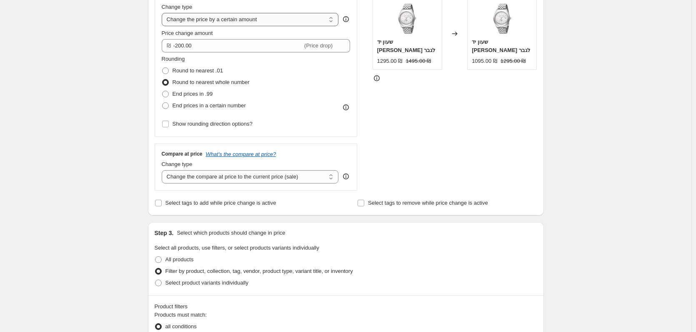
type input "ללא מעמ 15.25% הנחה מבצע אוקטובר - [PERSON_NAME]"
click at [237, 13] on select "Change the price to a certain amount Change the price by a certain amount Chang…" at bounding box center [250, 19] width 177 height 13
select select "percentage"
click at [163, 13] on select "Change the price to a certain amount Change the price by a certain amount Chang…" at bounding box center [250, 19] width 177 height 13
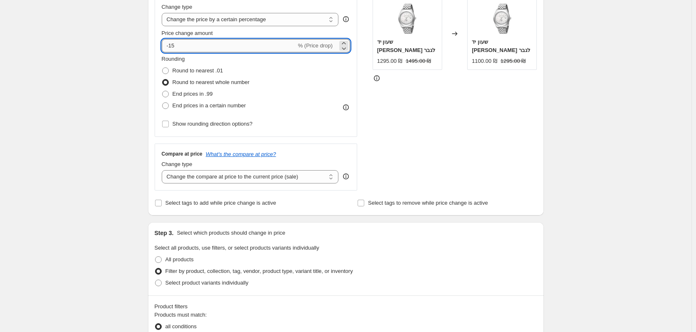
drag, startPoint x: 185, startPoint y: 46, endPoint x: 170, endPoint y: 50, distance: 15.4
click at [170, 50] on input "-15" at bounding box center [229, 45] width 135 height 13
type input "-15.25"
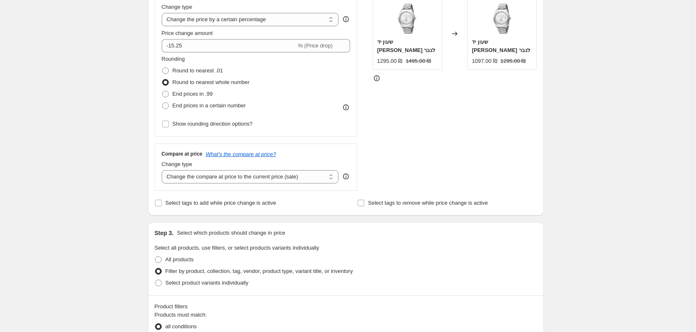
click at [50, 17] on div "Create new price [MEDICAL_DATA]. This page is ready Create new price [MEDICAL_D…" at bounding box center [345, 305] width 691 height 945
click at [120, 105] on div "Create new price [MEDICAL_DATA]. This page is ready Create new price [MEDICAL_D…" at bounding box center [345, 305] width 691 height 945
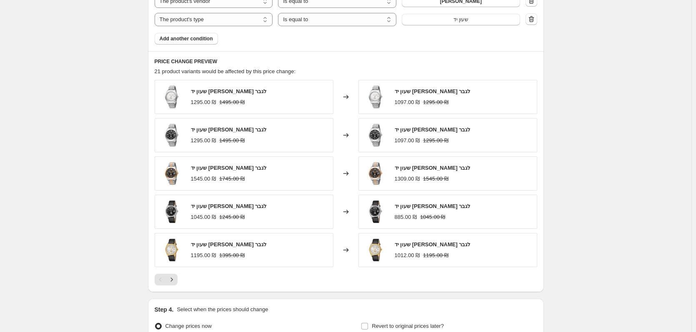
scroll to position [583, 0]
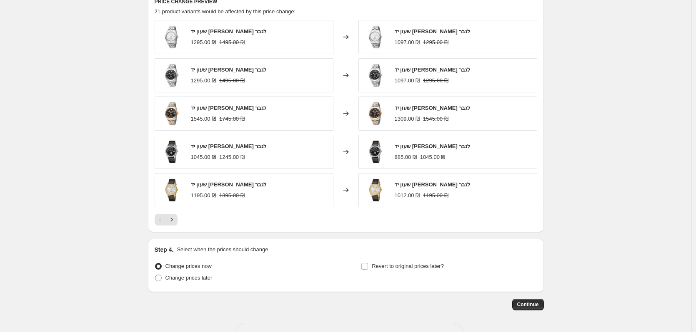
click at [164, 285] on div "Change prices now Change prices later" at bounding box center [243, 273] width 176 height 25
click at [158, 278] on span at bounding box center [158, 278] width 7 height 7
click at [155, 275] on input "Change prices later" at bounding box center [155, 275] width 0 height 0
radio input "true"
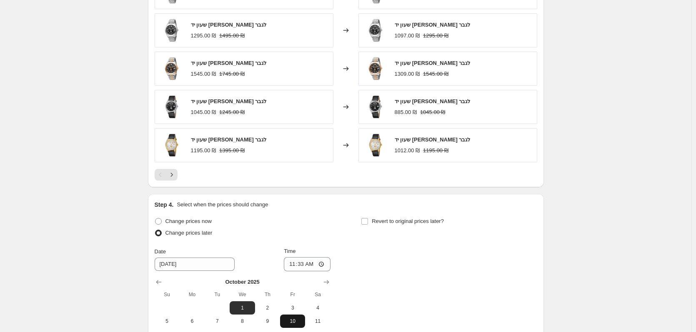
scroll to position [708, 0]
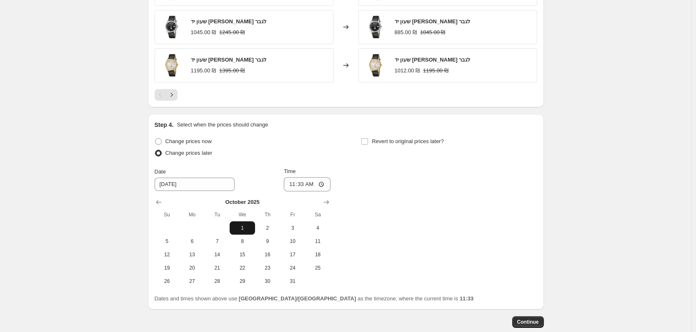
click at [249, 227] on span "1" at bounding box center [242, 228] width 18 height 7
click at [313, 185] on input "11:33" at bounding box center [307, 184] width 47 height 14
type input "06:00"
click at [319, 150] on div "Change prices later" at bounding box center [243, 153] width 176 height 12
click at [364, 135] on div "Step 4. Select when the prices should change Change prices now Change prices la…" at bounding box center [346, 212] width 382 height 182
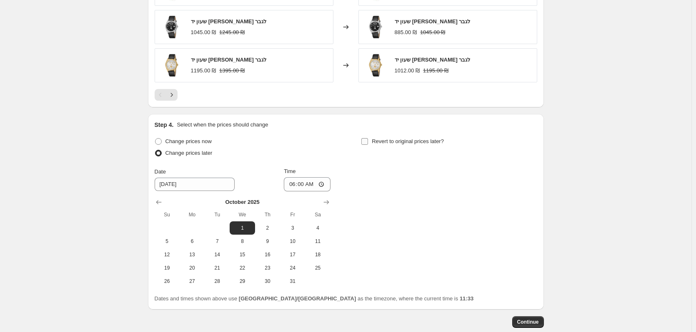
click at [365, 141] on input "Revert to original prices later?" at bounding box center [364, 141] width 7 height 7
checkbox input "true"
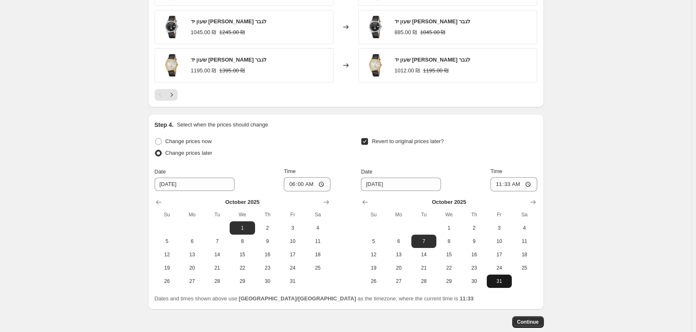
drag, startPoint x: 508, startPoint y: 282, endPoint x: 501, endPoint y: 278, distance: 7.7
click at [507, 283] on span "31" at bounding box center [499, 281] width 18 height 7
type input "[DATE]"
click at [519, 190] on input "11:33" at bounding box center [513, 184] width 47 height 14
type input "23:59"
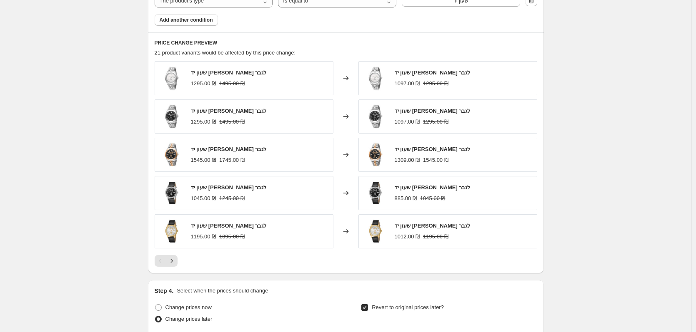
scroll to position [541, 0]
click at [172, 261] on icon "Next" at bounding box center [171, 261] width 8 height 8
click at [172, 262] on icon "Next" at bounding box center [171, 261] width 8 height 8
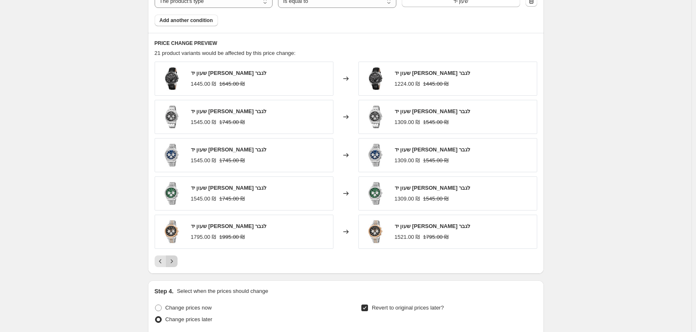
click at [172, 262] on icon "Next" at bounding box center [171, 261] width 8 height 8
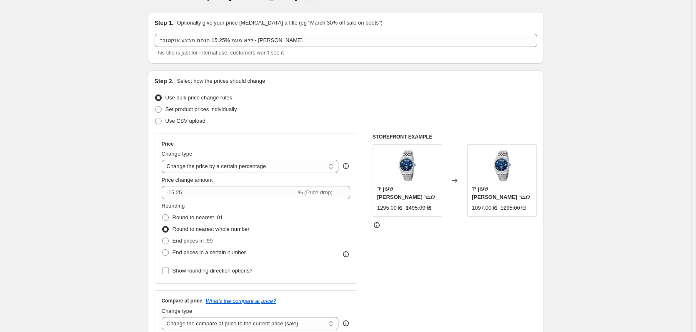
scroll to position [19, 0]
click at [193, 265] on div "Rounding Round to nearest .01 Round to nearest whole number End prices in .99 E…" at bounding box center [256, 240] width 189 height 75
click at [194, 272] on span "Show rounding direction options?" at bounding box center [212, 272] width 80 height 6
click at [169, 272] on input "Show rounding direction options?" at bounding box center [165, 272] width 7 height 7
checkbox input "true"
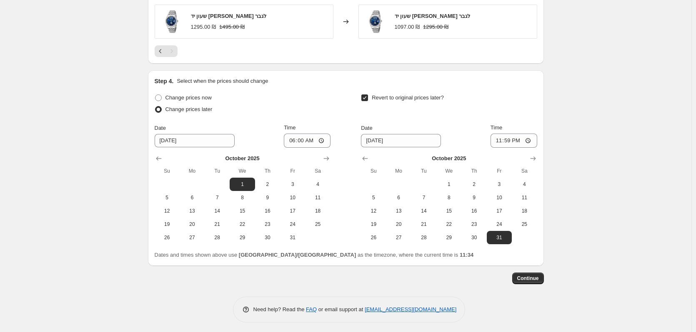
scroll to position [653, 0]
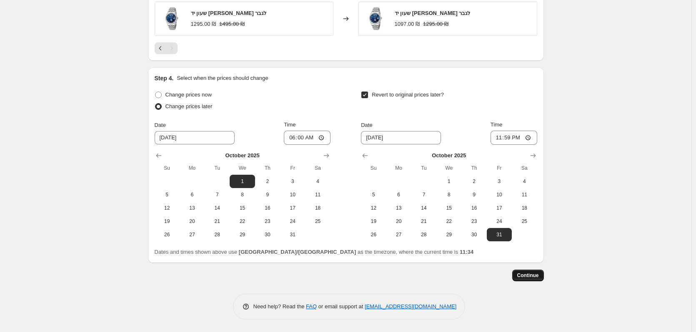
click at [539, 273] on span "Continue" at bounding box center [528, 275] width 22 height 7
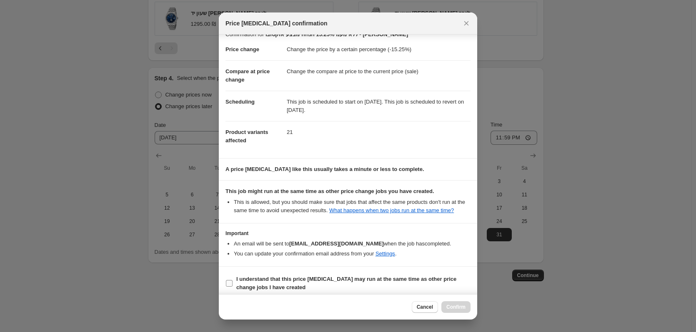
scroll to position [17, 0]
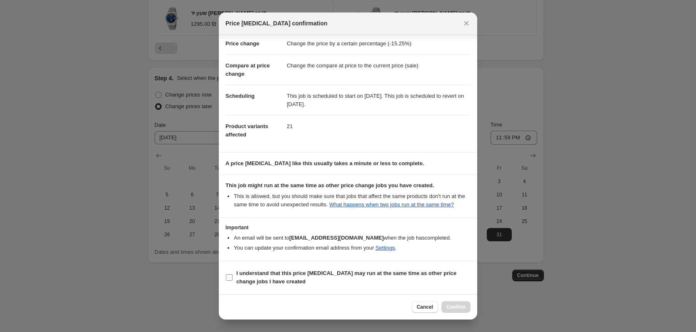
click at [395, 268] on label "I understand that this price [MEDICAL_DATA] may run at the same time as other p…" at bounding box center [347, 278] width 245 height 20
click at [232, 274] on input "I understand that this price [MEDICAL_DATA] may run at the same time as other p…" at bounding box center [229, 277] width 7 height 7
checkbox input "true"
click at [462, 301] on div "Cancel Confirm" at bounding box center [348, 306] width 258 height 25
click at [461, 307] on span "Confirm" at bounding box center [455, 307] width 19 height 7
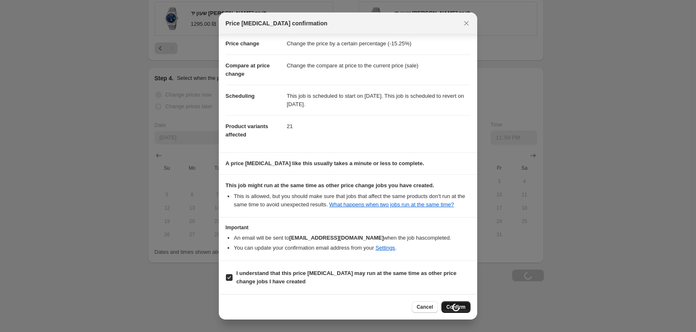
type input "ללא מעמ 15.25% הנחה מבצע אוקטובר - [PERSON_NAME]"
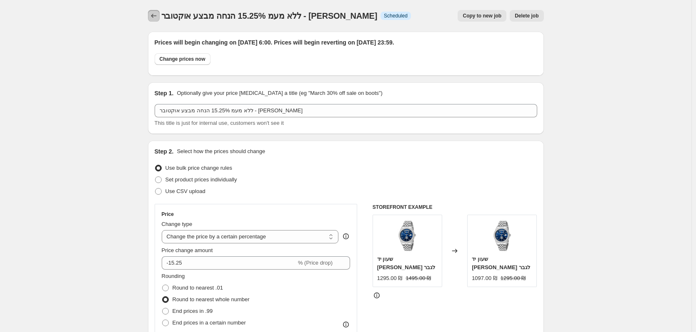
click at [155, 13] on icon "Price change jobs" at bounding box center [154, 16] width 8 height 8
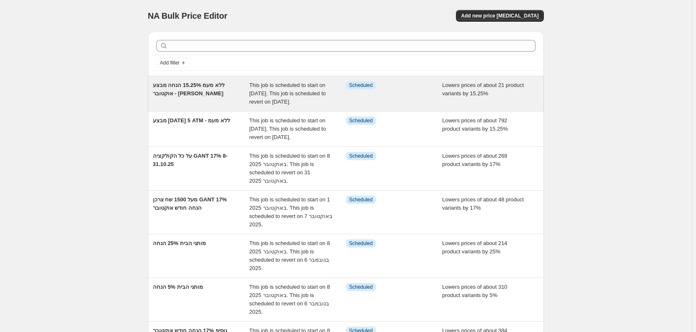
click at [181, 104] on div "ללא מעמ 15.25% הנחה מבצע אוקטובר - [PERSON_NAME]" at bounding box center [201, 93] width 97 height 25
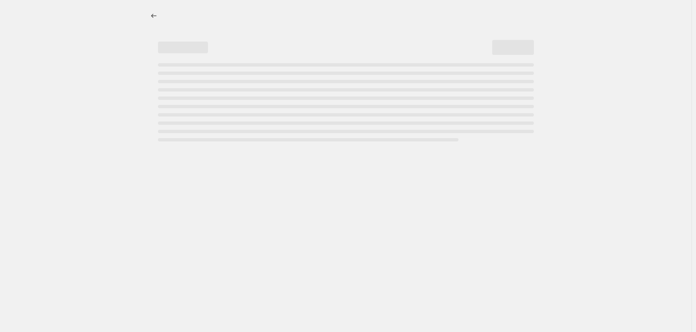
select select "percentage"
select select "vendor"
select select "product_type"
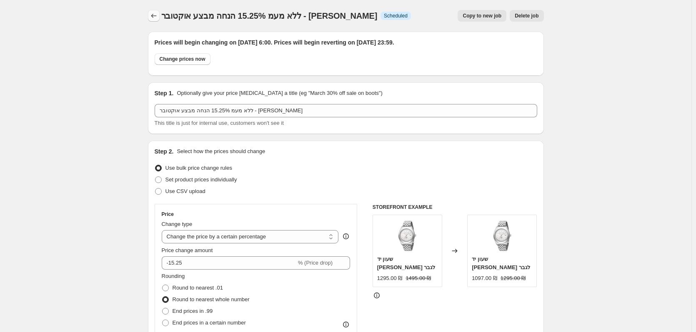
click at [157, 20] on icon "Price change jobs" at bounding box center [154, 16] width 8 height 8
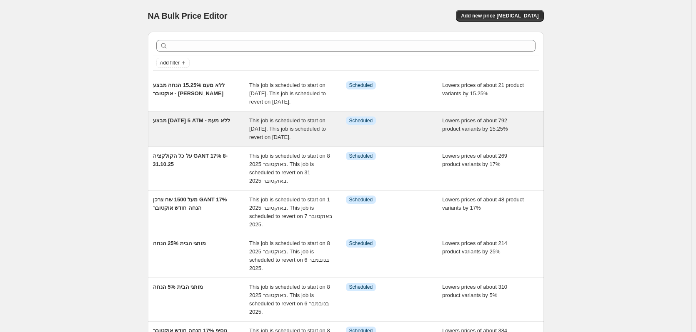
click at [206, 142] on div "מבצע [DATE] 5 ATM - ללא מעמ" at bounding box center [201, 129] width 97 height 25
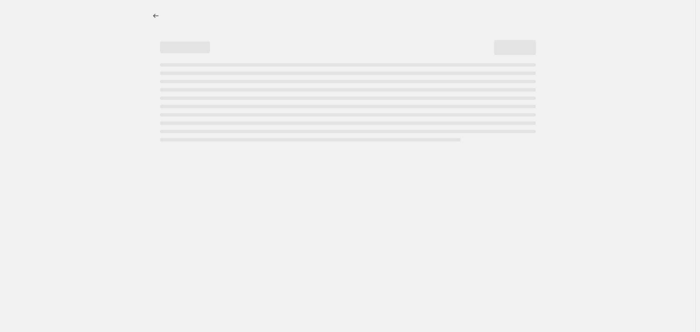
select select "percentage"
select select "vendor"
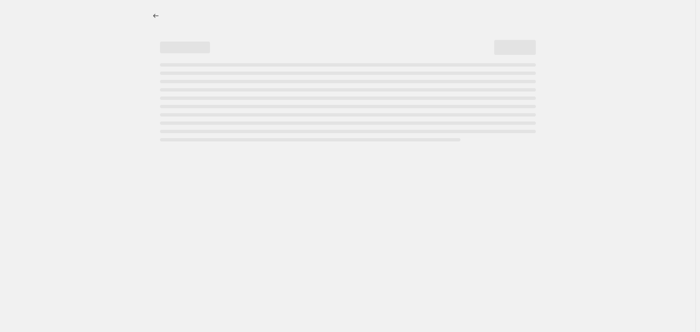
select select "vendor"
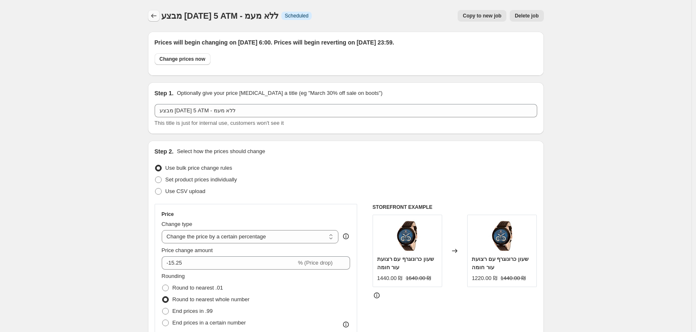
click at [151, 14] on icon "Price change jobs" at bounding box center [154, 16] width 8 height 8
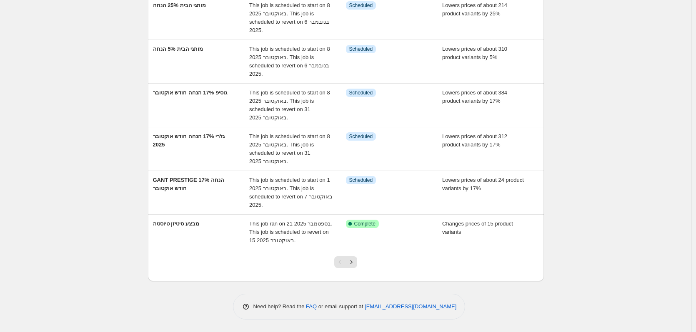
scroll to position [255, 0]
click at [354, 266] on icon "Next" at bounding box center [351, 262] width 8 height 8
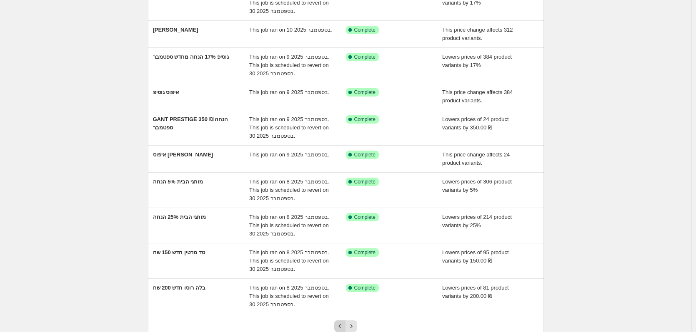
scroll to position [125, 0]
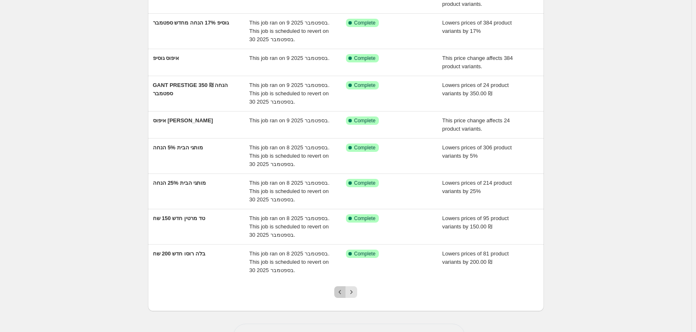
click at [344, 289] on icon "Previous" at bounding box center [340, 292] width 8 height 8
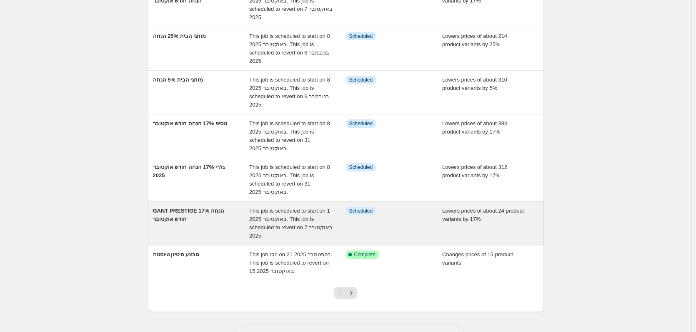
scroll to position [208, 0]
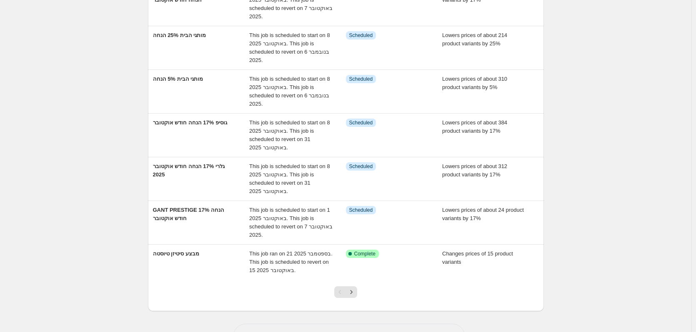
click at [361, 304] on div at bounding box center [346, 296] width 34 height 32
click at [357, 298] on button "Next" at bounding box center [351, 293] width 12 height 12
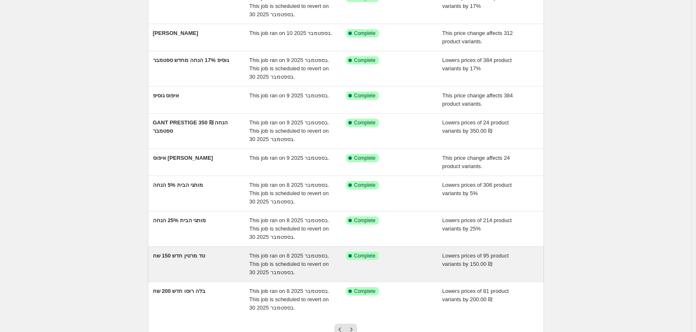
scroll to position [155, 0]
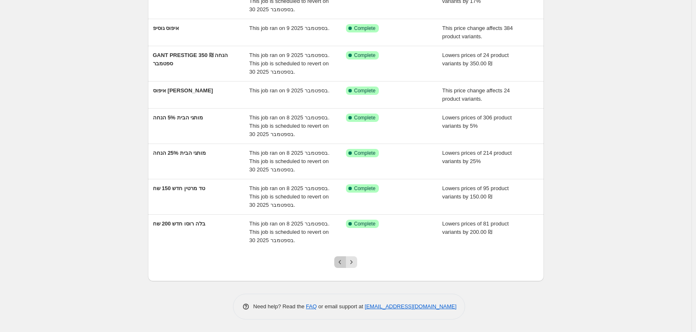
click at [342, 266] on icon "Previous" at bounding box center [340, 262] width 8 height 8
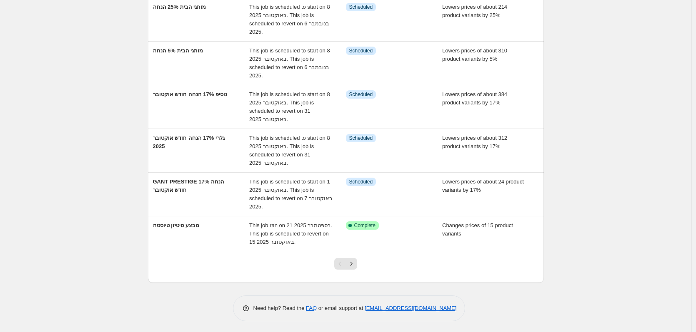
scroll to position [255, 0]
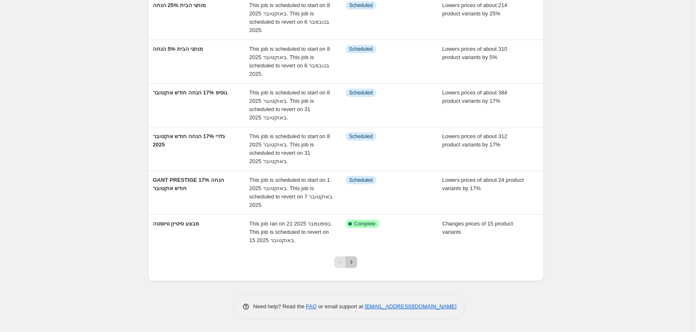
click at [354, 262] on icon "Next" at bounding box center [351, 262] width 8 height 8
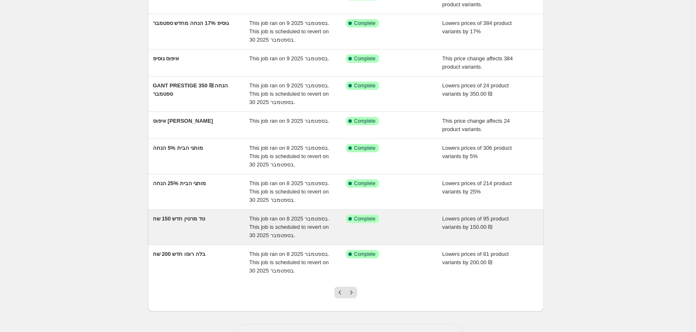
scroll to position [125, 0]
click at [194, 232] on div "טד מרטין חדש 150 שח" at bounding box center [201, 226] width 97 height 25
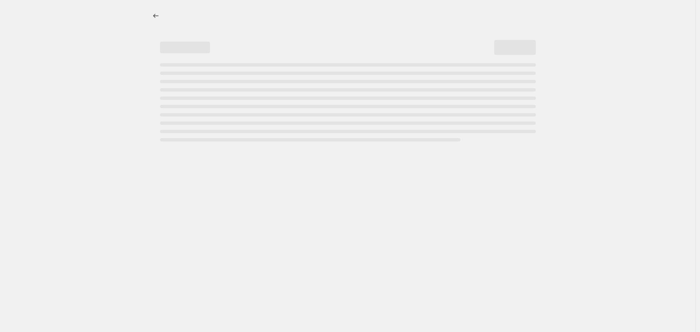
select select "by"
select select "vendor"
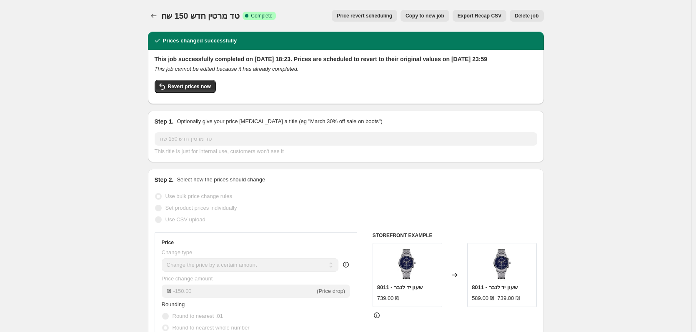
click at [430, 13] on span "Copy to new job" at bounding box center [424, 15] width 39 height 7
select select "by"
select select "vendor"
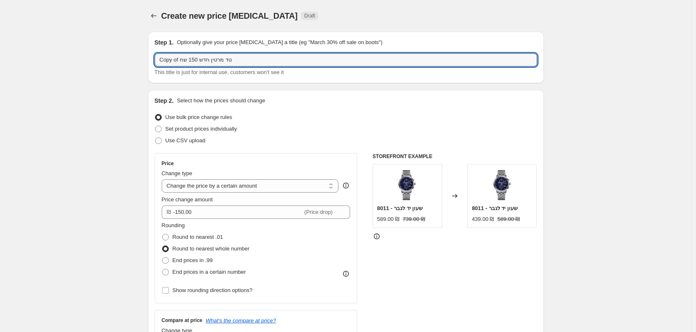
drag, startPoint x: 251, startPoint y: 60, endPoint x: 116, endPoint y: 70, distance: 135.3
type input "טד [PERSON_NAME] ב150 ש"ח הנחה מבצע חודש [DATE]"
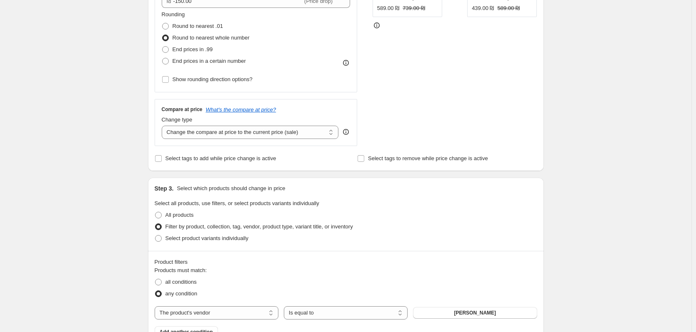
scroll to position [292, 0]
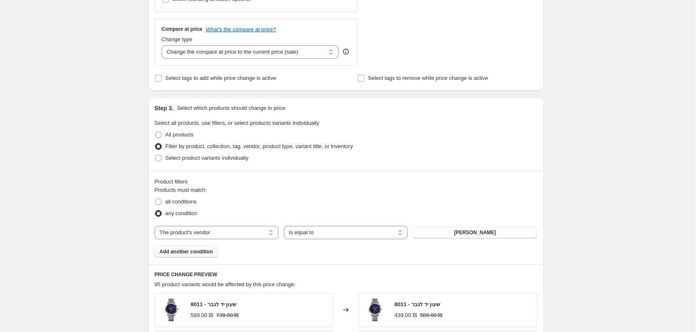
click at [202, 250] on span "Add another condition" at bounding box center [186, 252] width 53 height 7
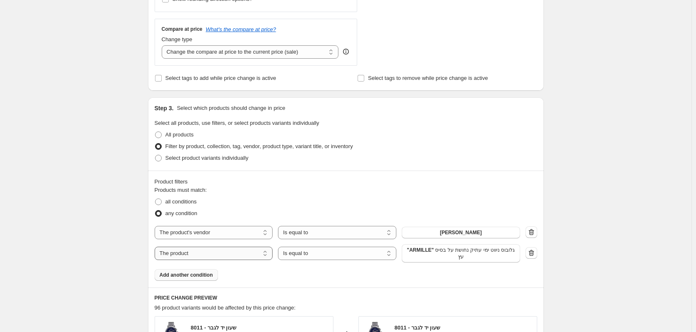
click at [207, 250] on select "The product The product's collection The product's tag The product's vendor The…" at bounding box center [214, 253] width 118 height 13
select select "vendor"
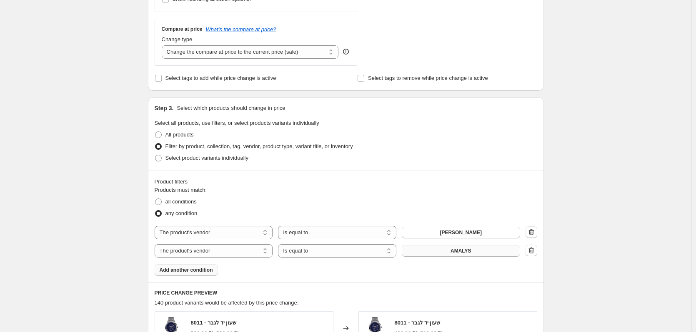
click at [452, 257] on button "AMALYS" at bounding box center [461, 251] width 118 height 12
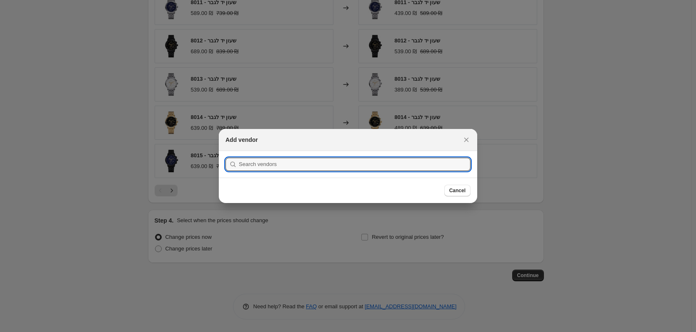
scroll to position [0, 0]
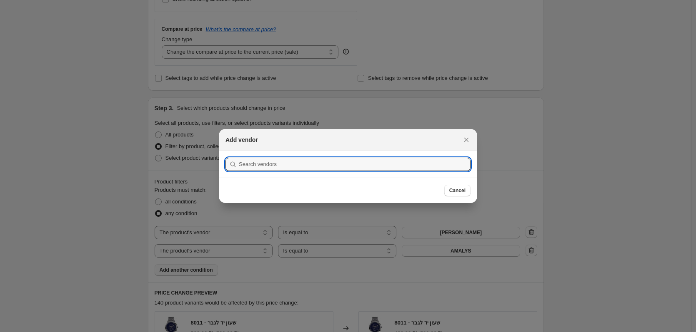
type input "נ"
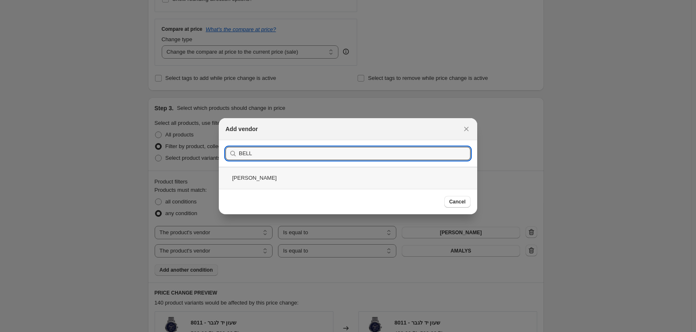
type input "BELL"
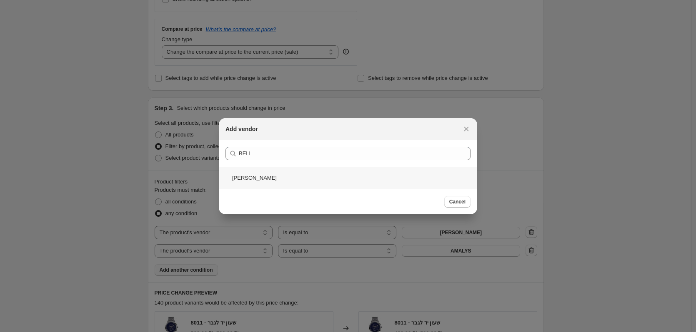
click at [279, 172] on div "[PERSON_NAME]" at bounding box center [348, 178] width 258 height 22
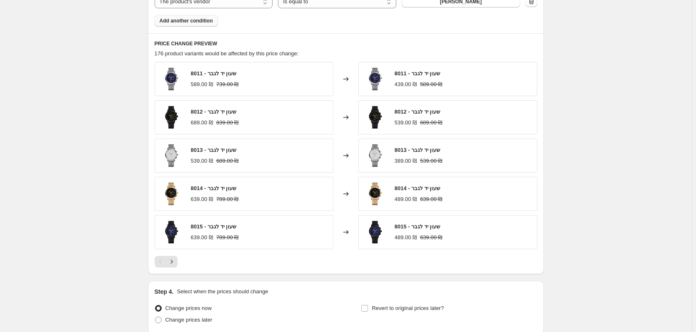
scroll to position [613, 0]
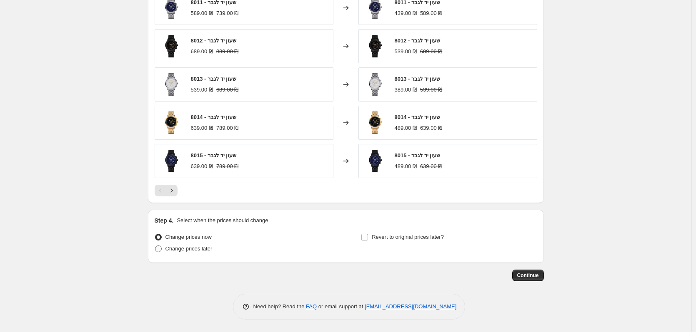
click at [192, 250] on span "Change prices later" at bounding box center [188, 249] width 47 height 6
click at [155, 246] on input "Change prices later" at bounding box center [155, 246] width 0 height 0
radio input "true"
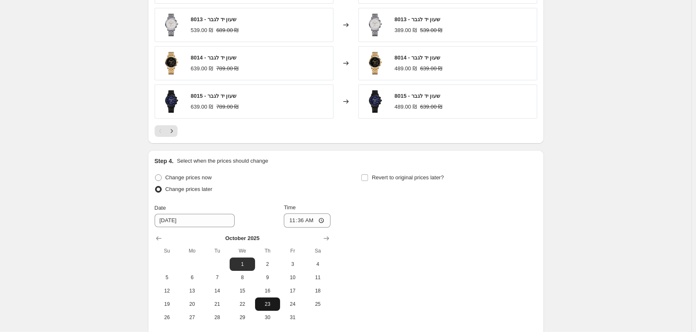
scroll to position [738, 0]
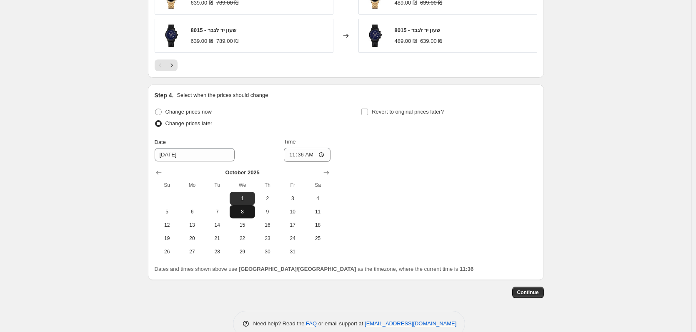
click at [237, 216] on button "8" at bounding box center [241, 211] width 25 height 13
type input "[DATE]"
click at [312, 157] on input "11:36" at bounding box center [307, 155] width 47 height 14
type input "06:00"
click at [329, 120] on div "Change prices later" at bounding box center [243, 124] width 176 height 12
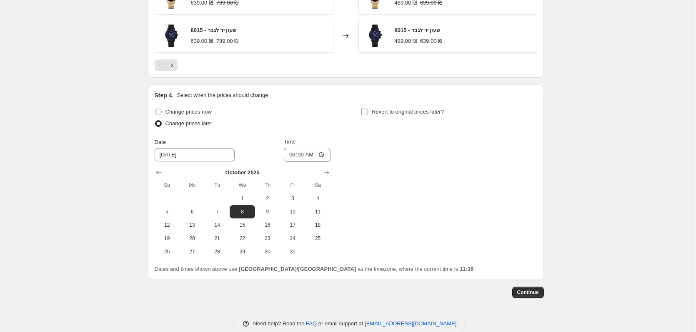
click at [373, 110] on label "Revert to original prices later?" at bounding box center [402, 112] width 83 height 12
click at [368, 110] on input "Revert to original prices later?" at bounding box center [364, 112] width 7 height 7
checkbox input "true"
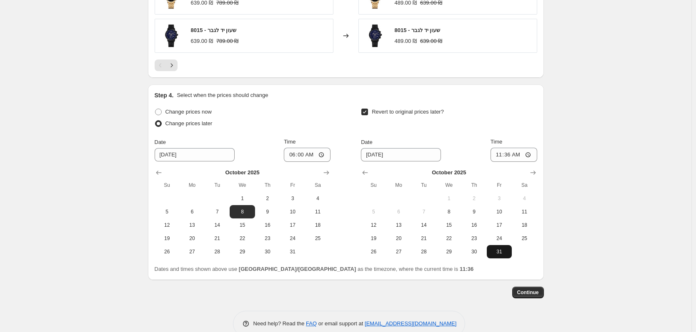
click at [499, 257] on button "31" at bounding box center [498, 251] width 25 height 13
type input "[DATE]"
click at [519, 152] on input "11:36" at bounding box center [513, 155] width 47 height 14
type input "23:59"
drag, startPoint x: 591, startPoint y: 156, endPoint x: 590, endPoint y: 167, distance: 10.5
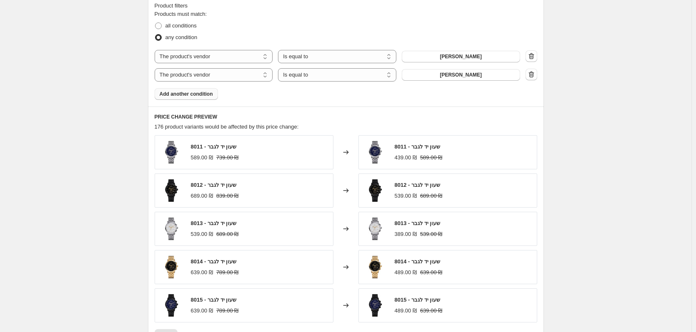
scroll to position [404, 0]
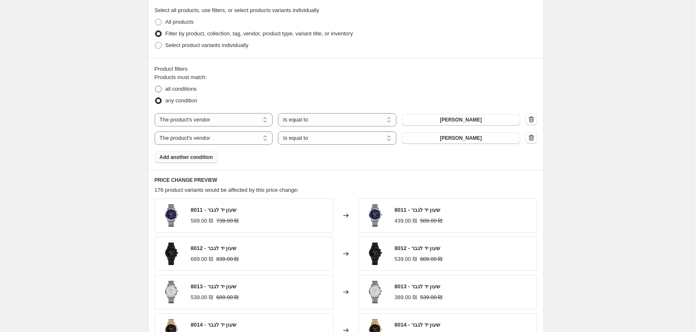
click at [171, 86] on span "all conditions" at bounding box center [180, 89] width 31 height 6
click at [155, 86] on input "all conditions" at bounding box center [155, 86] width 0 height 0
radio input "true"
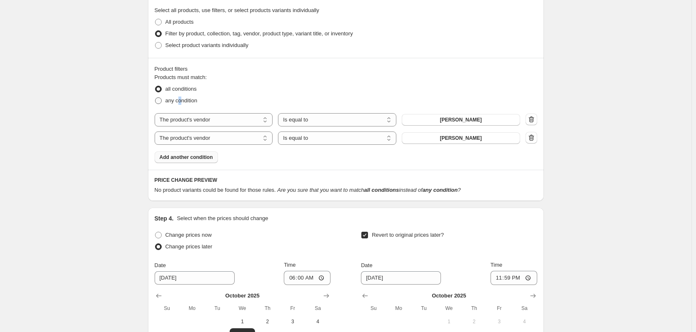
click at [182, 98] on span "any condition" at bounding box center [181, 100] width 32 height 6
click at [167, 105] on span "any condition" at bounding box center [181, 101] width 32 height 8
click at [155, 98] on input "any condition" at bounding box center [155, 97] width 0 height 0
radio input "true"
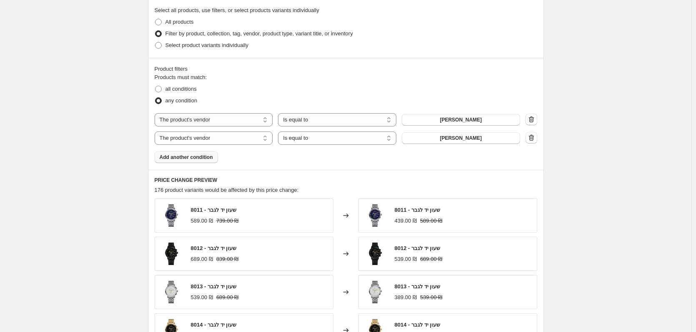
click at [116, 120] on div "Create new price [MEDICAL_DATA]. This page is ready Create new price [MEDICAL_D…" at bounding box center [345, 139] width 691 height 1087
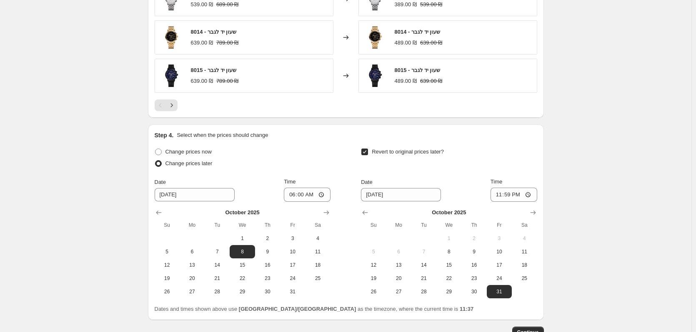
scroll to position [755, 0]
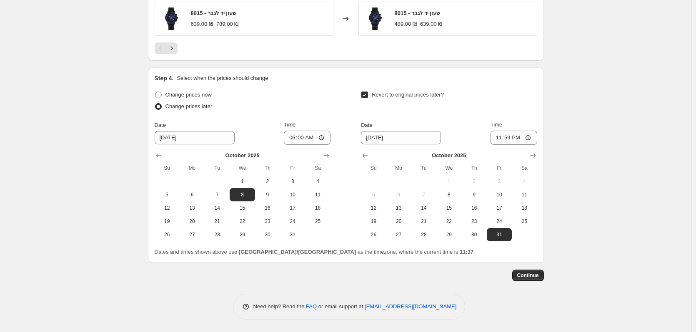
click at [542, 278] on button "Continue" at bounding box center [528, 276] width 32 height 12
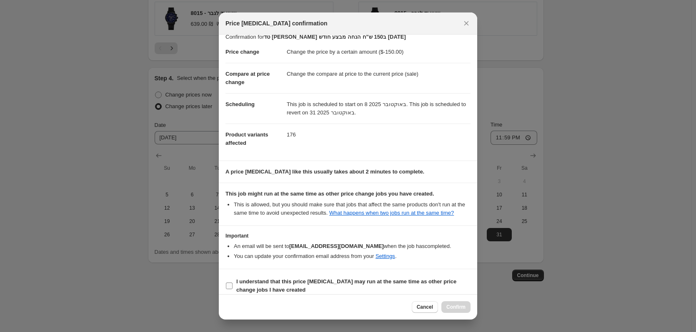
scroll to position [17, 0]
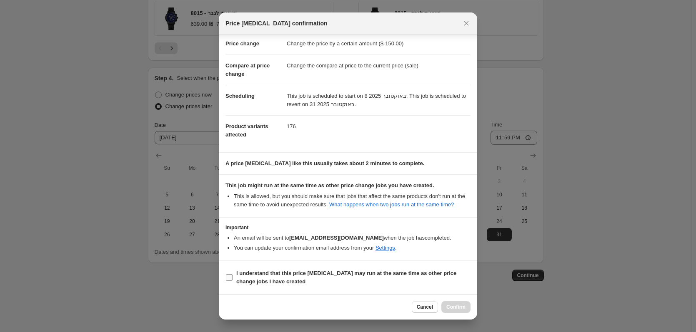
click at [360, 273] on b "I understand that this price [MEDICAL_DATA] may run at the same time as other p…" at bounding box center [346, 277] width 220 height 15
click at [232, 274] on input "I understand that this price [MEDICAL_DATA] may run at the same time as other p…" at bounding box center [229, 277] width 7 height 7
checkbox input "true"
click at [457, 312] on button "Confirm" at bounding box center [455, 308] width 29 height 12
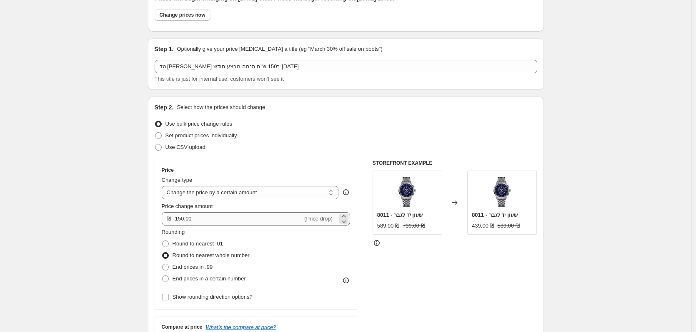
scroll to position [89, 0]
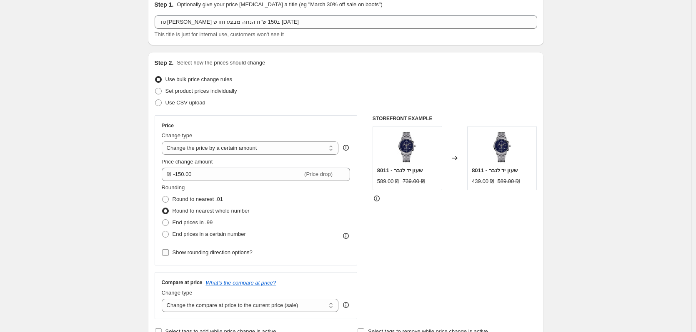
click at [177, 253] on span "Show rounding direction options?" at bounding box center [212, 252] width 80 height 6
click at [169, 253] on input "Show rounding direction options?" at bounding box center [165, 252] width 7 height 7
checkbox input "true"
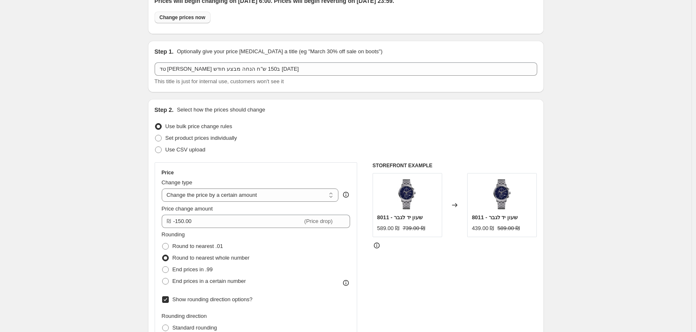
scroll to position [0, 0]
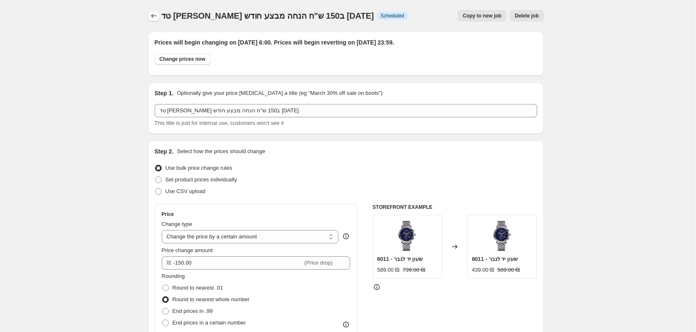
click at [157, 20] on icon "Price change jobs" at bounding box center [154, 16] width 8 height 8
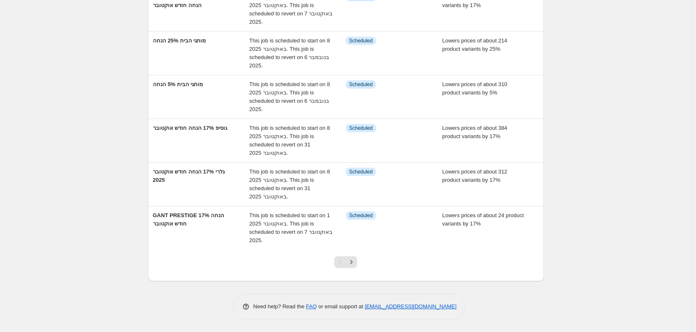
scroll to position [263, 0]
click at [355, 262] on icon "Next" at bounding box center [351, 262] width 8 height 8
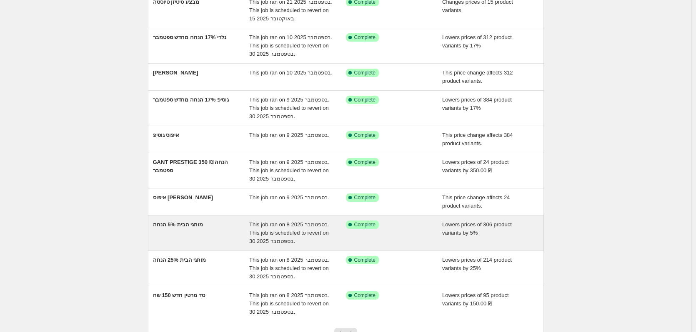
scroll to position [125, 0]
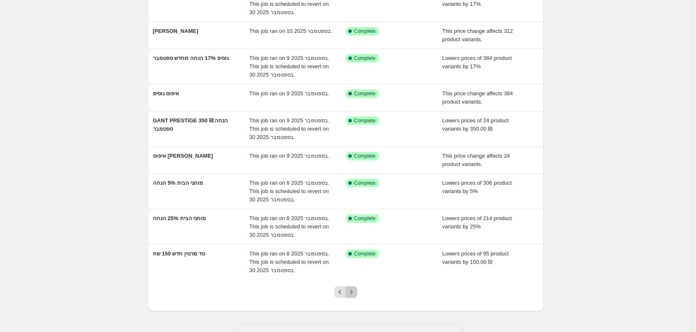
click at [354, 291] on icon "Next" at bounding box center [351, 292] width 8 height 8
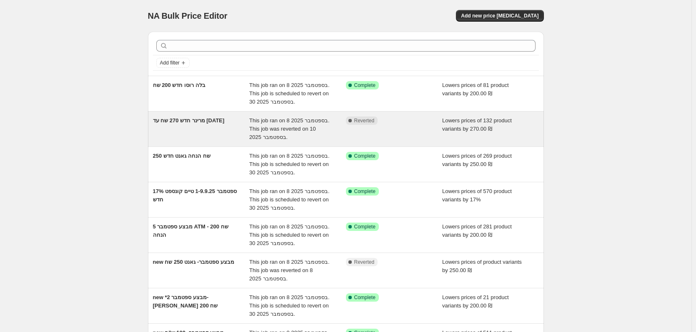
click at [217, 134] on div "מרינר חדש 270 שח עד [DATE]" at bounding box center [201, 129] width 97 height 25
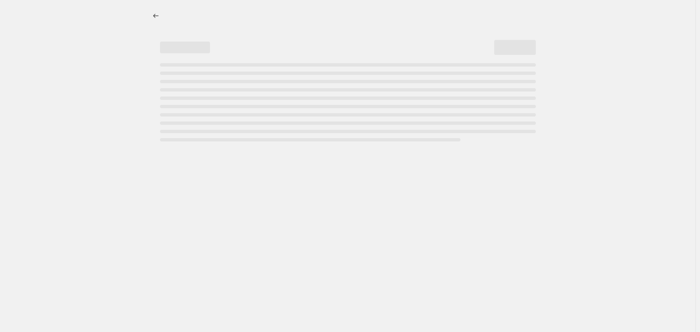
select select "by"
select select "vendor"
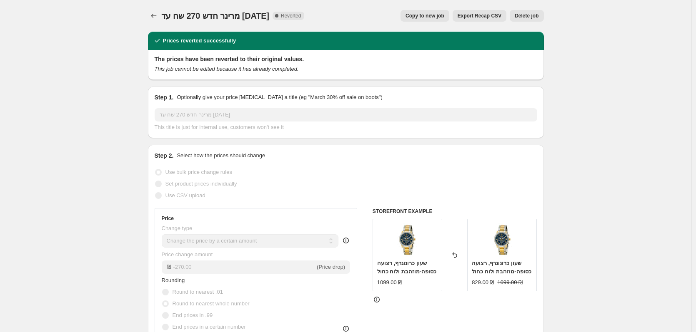
click at [444, 15] on span "Copy to new job" at bounding box center [424, 15] width 39 height 7
select select "by"
select select "vendor"
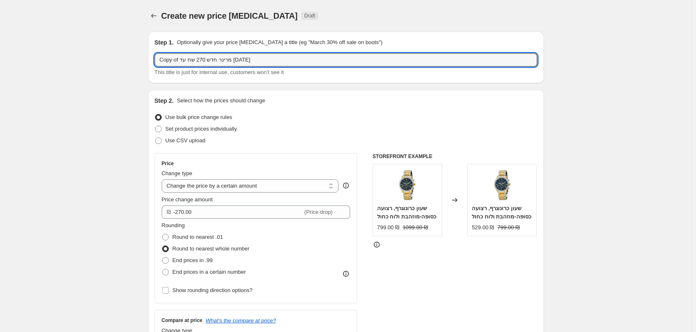
drag, startPoint x: 264, startPoint y: 59, endPoint x: 51, endPoint y: 60, distance: 212.4
type input "N"
type input "250 ש"ח הנחה [PERSON_NAME] חודש אוקטובר 23-31.10.25"
drag, startPoint x: 55, startPoint y: 157, endPoint x: 112, endPoint y: 174, distance: 60.4
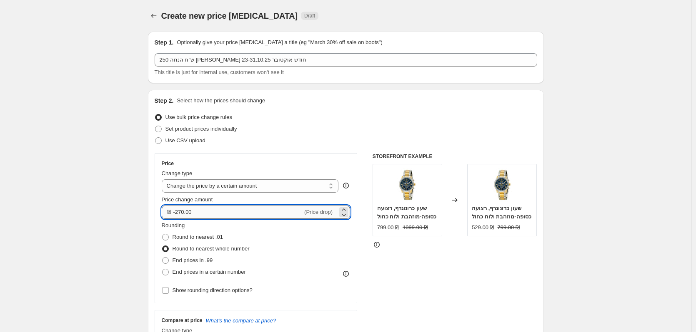
click at [182, 212] on input "-270.00" at bounding box center [238, 212] width 130 height 13
type input "-250.00"
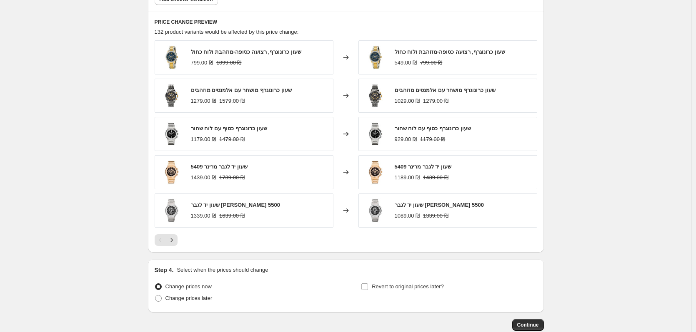
scroll to position [594, 0]
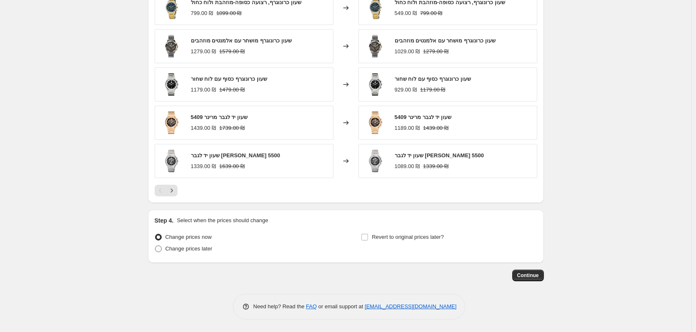
click at [209, 251] on span "Change prices later" at bounding box center [188, 249] width 47 height 6
click at [155, 246] on input "Change prices later" at bounding box center [155, 246] width 0 height 0
radio input "true"
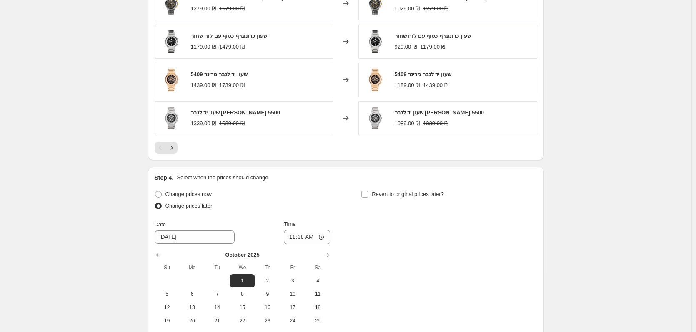
scroll to position [737, 0]
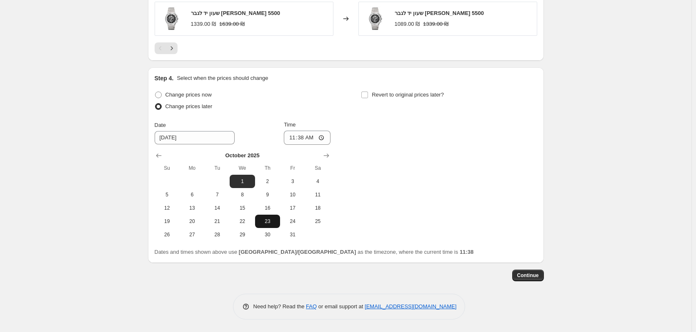
click at [269, 220] on span "23" at bounding box center [267, 221] width 18 height 7
type input "[DATE]"
click at [320, 139] on input "11:38" at bounding box center [307, 138] width 47 height 14
type input "06:00"
click at [309, 102] on div "Change prices later" at bounding box center [243, 107] width 176 height 12
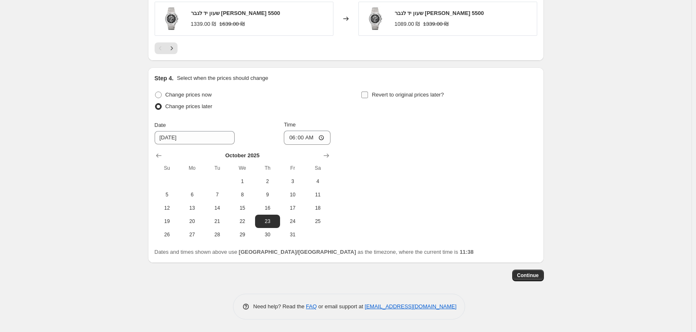
click at [377, 94] on span "Revert to original prices later?" at bounding box center [408, 95] width 72 height 6
click at [368, 94] on input "Revert to original prices later?" at bounding box center [364, 95] width 7 height 7
checkbox input "true"
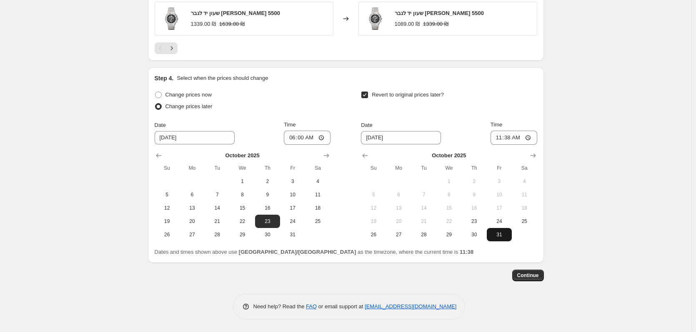
click at [496, 232] on span "31" at bounding box center [499, 235] width 18 height 7
type input "[DATE]"
click at [519, 137] on input "11:38" at bounding box center [513, 138] width 47 height 14
type input "23:59"
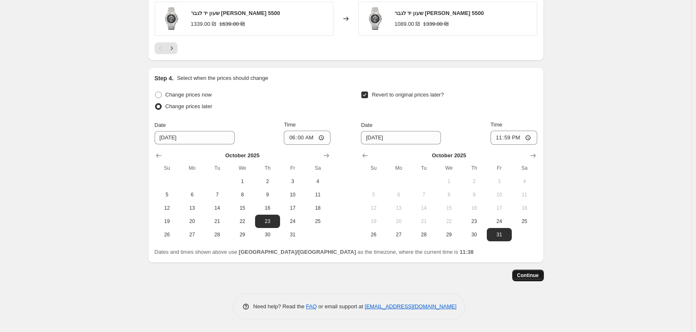
click at [529, 279] on span "Continue" at bounding box center [528, 275] width 22 height 7
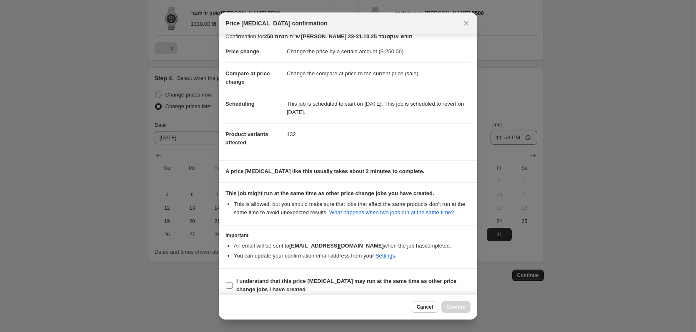
scroll to position [17, 0]
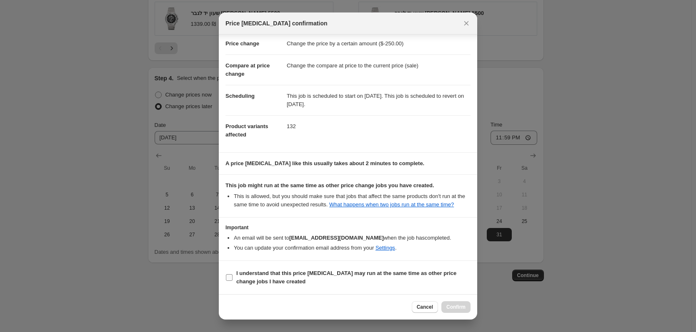
click at [363, 276] on b "I understand that this price [MEDICAL_DATA] may run at the same time as other p…" at bounding box center [346, 277] width 220 height 15
click at [232, 276] on input "I understand that this price [MEDICAL_DATA] may run at the same time as other p…" at bounding box center [229, 277] width 7 height 7
checkbox input "true"
click at [457, 309] on span "Confirm" at bounding box center [455, 307] width 19 height 7
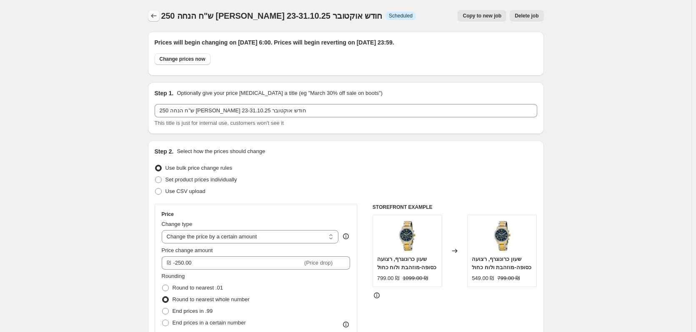
click at [153, 15] on icon "Price change jobs" at bounding box center [154, 16] width 8 height 8
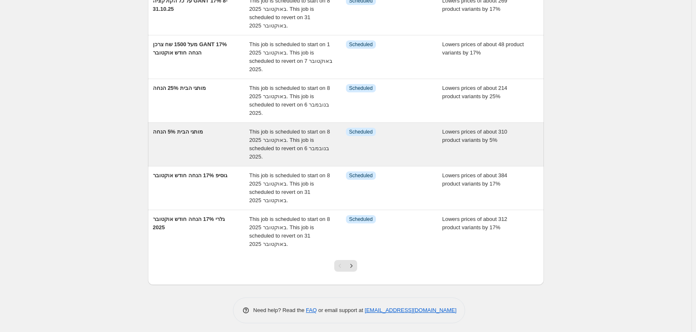
scroll to position [263, 0]
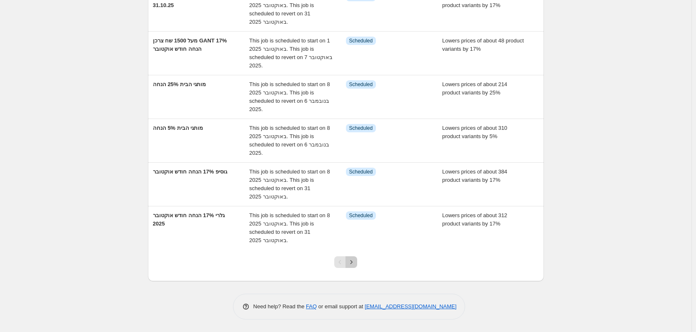
click at [355, 264] on icon "Next" at bounding box center [351, 262] width 8 height 8
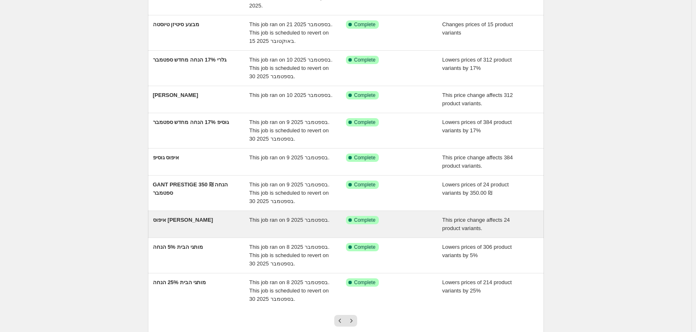
scroll to position [125, 0]
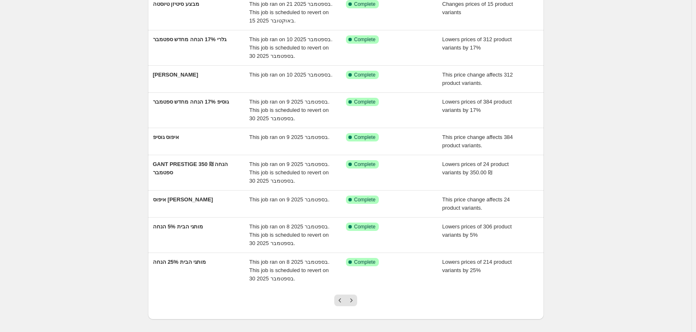
click at [359, 307] on div at bounding box center [346, 304] width 34 height 32
click at [355, 304] on icon "Next" at bounding box center [351, 301] width 8 height 8
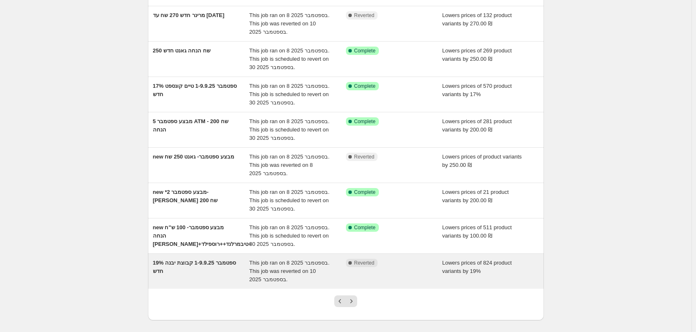
scroll to position [167, 0]
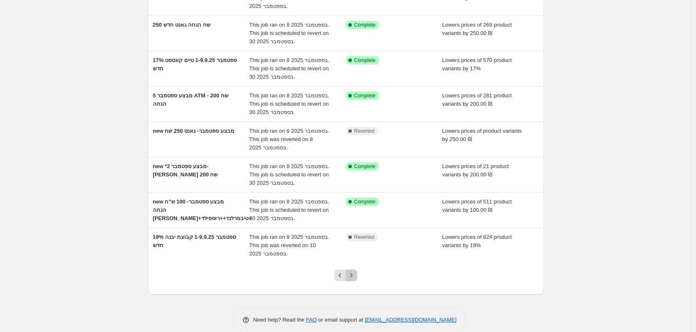
click at [353, 277] on icon "Next" at bounding box center [351, 276] width 8 height 8
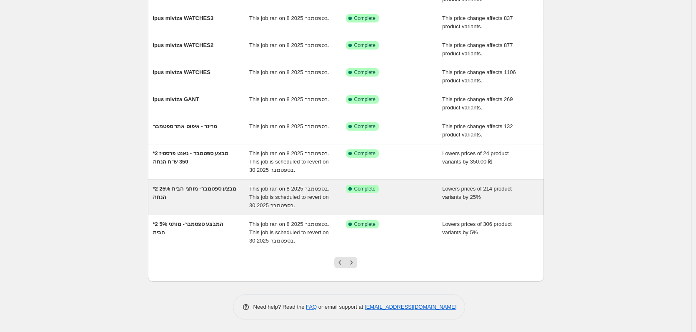
scroll to position [130, 0]
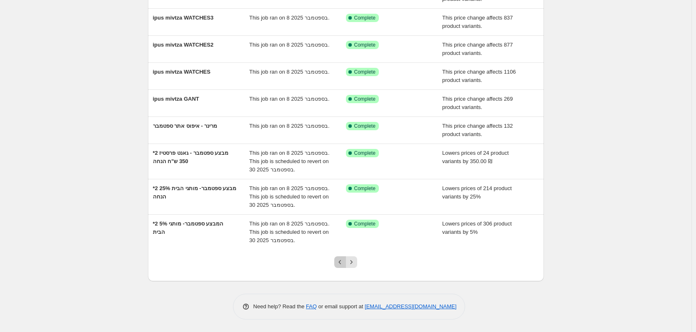
click at [339, 263] on icon "Previous" at bounding box center [340, 262] width 8 height 8
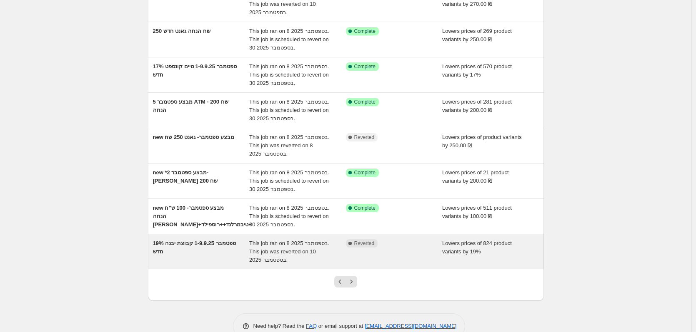
scroll to position [167, 0]
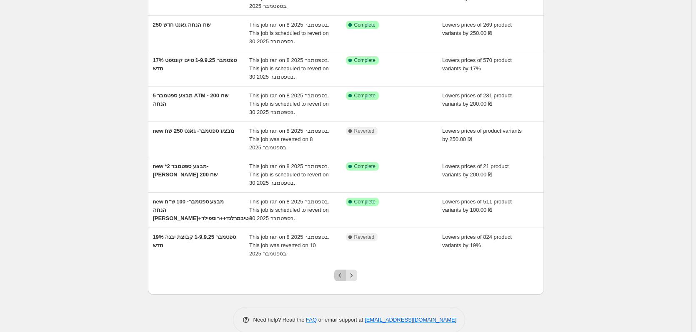
click at [336, 274] on button "Previous" at bounding box center [340, 276] width 12 height 12
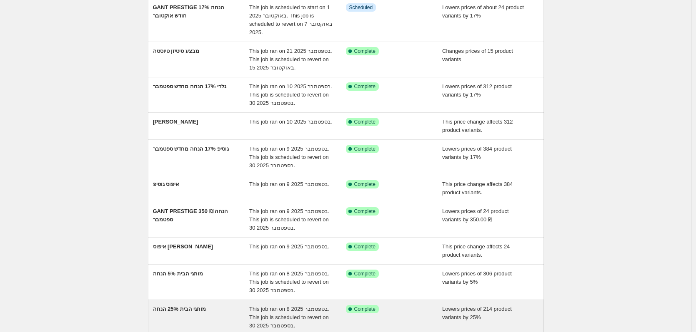
scroll to position [163, 0]
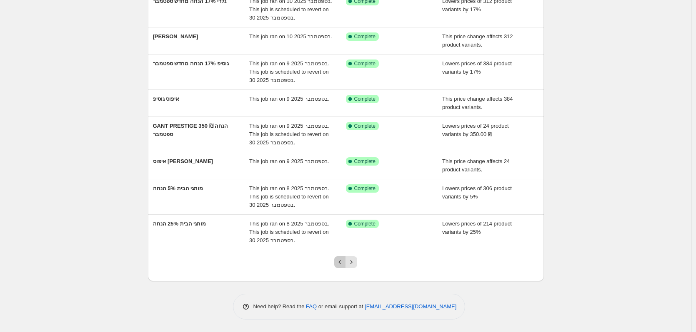
click at [344, 261] on icon "Previous" at bounding box center [340, 262] width 8 height 8
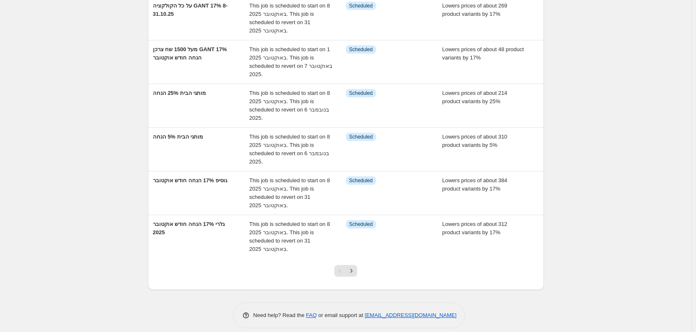
scroll to position [263, 0]
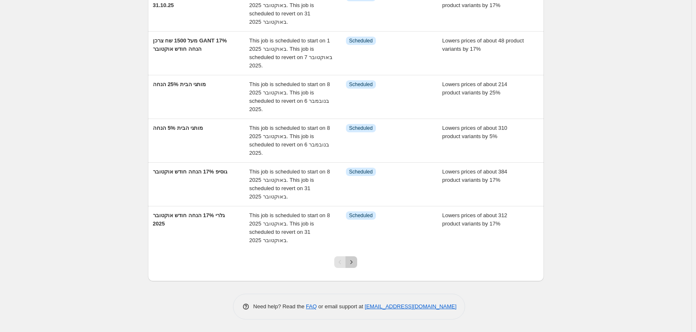
click at [354, 262] on icon "Next" at bounding box center [351, 262] width 8 height 8
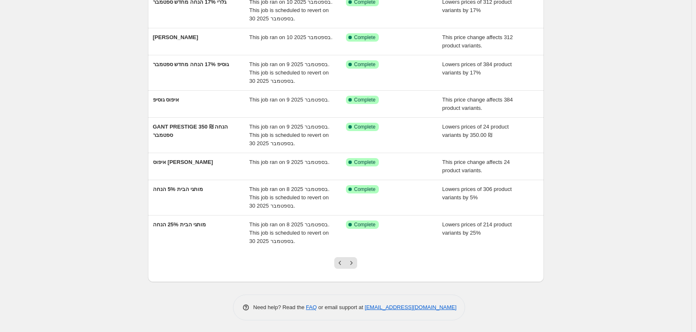
scroll to position [163, 0]
click at [357, 261] on button "Next" at bounding box center [351, 263] width 12 height 12
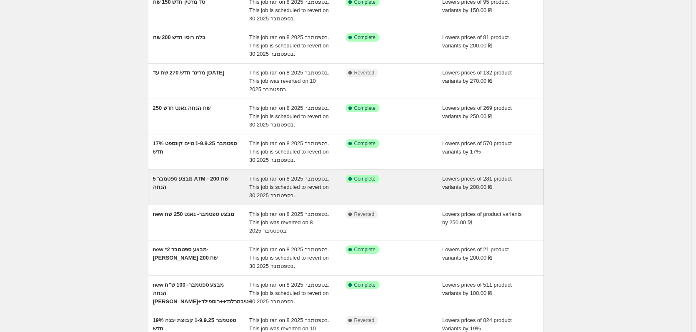
scroll to position [125, 0]
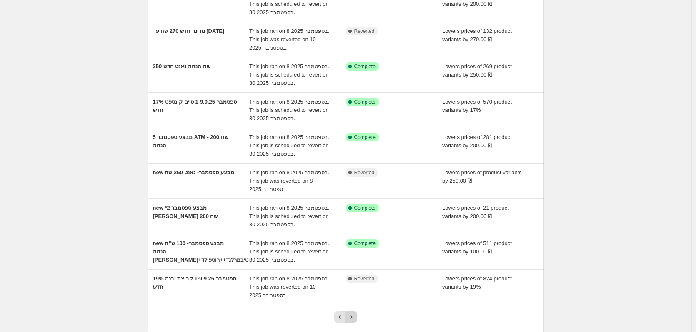
click at [352, 315] on icon "Next" at bounding box center [351, 317] width 8 height 8
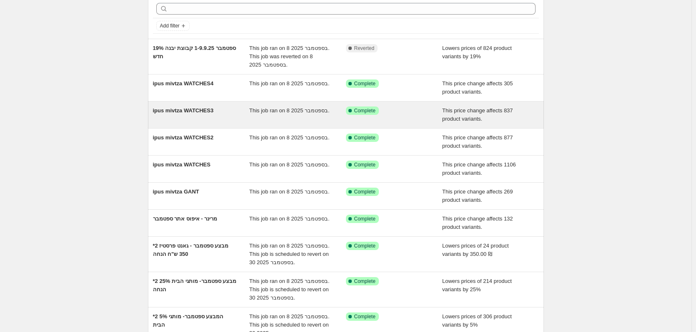
scroll to position [83, 0]
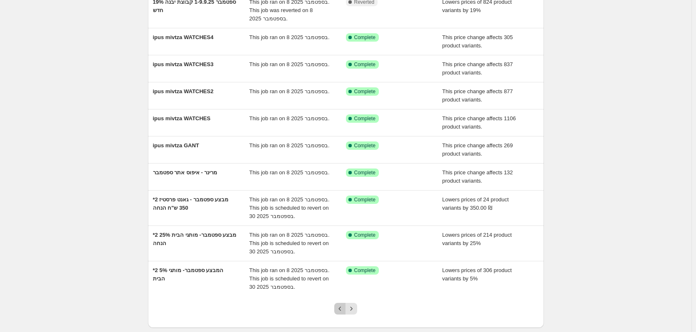
click at [346, 310] on button "Previous" at bounding box center [340, 309] width 12 height 12
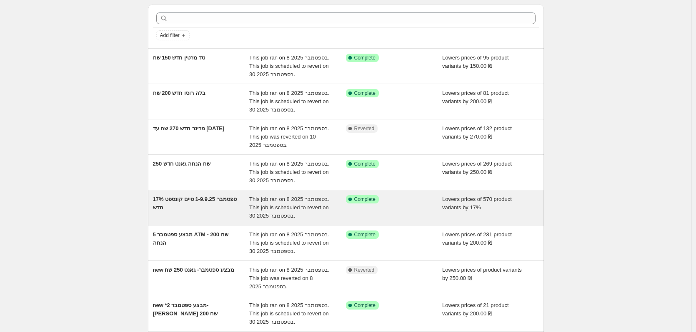
scroll to position [42, 0]
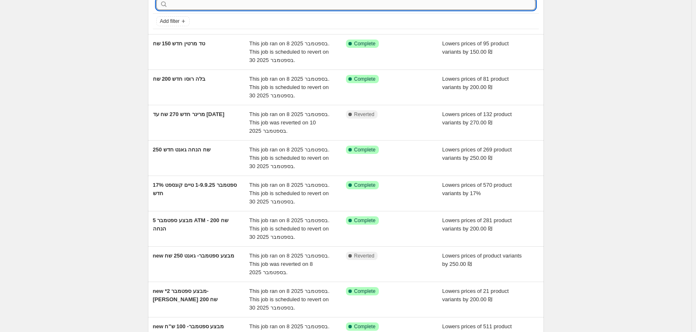
click at [227, 4] on input "text" at bounding box center [353, 4] width 366 height 12
type input "300"
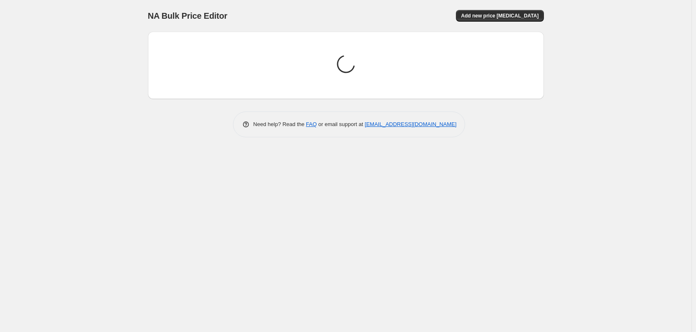
scroll to position [0, 0]
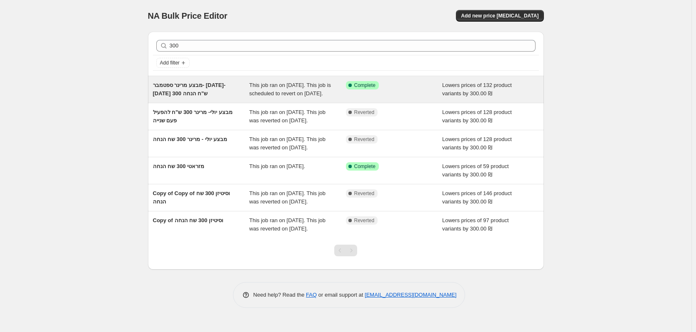
click at [189, 92] on span "מבצע מרינר ספטמבר- [DATE]-[DATE] 300 ש"ח הנחה" at bounding box center [189, 89] width 73 height 15
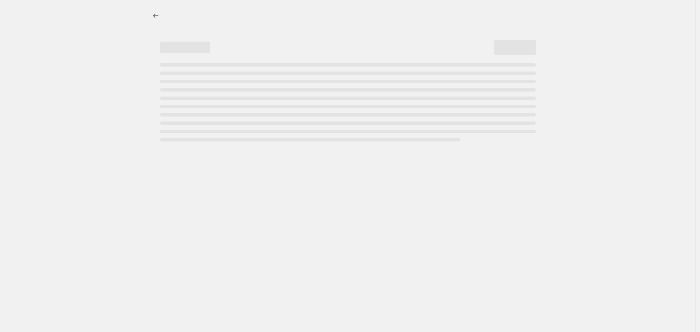
select select "by"
select select "vendor"
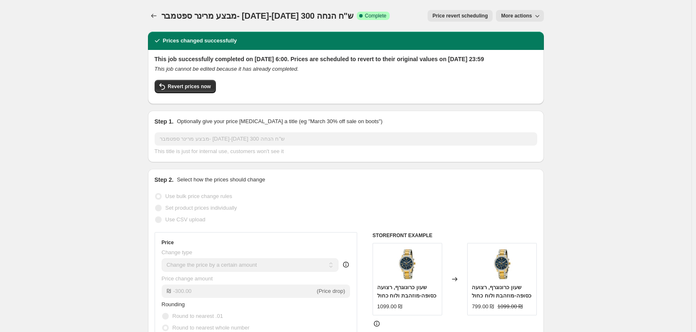
click at [522, 19] on span "More actions" at bounding box center [516, 15] width 31 height 7
click at [527, 33] on span "Copy to new job" at bounding box center [523, 33] width 39 height 6
select select "by"
select select "vendor"
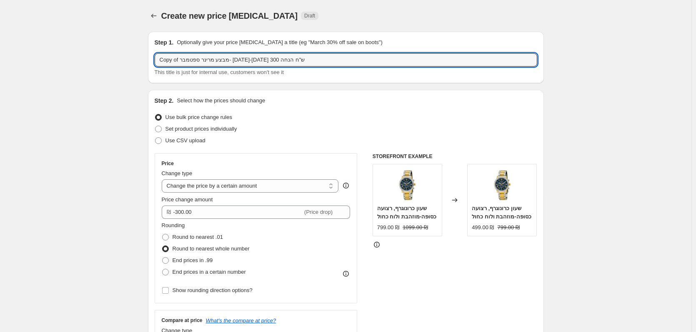
drag, startPoint x: 325, startPoint y: 60, endPoint x: -8, endPoint y: 49, distance: 333.0
click at [0, 49] on html "Home Settings Plans Skip to content Create new price [MEDICAL_DATA]. This page …" at bounding box center [348, 166] width 696 height 332
click at [267, 62] on input "Copy of מבצע מרינר ספטמבר- [DATE]-[DATE] 300 ש"ח הנחה" at bounding box center [346, 59] width 382 height 13
click at [266, 62] on input "Copy of מבצע מרינר ספטמבר- [DATE]-[DATE] 300 ש"ח הנחה" at bounding box center [346, 59] width 382 height 13
click at [209, 64] on input "Copy of מבצע מרינר אוקטובר- [DATE]-[DATE] 300 ש"ח הנחה" at bounding box center [346, 59] width 382 height 13
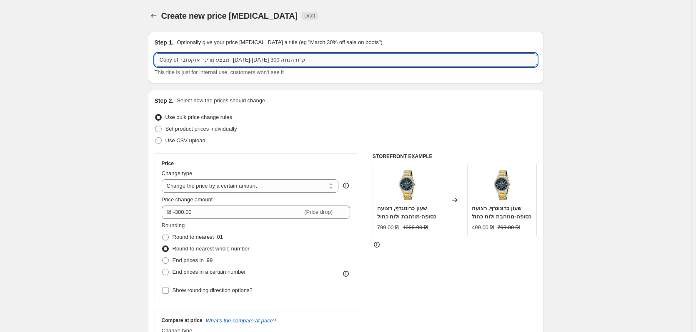
click at [209, 64] on input "Copy of מבצע מרינר אוקטובר- [DATE]-[DATE] 300 ש"ח הנחה" at bounding box center [346, 59] width 382 height 13
drag, startPoint x: 180, startPoint y: 60, endPoint x: 147, endPoint y: 65, distance: 32.3
drag, startPoint x: 201, startPoint y: 60, endPoint x: 232, endPoint y: 64, distance: 30.6
click at [232, 64] on input "מבצע מרינר אוקטובר- [DATE]-[DATE] 250 ש"ח הנחה" at bounding box center [346, 59] width 382 height 13
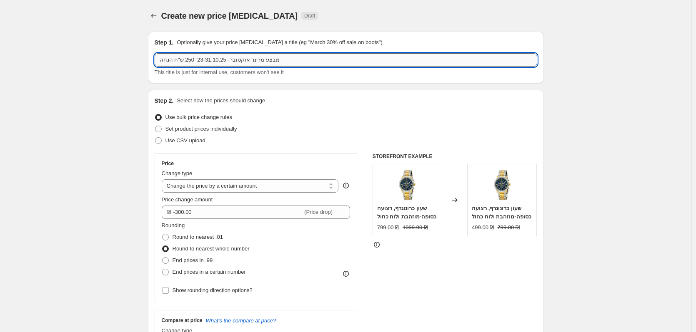
click at [160, 60] on input "מבצע מרינר אוקטובר- 23-31.10.25 250 ש"ח הנחה" at bounding box center [346, 59] width 382 height 13
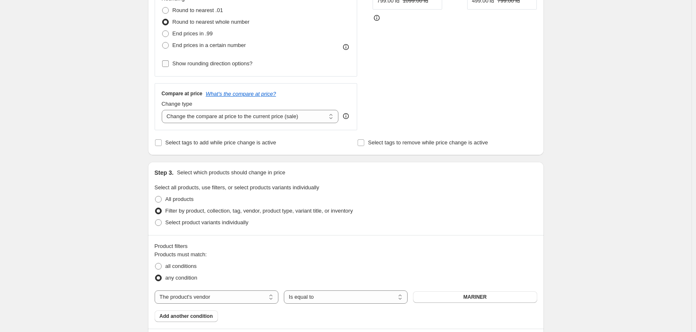
scroll to position [167, 0]
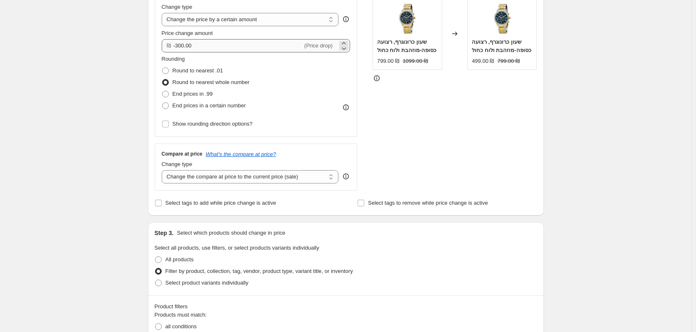
type input "חדש - מבצע מרינר אוקטובר- 23-31.10.25 250 ש"ח הנחה"
drag, startPoint x: 177, startPoint y: 46, endPoint x: 185, endPoint y: 49, distance: 8.4
click at [185, 49] on input "-300.00" at bounding box center [238, 45] width 130 height 13
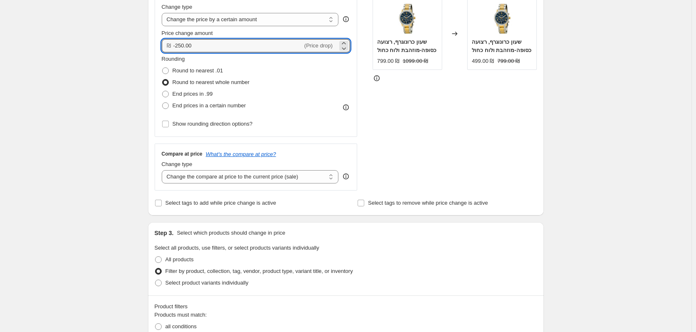
type input "-250.00"
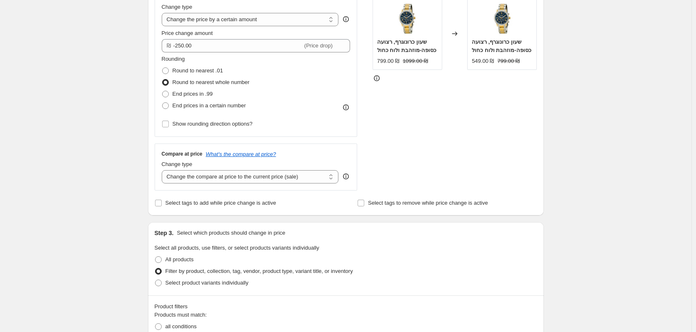
click at [118, 77] on div "Create new price [MEDICAL_DATA]. This page is ready Create new price [MEDICAL_D…" at bounding box center [345, 296] width 691 height 926
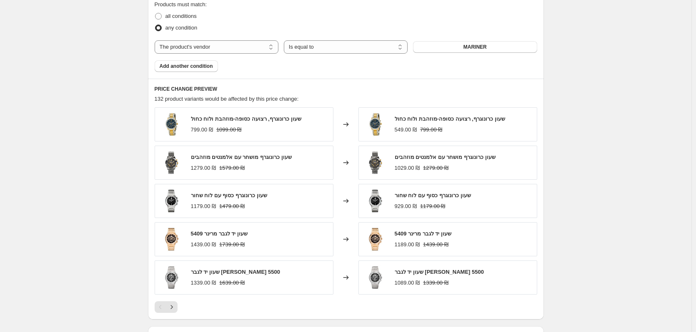
scroll to position [594, 0]
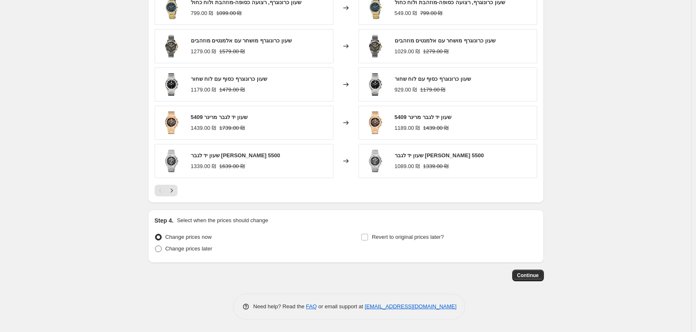
click at [209, 244] on label "Change prices later" at bounding box center [184, 249] width 58 height 12
click at [155, 246] on input "Change prices later" at bounding box center [155, 246] width 0 height 0
radio input "true"
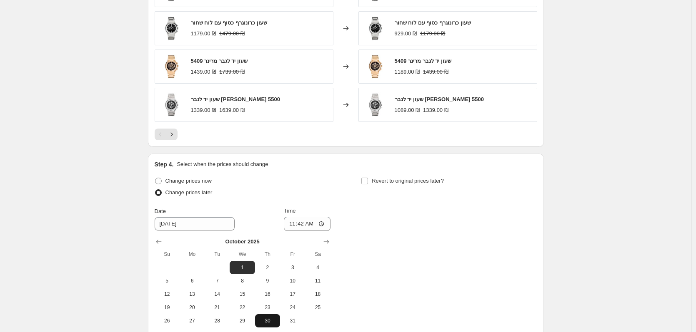
scroll to position [719, 0]
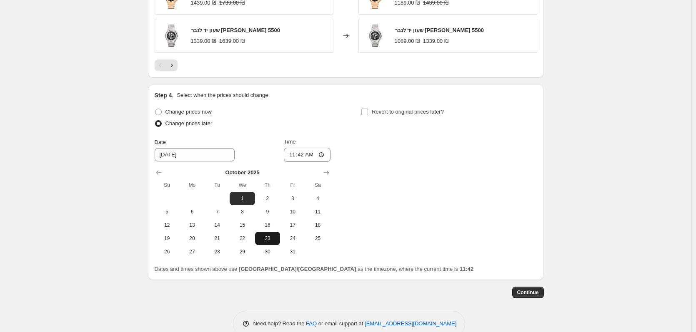
click at [267, 236] on span "23" at bounding box center [267, 238] width 18 height 7
type input "[DATE]"
click at [315, 158] on input "11:42" at bounding box center [307, 155] width 47 height 14
type input "06:00"
click at [317, 117] on div "Change prices now" at bounding box center [243, 112] width 176 height 12
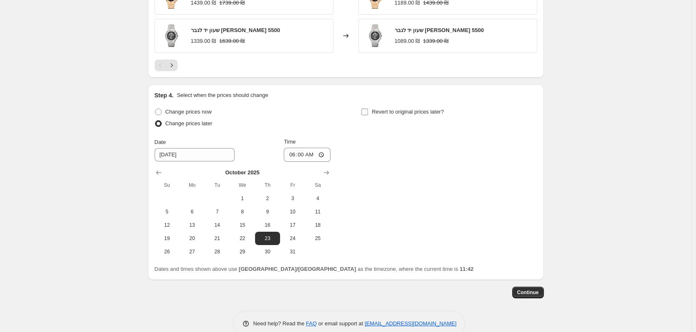
click at [367, 114] on input "Revert to original prices later?" at bounding box center [364, 112] width 7 height 7
checkbox input "true"
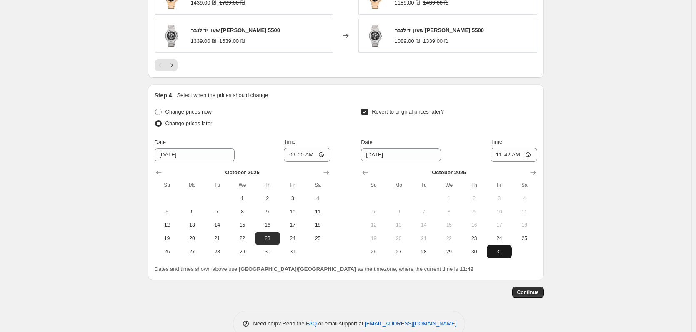
click at [501, 256] on button "31" at bounding box center [498, 251] width 25 height 13
type input "[DATE]"
click at [522, 156] on input "11:42" at bounding box center [513, 155] width 47 height 14
type input "23:59"
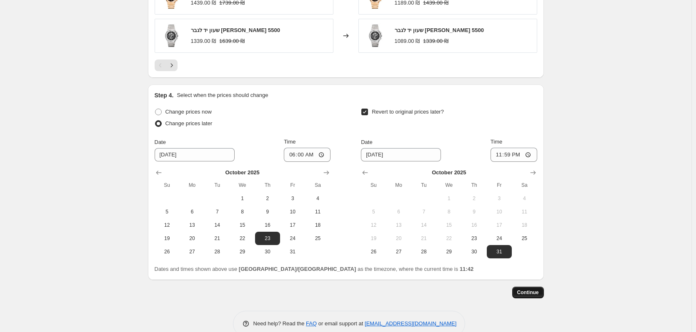
drag, startPoint x: 517, startPoint y: 303, endPoint x: 527, endPoint y: 295, distance: 12.7
click at [527, 295] on span "Continue" at bounding box center [528, 292] width 22 height 7
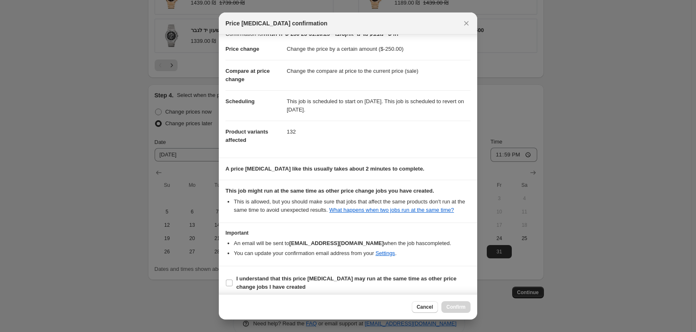
scroll to position [17, 0]
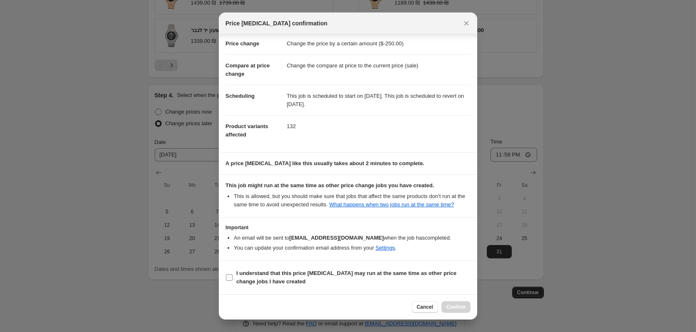
click at [333, 276] on b "I understand that this price [MEDICAL_DATA] may run at the same time as other p…" at bounding box center [346, 277] width 220 height 15
click at [232, 276] on input "I understand that this price [MEDICAL_DATA] may run at the same time as other p…" at bounding box center [229, 277] width 7 height 7
checkbox input "true"
click at [458, 310] on span "Confirm" at bounding box center [455, 307] width 19 height 7
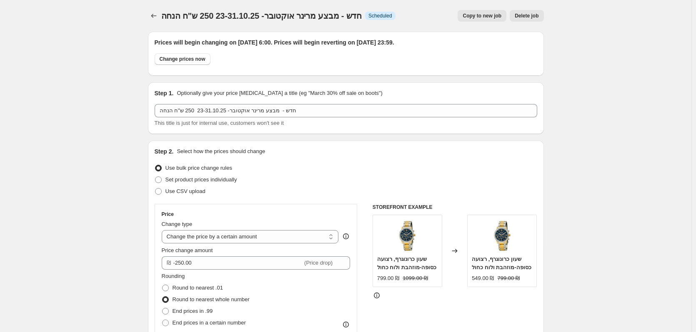
click at [155, 15] on icon "Price change jobs" at bounding box center [154, 16] width 8 height 8
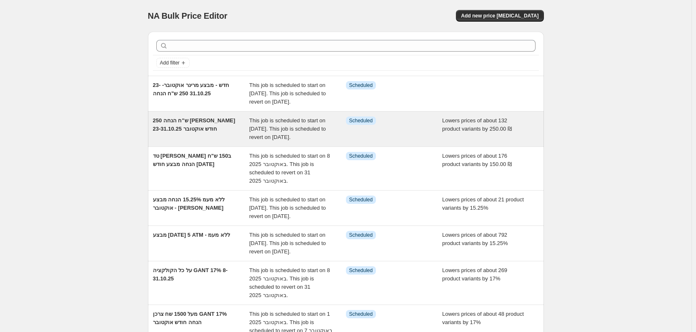
click at [206, 142] on div "250 ש"ח הנחה [PERSON_NAME] חודש אוקטובר 23-31.10.25" at bounding box center [201, 129] width 97 height 25
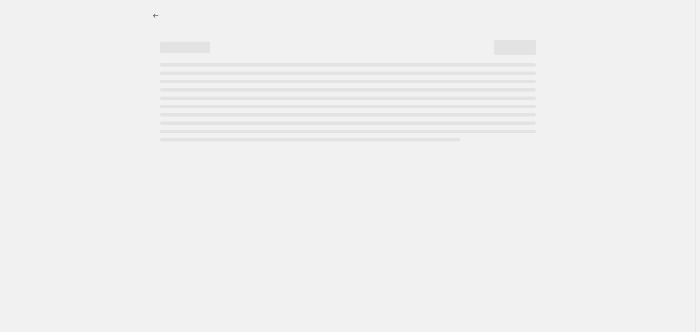
select select "by"
select select "vendor"
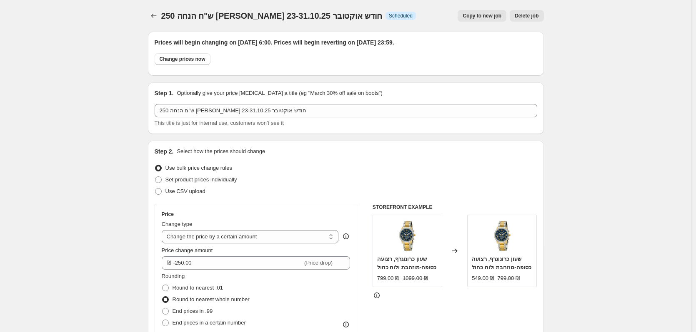
click at [537, 18] on span "Delete job" at bounding box center [526, 15] width 24 height 7
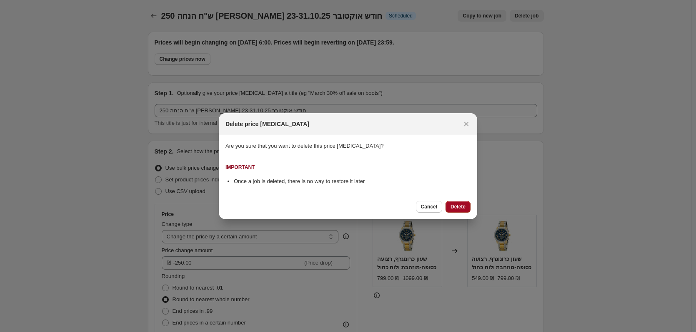
click at [454, 210] on span "Delete" at bounding box center [457, 207] width 15 height 7
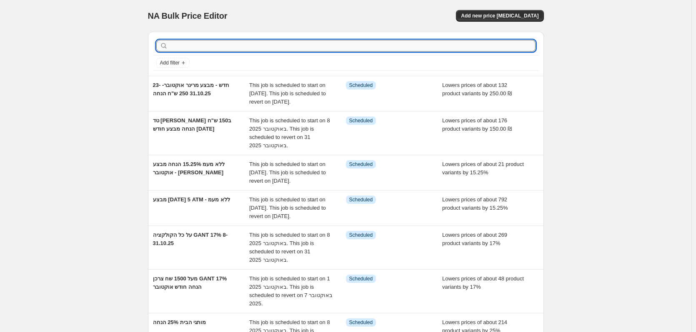
click at [208, 46] on input "text" at bounding box center [353, 46] width 366 height 12
type input "300"
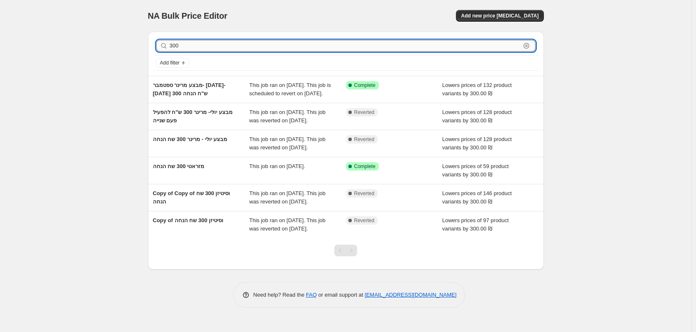
click at [204, 47] on input "300" at bounding box center [345, 46] width 351 height 12
type input "קבוצ"
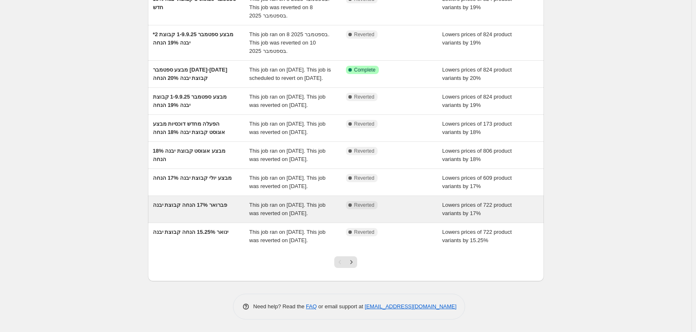
scroll to position [13, 0]
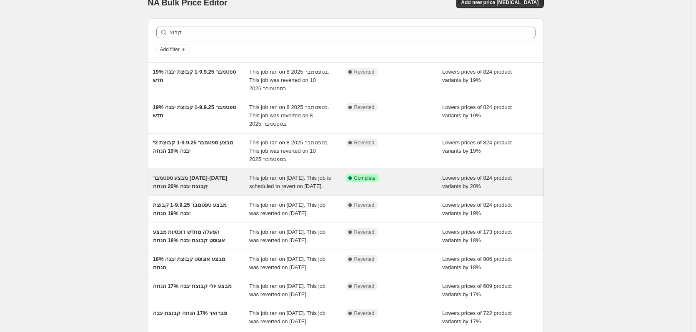
click at [176, 189] on span "מבצע ספטמבר [DATE]-[DATE] קבוצת יבנה 20% הנחה" at bounding box center [190, 182] width 75 height 15
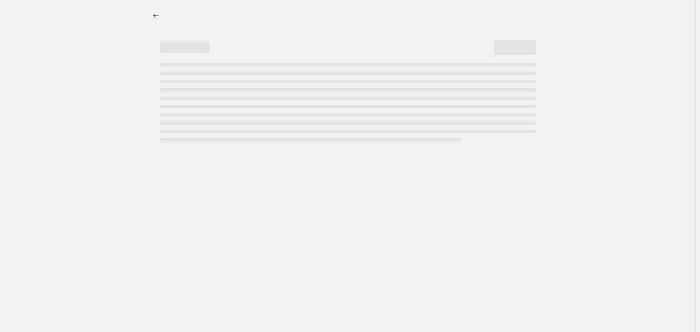
select select "percentage"
select select "vendor"
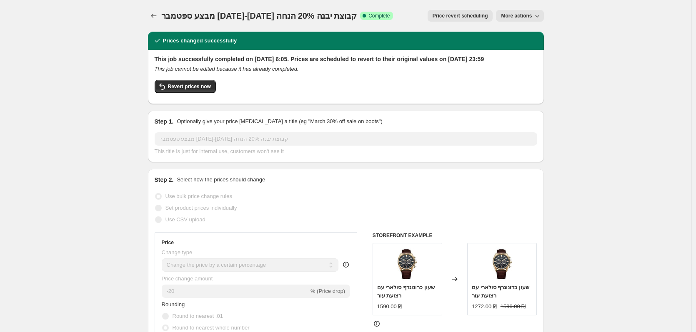
click at [513, 17] on span "More actions" at bounding box center [516, 15] width 31 height 7
click at [525, 34] on span "Copy to new job" at bounding box center [523, 33] width 39 height 6
select select "percentage"
select select "vendor"
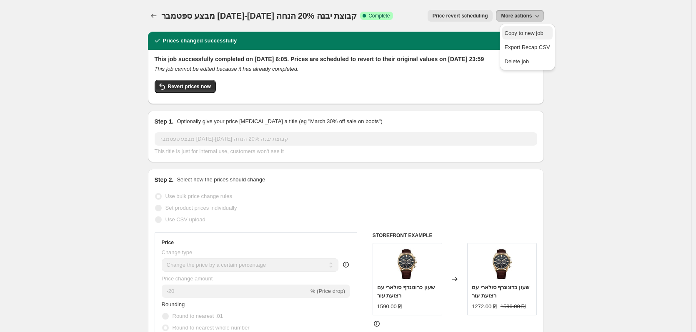
select select "vendor"
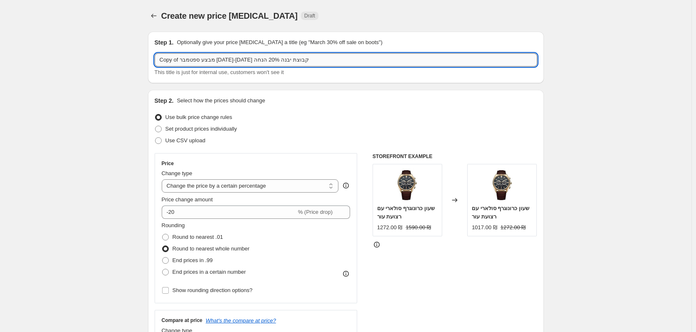
click at [283, 61] on input "Copy of מבצע ספטמבר [DATE]-[DATE] קבוצת יבנה 20% הנחה" at bounding box center [346, 59] width 382 height 13
drag, startPoint x: 267, startPoint y: 61, endPoint x: 237, endPoint y: 62, distance: 30.0
click at [237, 62] on input "Copy of מבצע אוקטובר [DATE]-[DATE] קבוצת יבנה 20% הנחה" at bounding box center [346, 59] width 382 height 13
drag, startPoint x: 180, startPoint y: 62, endPoint x: 153, endPoint y: 62, distance: 27.5
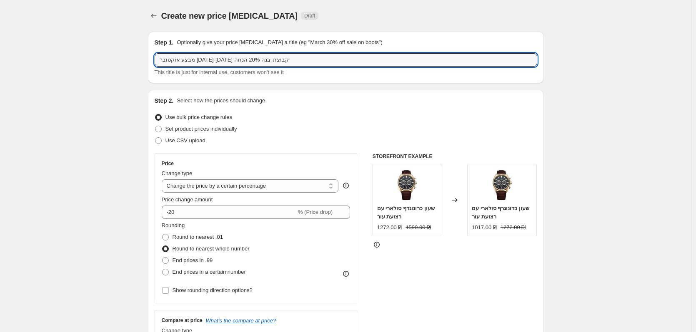
click at [154, 62] on div "Step 1. Optionally give your price [MEDICAL_DATA] a title (eg "March 30% off sa…" at bounding box center [346, 58] width 396 height 52
type input "מבצע אוקטובר [DATE]-[DATE] קבוצת יבנה 20% הנחה"
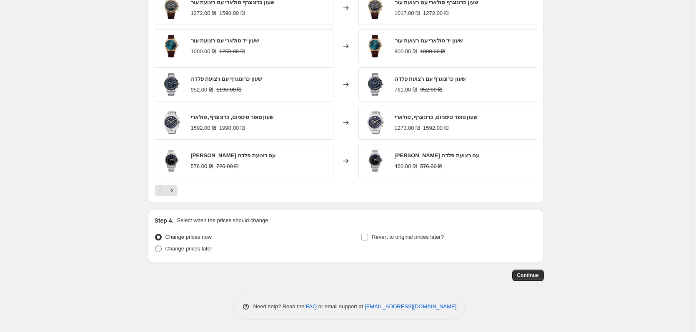
click at [196, 243] on label "Change prices later" at bounding box center [184, 249] width 58 height 12
click at [155, 246] on input "Change prices later" at bounding box center [155, 246] width 0 height 0
radio input "true"
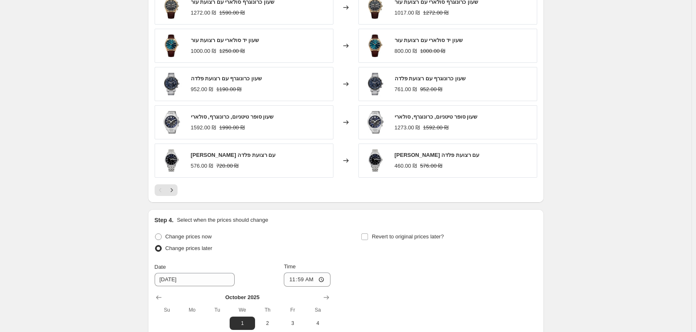
scroll to position [756, 0]
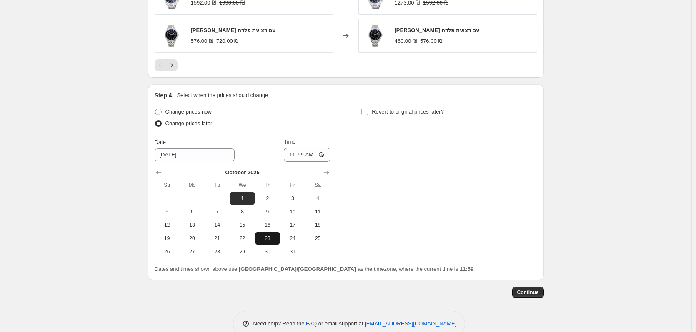
click at [261, 238] on span "23" at bounding box center [267, 238] width 18 height 7
type input "[DATE]"
click at [310, 159] on input "11:59" at bounding box center [307, 155] width 47 height 14
type input "06:00"
click at [339, 100] on div "Step 4. Select when the prices should change Change prices now Change prices la…" at bounding box center [346, 182] width 382 height 182
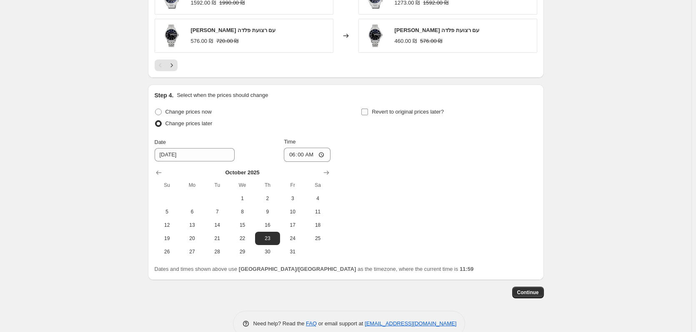
click at [364, 109] on input "Revert to original prices later?" at bounding box center [364, 112] width 7 height 7
checkbox input "true"
click at [527, 172] on div at bounding box center [449, 173] width 176 height 8
click at [530, 172] on icon "Show next month, November 2025" at bounding box center [533, 173] width 8 height 8
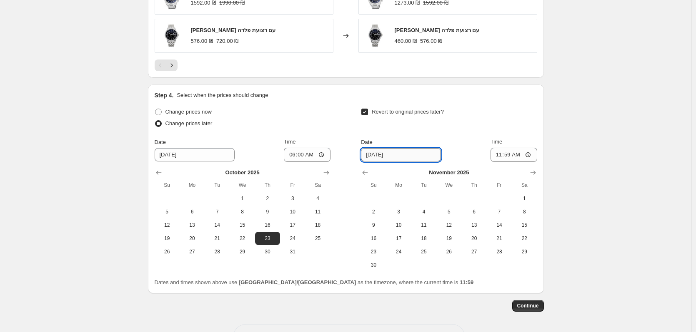
click at [369, 152] on input "[DATE]" at bounding box center [401, 154] width 80 height 13
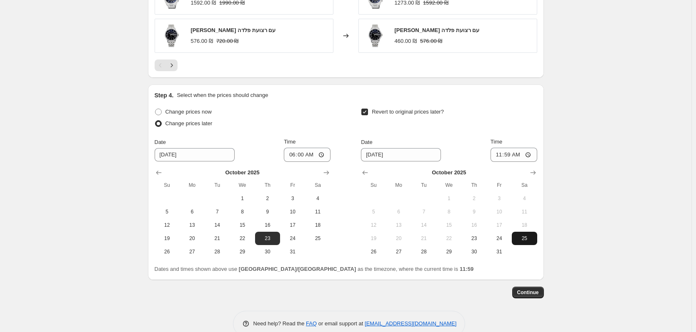
click at [522, 242] on span "25" at bounding box center [524, 238] width 18 height 7
click at [536, 174] on icon "Show next month, November 2025" at bounding box center [533, 173] width 8 height 8
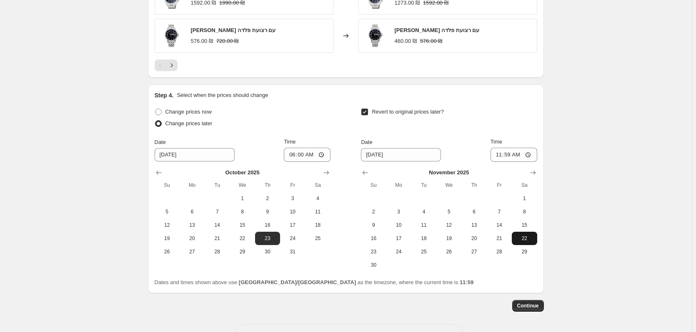
click at [527, 244] on button "22" at bounding box center [523, 238] width 25 height 13
type input "[DATE]"
click at [524, 153] on input "11:59" at bounding box center [513, 155] width 47 height 14
type input "23:59"
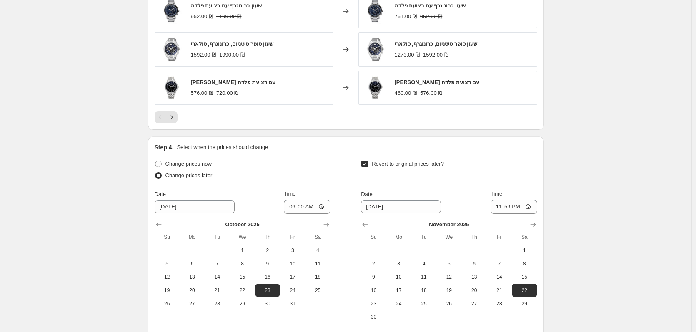
scroll to position [787, 0]
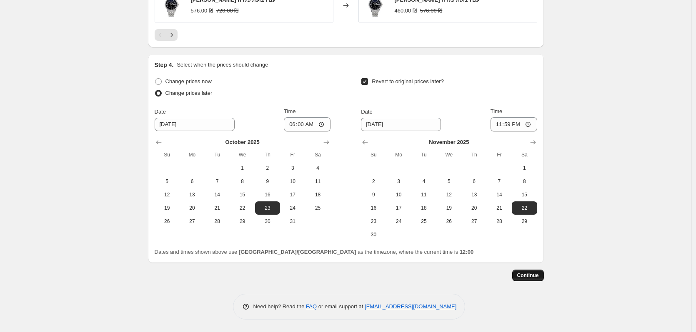
click at [526, 280] on button "Continue" at bounding box center [528, 276] width 32 height 12
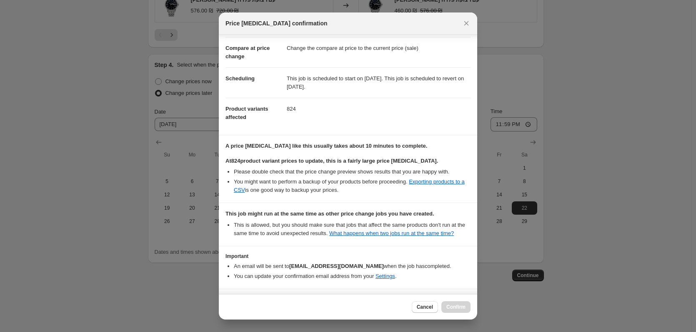
scroll to position [62, 0]
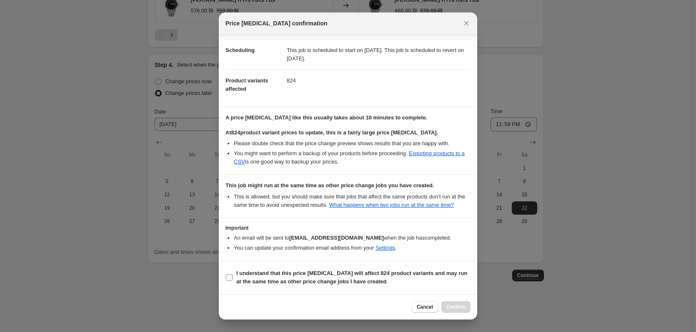
click at [313, 272] on b "I understand that this price [MEDICAL_DATA] will affect 824 product variants an…" at bounding box center [351, 277] width 231 height 15
click at [232, 274] on input "I understand that this price [MEDICAL_DATA] will affect 824 product variants an…" at bounding box center [229, 277] width 7 height 7
checkbox input "true"
click at [467, 307] on button "Confirm" at bounding box center [455, 308] width 29 height 12
type input "מבצע אוקטובר [DATE]-[DATE] קבוצת יבנה 20% הנחה"
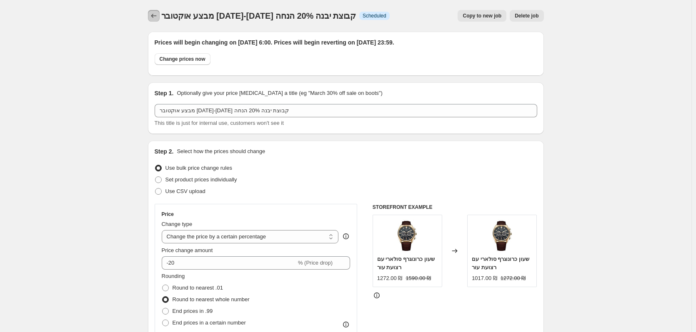
click at [152, 15] on icon "Price change jobs" at bounding box center [154, 16] width 8 height 8
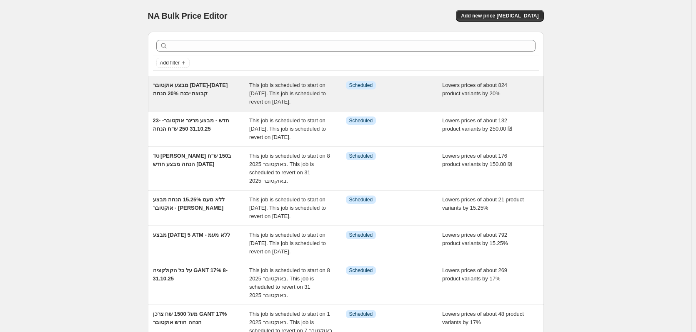
click at [208, 102] on div "מבצע אוקטובר [DATE]-[DATE] קבוצת יבנה 20% הנחה" at bounding box center [201, 93] width 97 height 25
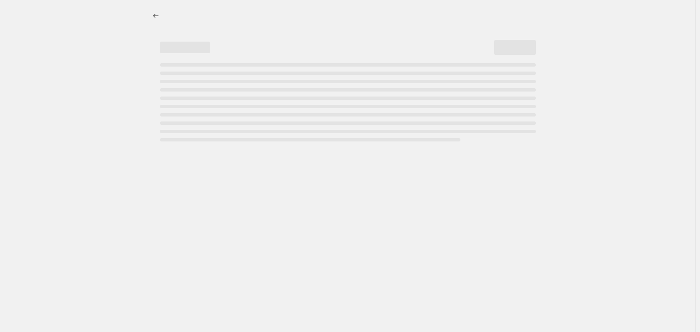
select select "percentage"
select select "vendor"
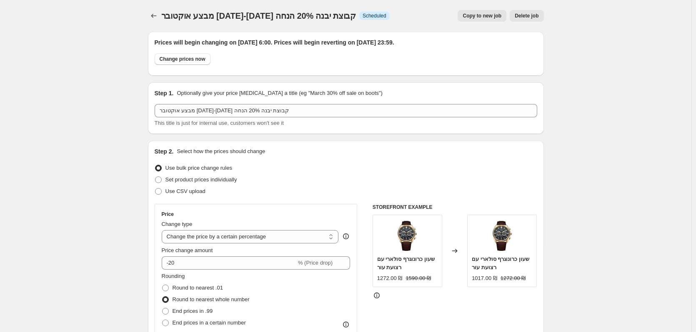
click at [484, 18] on span "Copy to new job" at bounding box center [481, 15] width 39 height 7
select select "percentage"
select select "vendor"
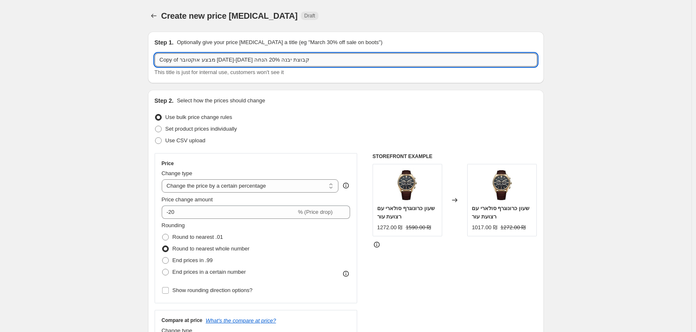
click at [282, 60] on input "Copy of מבצע אוקטובר [DATE]-[DATE] קבוצת יבנה 20% הנחה" at bounding box center [346, 59] width 382 height 13
drag, startPoint x: 195, startPoint y: 61, endPoint x: 140, endPoint y: 64, distance: 54.2
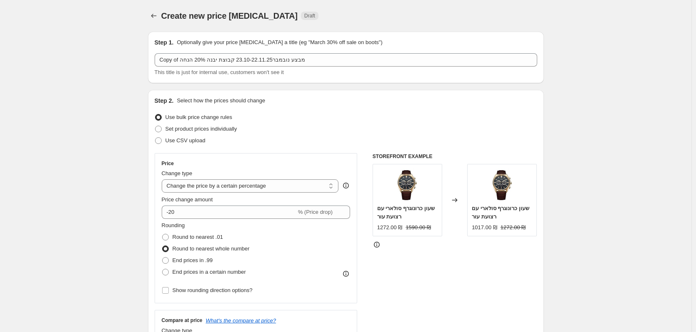
click at [182, 52] on div "Step 1. Optionally give your price [MEDICAL_DATA] a title (eg "March 30% off sa…" at bounding box center [346, 57] width 382 height 38
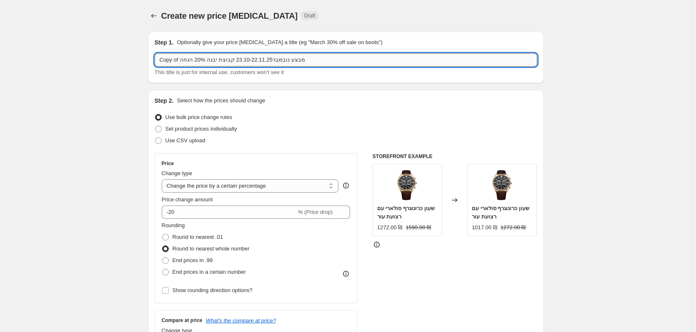
click at [200, 59] on input "Copy of מבצע נובמבר23.10-22.11.25 קבוצת יבנה 20% הנחה" at bounding box center [346, 59] width 382 height 13
drag, startPoint x: 182, startPoint y: 60, endPoint x: 135, endPoint y: 53, distance: 47.6
drag, startPoint x: 217, startPoint y: 61, endPoint x: 250, endPoint y: 60, distance: 32.9
click at [250, 60] on input "מבצע נובמבר23.10-22.11.25 קבוצת יבנה 30% הנחה" at bounding box center [346, 59] width 382 height 13
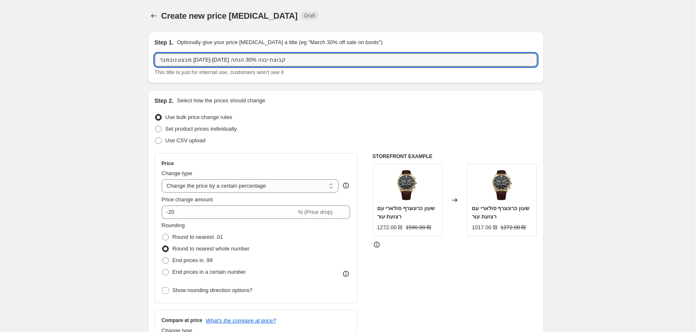
type input "מבצע נובמבר [DATE]-[DATE] קבוצת יבנה 30% הנחה"
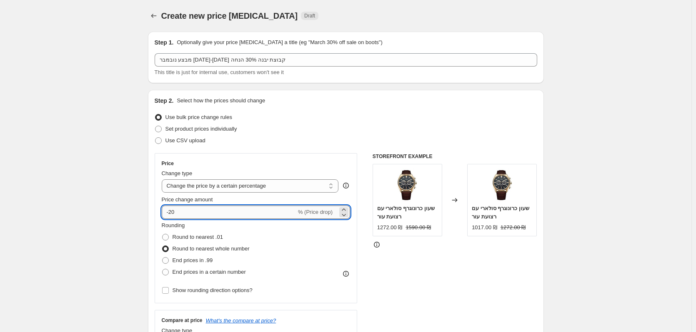
click at [171, 214] on input "-20" at bounding box center [229, 212] width 135 height 13
type input "-30"
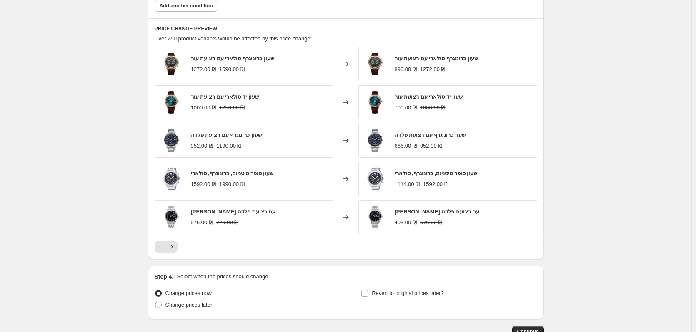
scroll to position [631, 0]
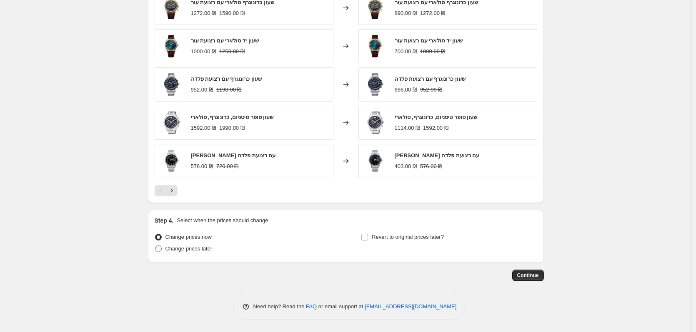
click at [199, 254] on label "Change prices later" at bounding box center [184, 249] width 58 height 12
click at [155, 246] on input "Change prices later" at bounding box center [155, 246] width 0 height 0
radio input "true"
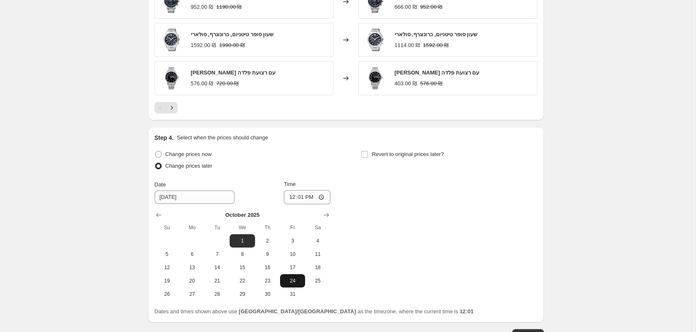
scroll to position [756, 0]
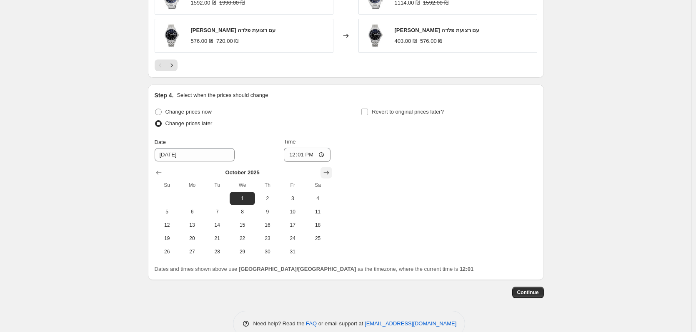
click at [329, 177] on icon "Show next month, November 2025" at bounding box center [326, 173] width 8 height 8
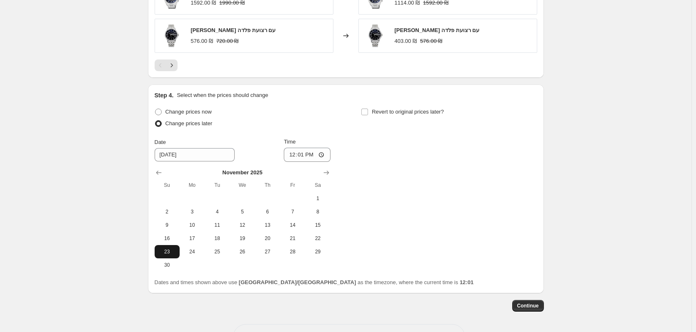
click at [175, 258] on button "23" at bounding box center [167, 251] width 25 height 13
type input "[DATE]"
click at [317, 151] on input "12:01" at bounding box center [307, 155] width 47 height 14
type input "06:00"
drag, startPoint x: 335, startPoint y: 122, endPoint x: 340, endPoint y: 117, distance: 7.1
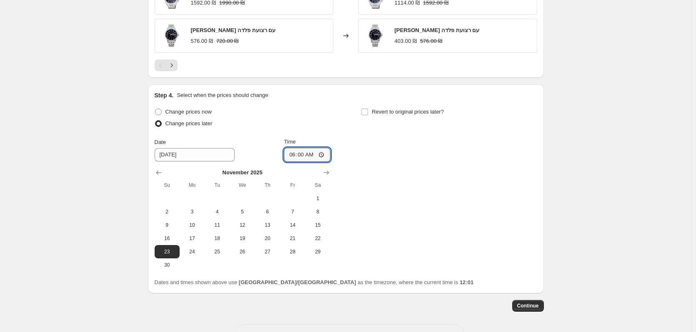
click at [336, 120] on div "Change prices now Change prices later Date [DATE] Time 06:00 [DATE] Su Mo Tu We…" at bounding box center [346, 189] width 382 height 166
click at [367, 110] on input "Revert to original prices later?" at bounding box center [364, 112] width 7 height 7
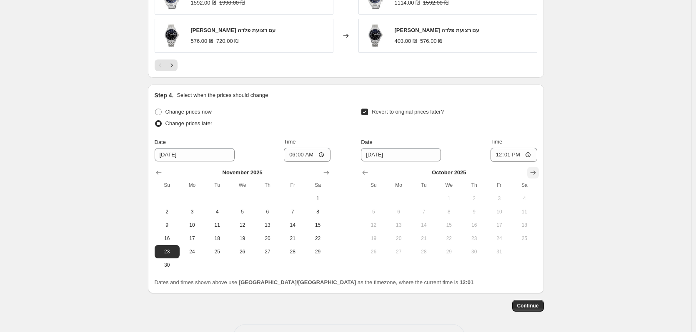
click at [534, 174] on icon "Show next month, November 2025" at bounding box center [533, 173] width 8 height 8
click at [374, 269] on button "30" at bounding box center [373, 265] width 25 height 13
click at [524, 152] on input "12:01" at bounding box center [513, 155] width 47 height 14
click at [531, 306] on span "Continue" at bounding box center [528, 306] width 22 height 7
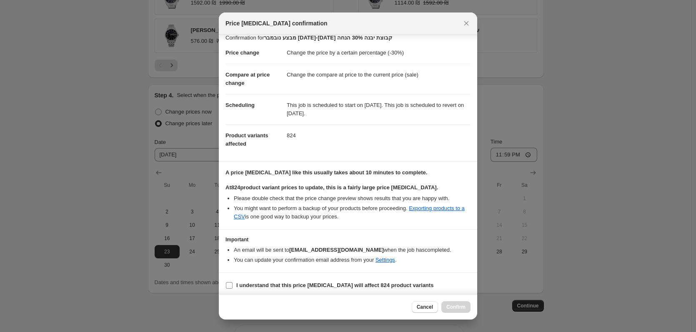
scroll to position [11, 0]
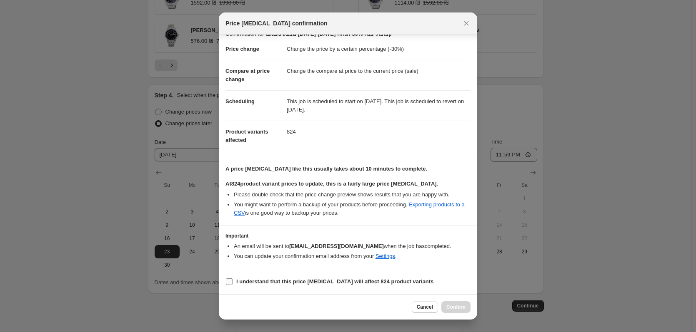
click at [340, 286] on span "I understand that this price [MEDICAL_DATA] will affect 824 product variants" at bounding box center [334, 282] width 197 height 8
click at [232, 285] on input "I understand that this price [MEDICAL_DATA] will affect 824 product variants" at bounding box center [229, 282] width 7 height 7
click at [463, 311] on button "Confirm" at bounding box center [455, 308] width 29 height 12
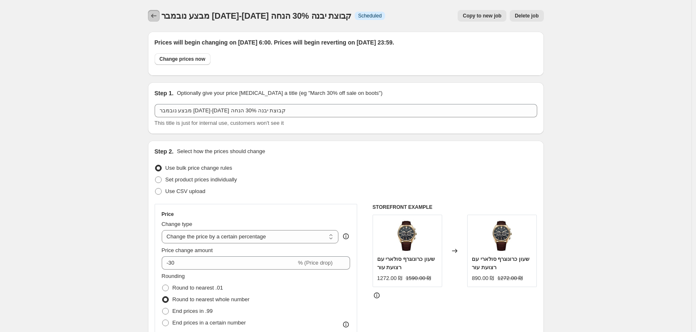
click at [157, 17] on icon "Price change jobs" at bounding box center [154, 16] width 8 height 8
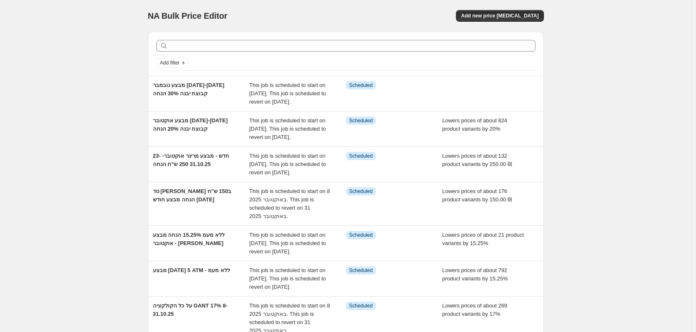
click at [600, 95] on div "NA Bulk Price Editor. This page is ready NA Bulk Price Editor Add new price [ME…" at bounding box center [345, 277] width 691 height 554
